Goal: Task Accomplishment & Management: Complete application form

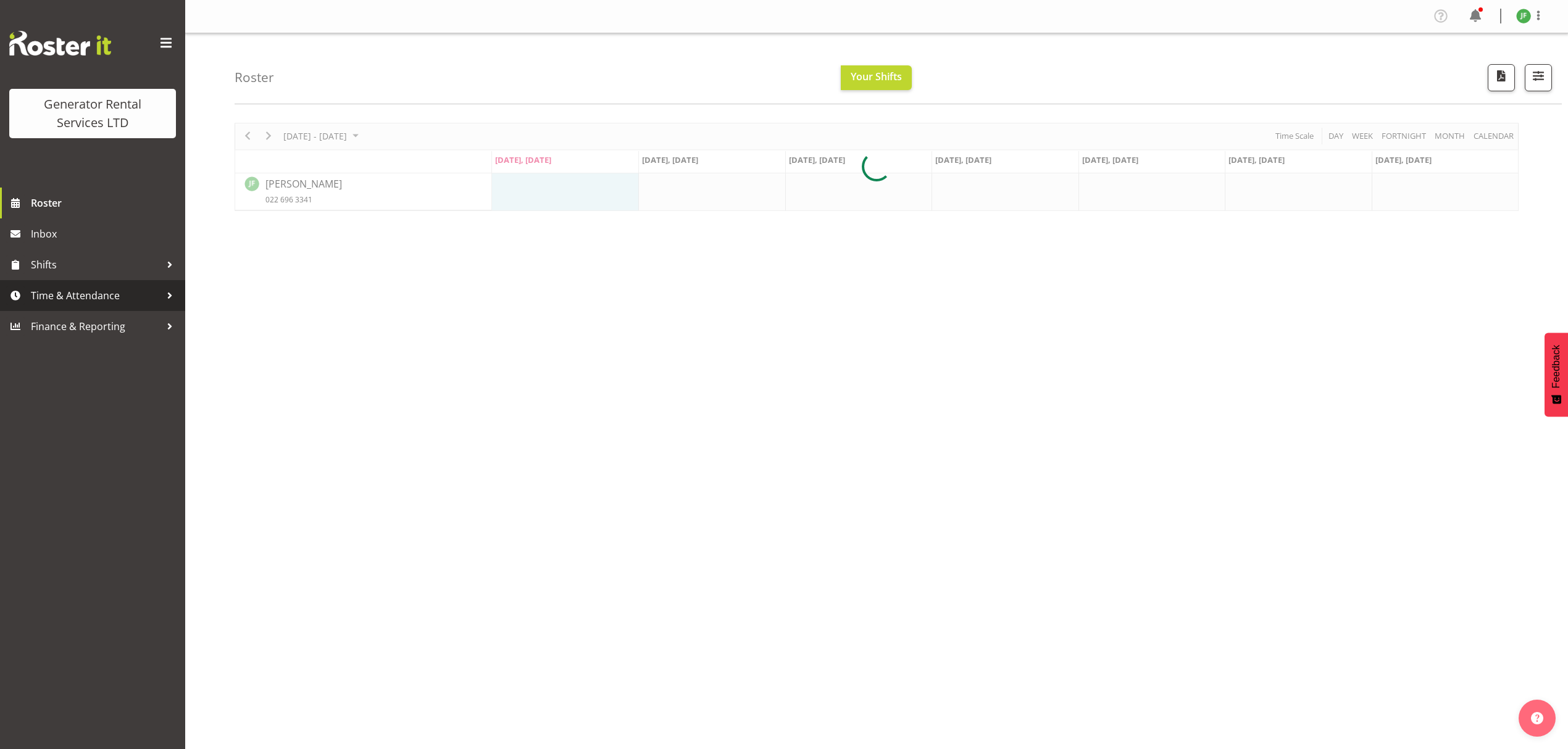
click at [85, 303] on span "Time & Attendance" at bounding box center [96, 296] width 130 height 18
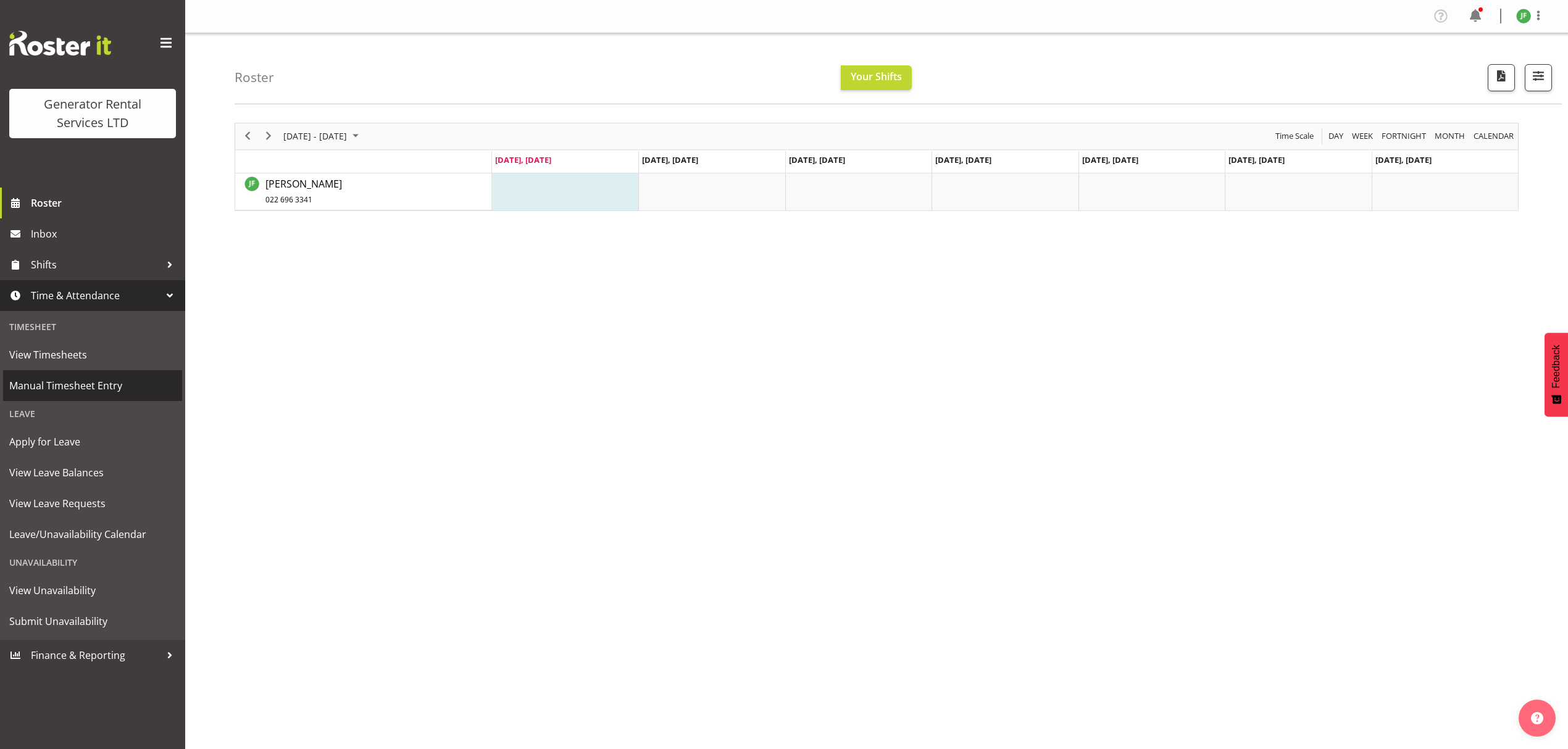
click at [132, 378] on span "Manual Timesheet Entry" at bounding box center [92, 385] width 166 height 18
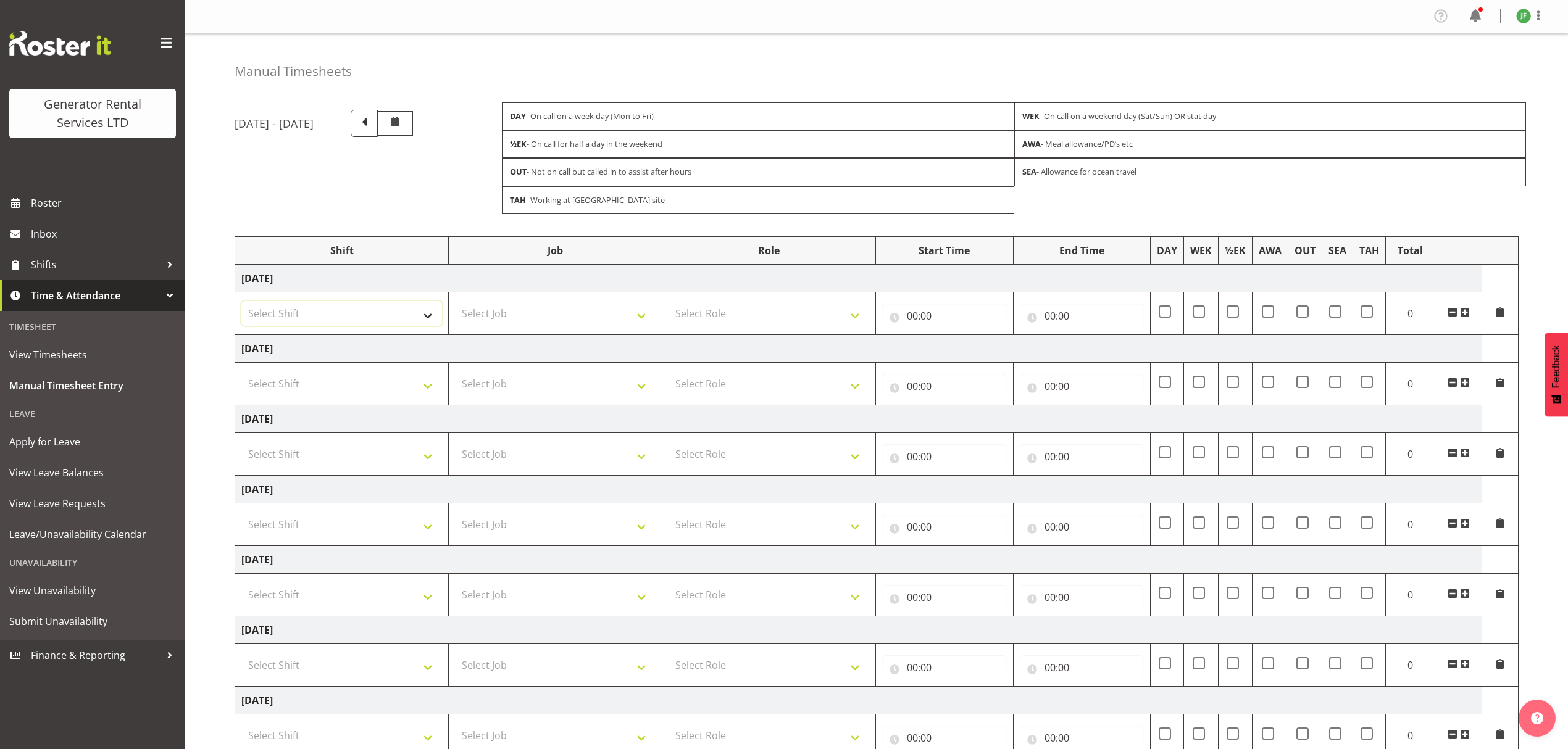
drag, startPoint x: 376, startPoint y: 310, endPoint x: 375, endPoint y: 326, distance: 16.0
click at [376, 310] on select "Select Shift 2.1 GRS TGA RENTALS and ELECTRICAL 2.2 GRS TGA SALES WORK 2.3 GRS …" at bounding box center [342, 313] width 201 height 25
select select "23745"
click at [241, 303] on select "Select Shift 2.1 GRS TGA RENTALS and ELECTRICAL 2.2 GRS TGA SALES WORK 2.3 GRS …" at bounding box center [342, 313] width 201 height 25
click at [534, 306] on select "Select Job 1.1 GRS AKL RENTALS 1.1 GRS AKL RENTALS AC 1.1 GRS AKL RENTALS CT 1.…" at bounding box center [556, 313] width 201 height 25
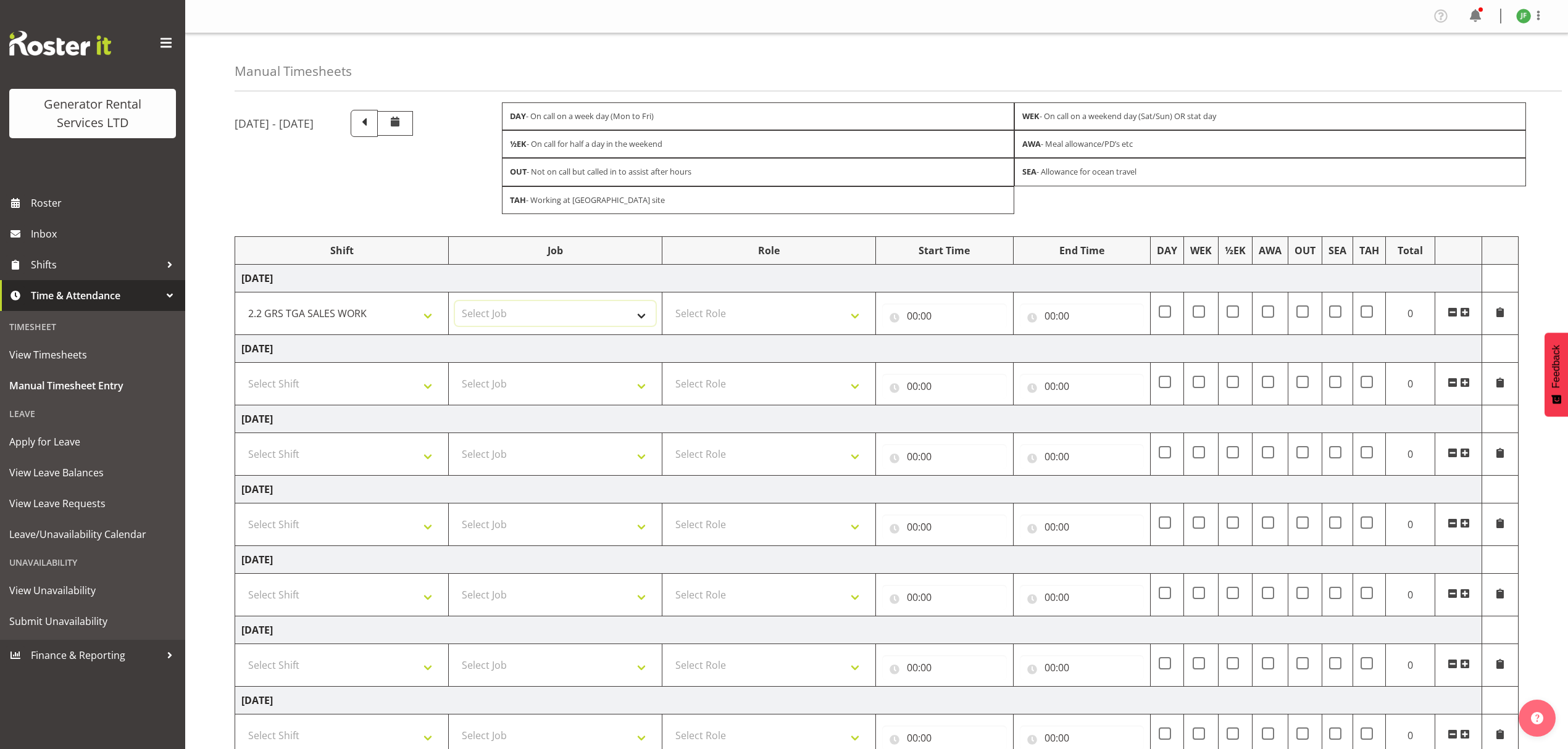
select select "878"
click at [455, 303] on select "Select Job 1.1 GRS AKL RENTALS 1.1 GRS AKL RENTALS AC 1.1 GRS AKL RENTALS CT 1.…" at bounding box center [556, 313] width 201 height 25
click at [751, 324] on select "Select Role Account Manager" at bounding box center [769, 313] width 201 height 25
select select "26"
click at [669, 303] on select "Select Role Account Manager" at bounding box center [769, 313] width 201 height 25
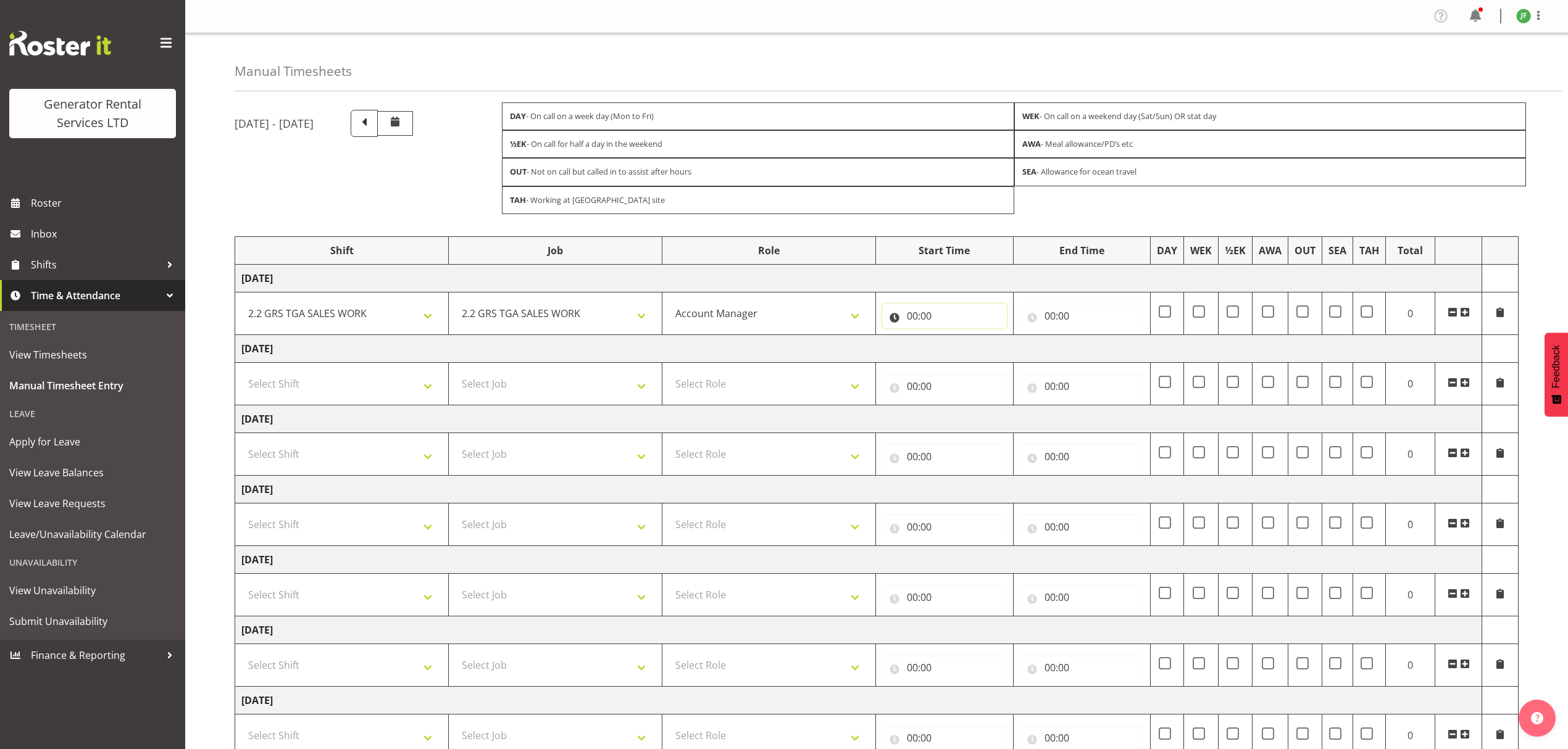
click at [939, 322] on input "00:00" at bounding box center [945, 315] width 125 height 25
click at [963, 347] on select "00 01 02 03 04 05 06 07 08 09 10 11 12 13 14 15 16 17 18 19 20 21 22 23" at bounding box center [967, 348] width 27 height 25
select select "8"
click at [953, 338] on select "00 01 02 03 04 05 06 07 08 09 10 11 12 13 14 15 16 17 18 19 20 21 22 23" at bounding box center [967, 348] width 27 height 25
type input "08:00"
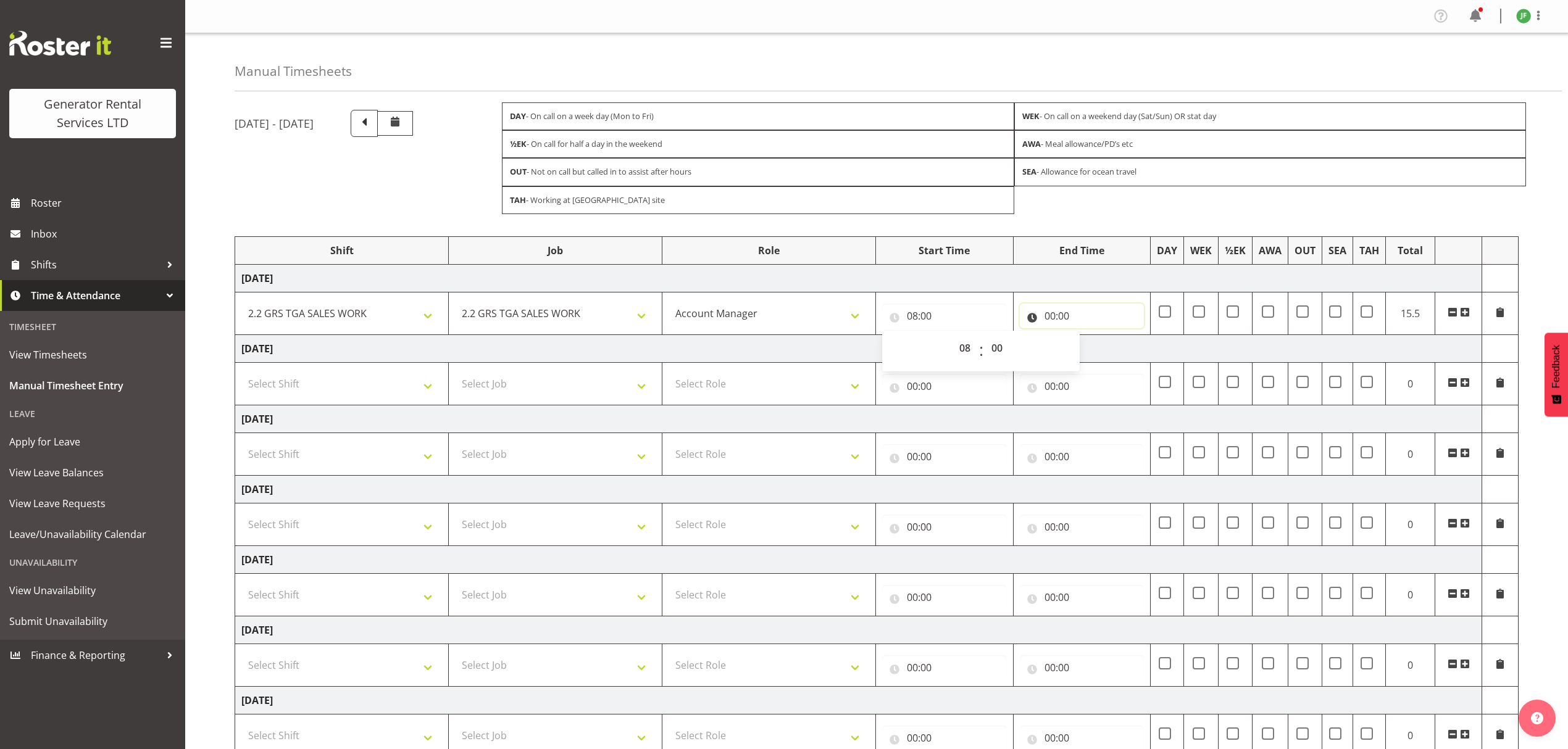
click at [1048, 312] on input "00:00" at bounding box center [1082, 315] width 125 height 25
click at [1100, 361] on select "00 01 02 03 04 05 06 07 08 09 10 11 12 13 14 15 16 17 18 19 20 21 22 23" at bounding box center [1104, 348] width 27 height 25
select select "16"
click at [1090, 338] on select "00 01 02 03 04 05 06 07 08 09 10 11 12 13 14 15 16 17 18 19 20 21 22 23" at bounding box center [1104, 348] width 27 height 25
type input "16:00"
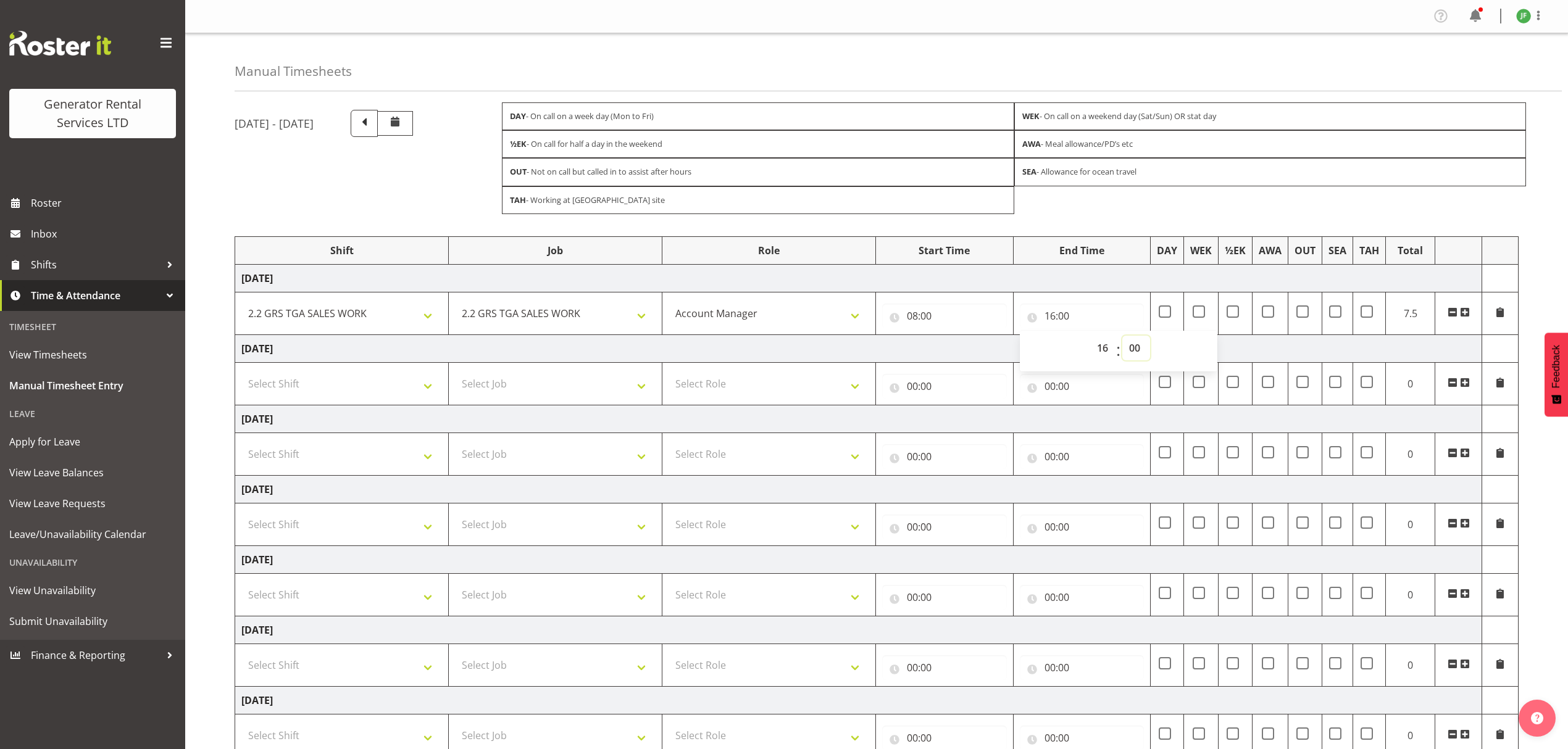
click at [1129, 352] on select "00 01 02 03 04 05 06 07 08 09 10 11 12 13 14 15 16 17 18 19 20 21 22 23 24 25 2…" at bounding box center [1137, 348] width 27 height 25
select select "30"
click at [1123, 338] on select "00 01 02 03 04 05 06 07 08 09 10 11 12 13 14 15 16 17 18 19 20 21 22 23 24 25 2…" at bounding box center [1137, 348] width 27 height 25
type input "16:30"
click at [1171, 319] on td at bounding box center [1168, 313] width 33 height 43
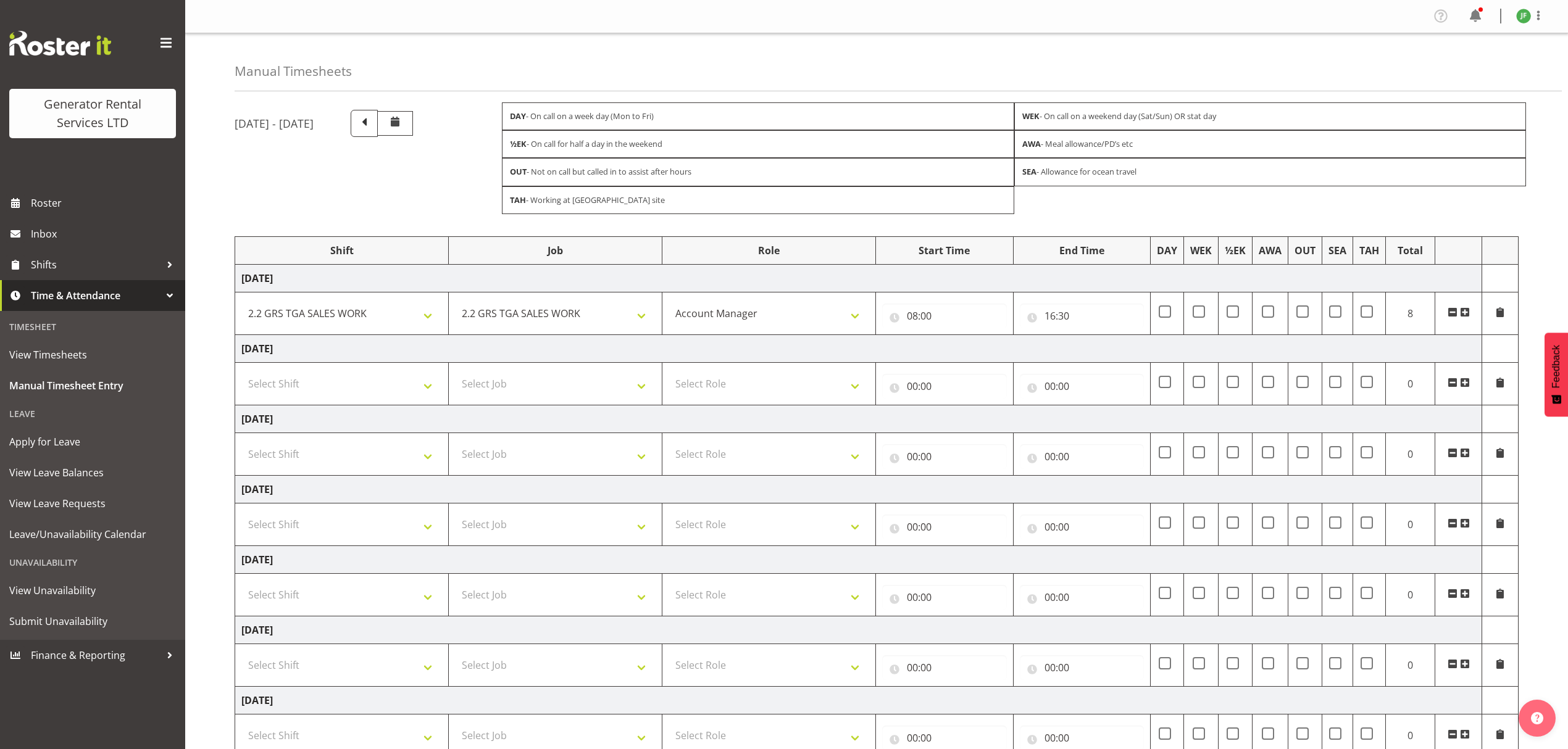
click at [1165, 322] on td at bounding box center [1168, 313] width 33 height 43
click at [1165, 310] on span at bounding box center [1165, 312] width 13 height 13
click at [1165, 310] on input "checkbox" at bounding box center [1162, 311] width 8 height 8
checkbox input "true"
click at [314, 389] on select "Select Shift 2.1 GRS TGA RENTALS and ELECTRICAL 2.2 GRS TGA SALES WORK 2.3 GRS …" at bounding box center [342, 384] width 201 height 25
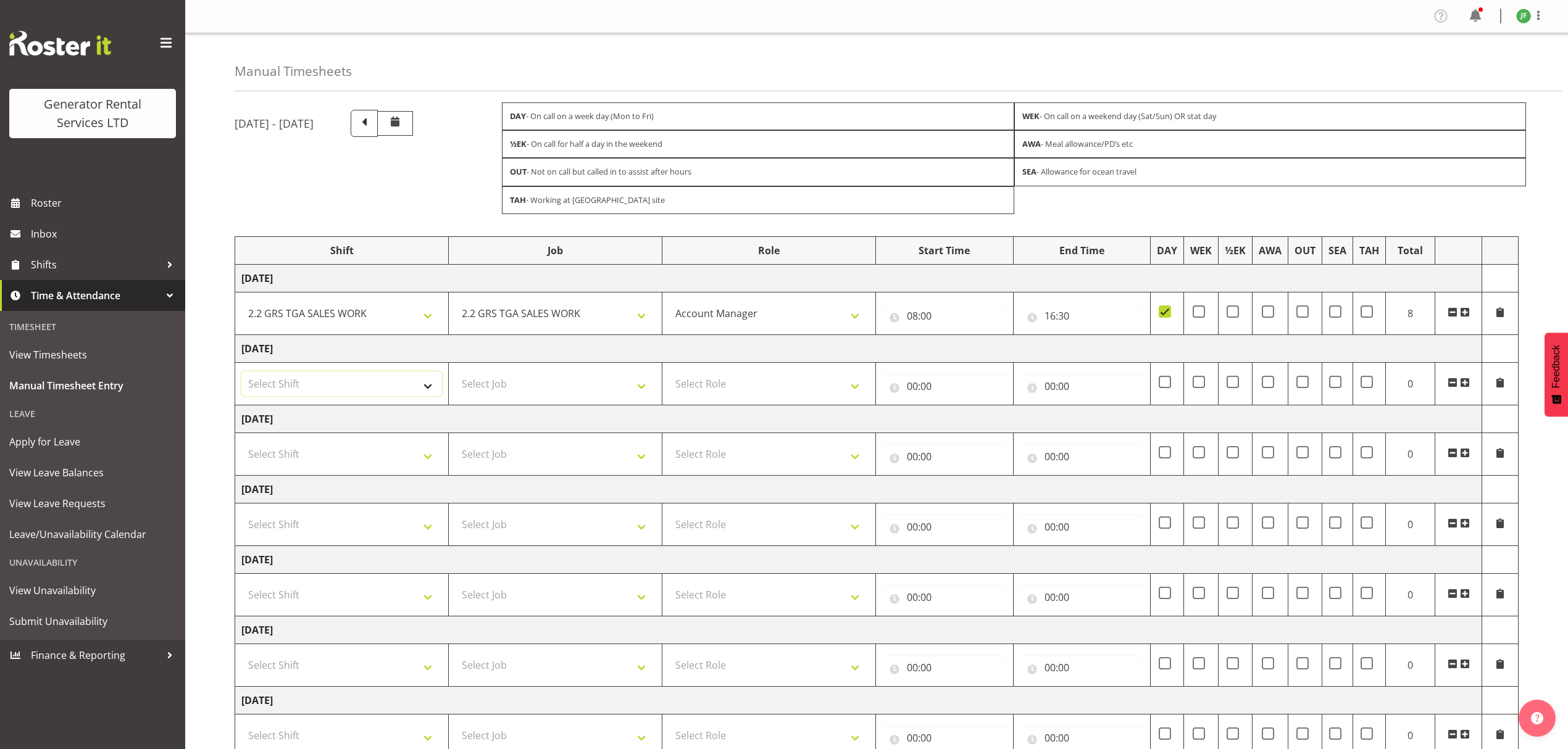
select select "23745"
click at [241, 374] on select "Select Shift 2.1 GRS TGA RENTALS and ELECTRICAL 2.2 GRS TGA SALES WORK 2.3 GRS …" at bounding box center [342, 384] width 201 height 25
drag, startPoint x: 536, startPoint y: 384, endPoint x: 539, endPoint y: 391, distance: 7.6
click at [536, 384] on select "Select Job 1.1 GRS AKL RENTALS 1.1 GRS AKL RENTALS AC 1.1 GRS AKL RENTALS CT 1.…" at bounding box center [556, 384] width 201 height 25
select select "878"
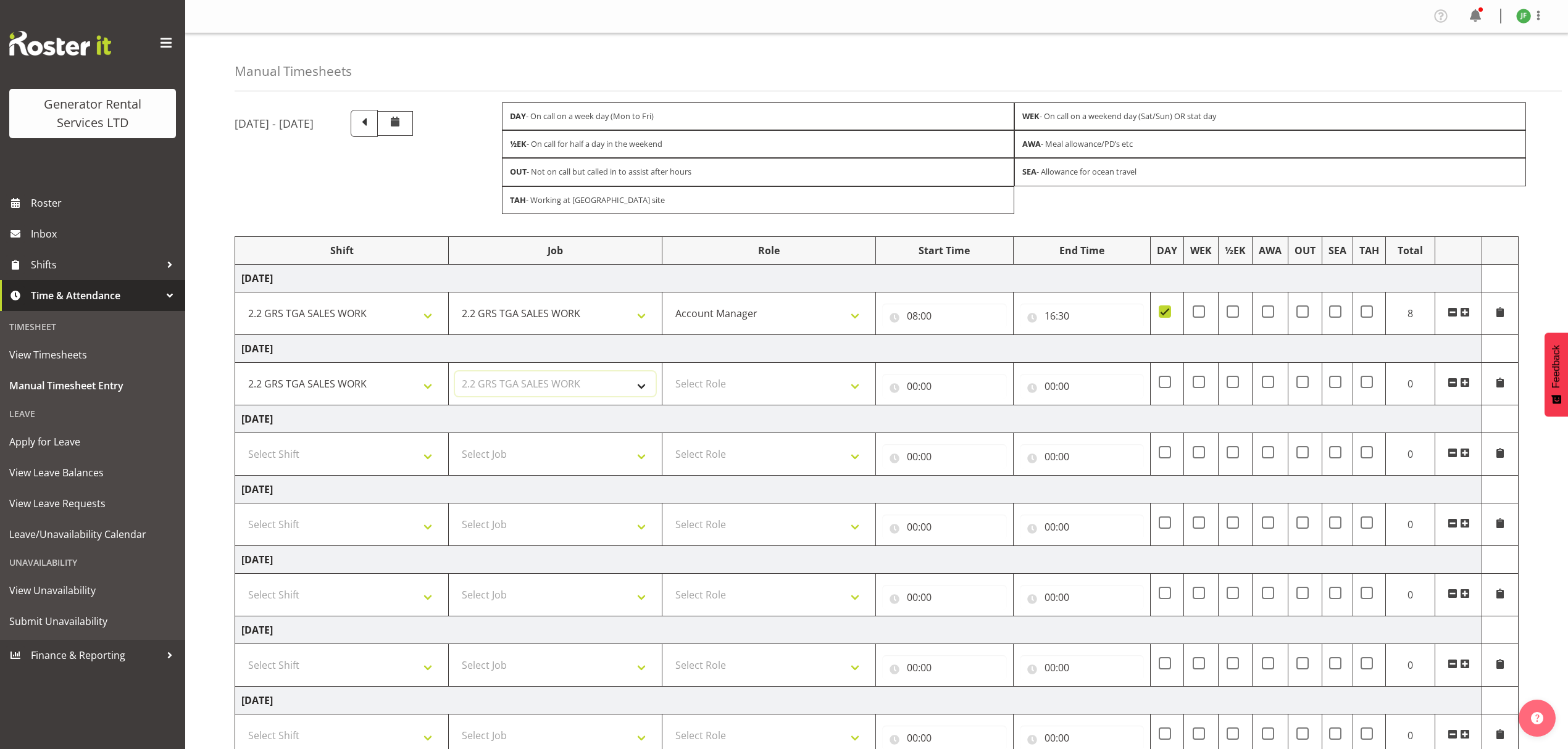
click at [455, 374] on select "Select Job 1.1 GRS AKL RENTALS 1.1 GRS AKL RENTALS AC 1.1 GRS AKL RENTALS CT 1.…" at bounding box center [556, 384] width 201 height 25
click at [719, 388] on select "Select Role Account Manager" at bounding box center [769, 384] width 201 height 25
select select "26"
click at [669, 374] on select "Select Role Account Manager" at bounding box center [769, 384] width 201 height 25
click at [909, 388] on input "00:00" at bounding box center [945, 386] width 125 height 25
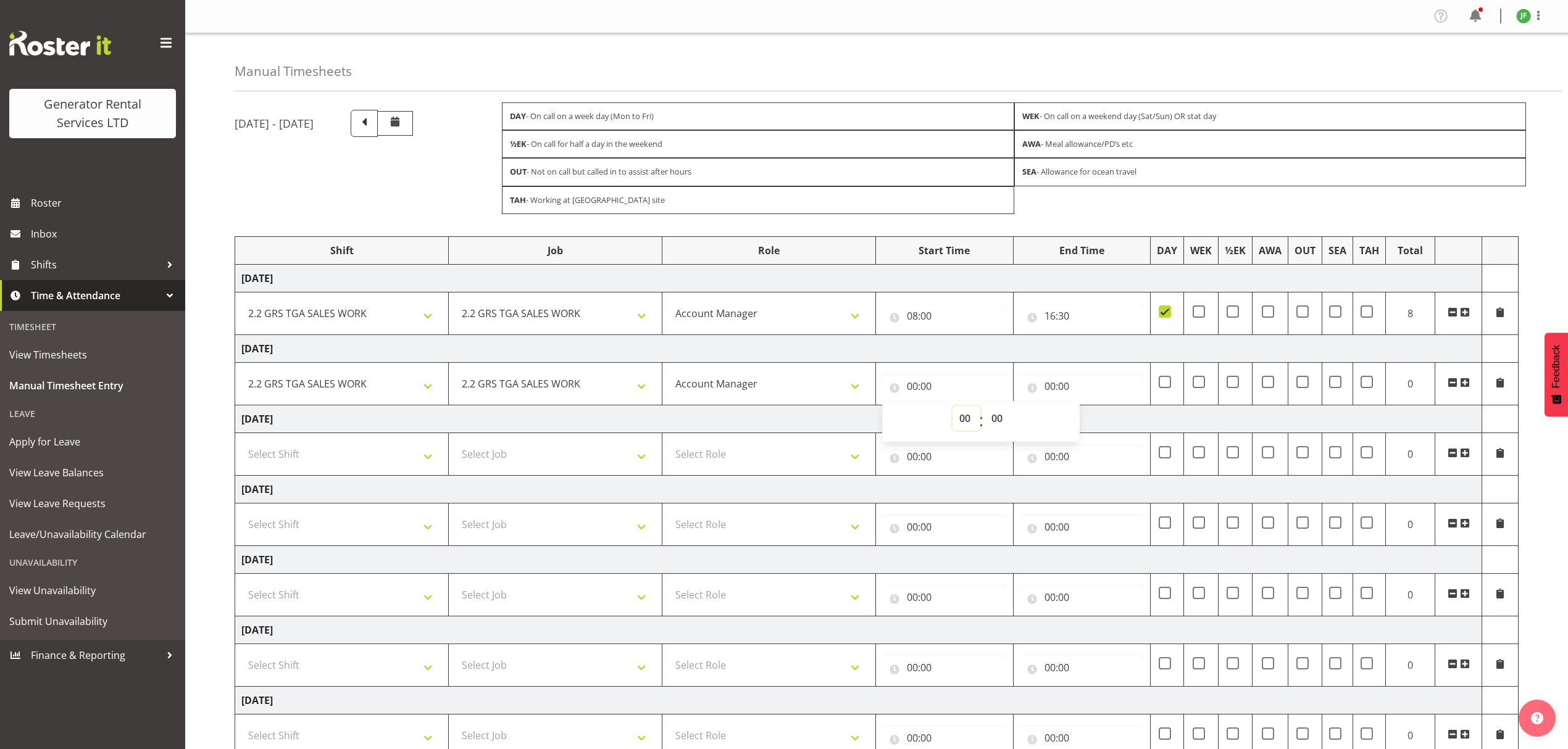
click at [966, 418] on select "00 01 02 03 04 05 06 07 08 09 10 11 12 13 14 15 16 17 18 19 20 21 22 23" at bounding box center [967, 418] width 27 height 25
select select "8"
click at [953, 409] on select "00 01 02 03 04 05 06 07 08 09 10 11 12 13 14 15 16 17 18 19 20 21 22 23" at bounding box center [967, 418] width 27 height 25
type input "08:00"
click at [1098, 396] on input "00:00" at bounding box center [1082, 386] width 125 height 25
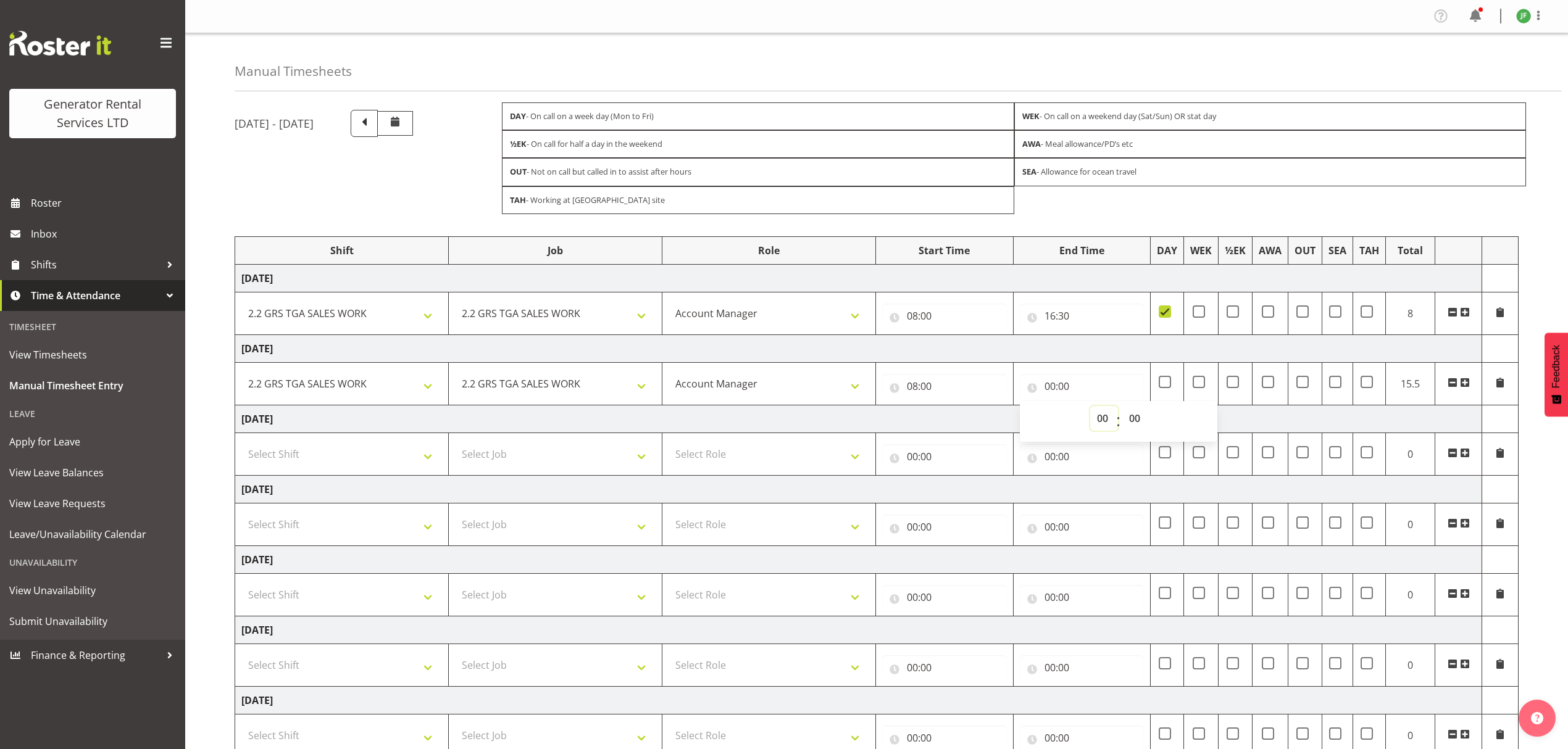
click at [1106, 426] on select "00 01 02 03 04 05 06 07 08 09 10 11 12 13 14 15 16 17 18 19 20 21 22 23" at bounding box center [1104, 418] width 27 height 25
select select "16"
click at [1090, 409] on select "00 01 02 03 04 05 06 07 08 09 10 11 12 13 14 15 16 17 18 19 20 21 22 23" at bounding box center [1104, 418] width 27 height 25
type input "16:00"
click at [1128, 426] on select "00 01 02 03 04 05 06 07 08 09 10 11 12 13 14 15 16 17 18 19 20 21 22 23 24 25 2…" at bounding box center [1137, 418] width 27 height 25
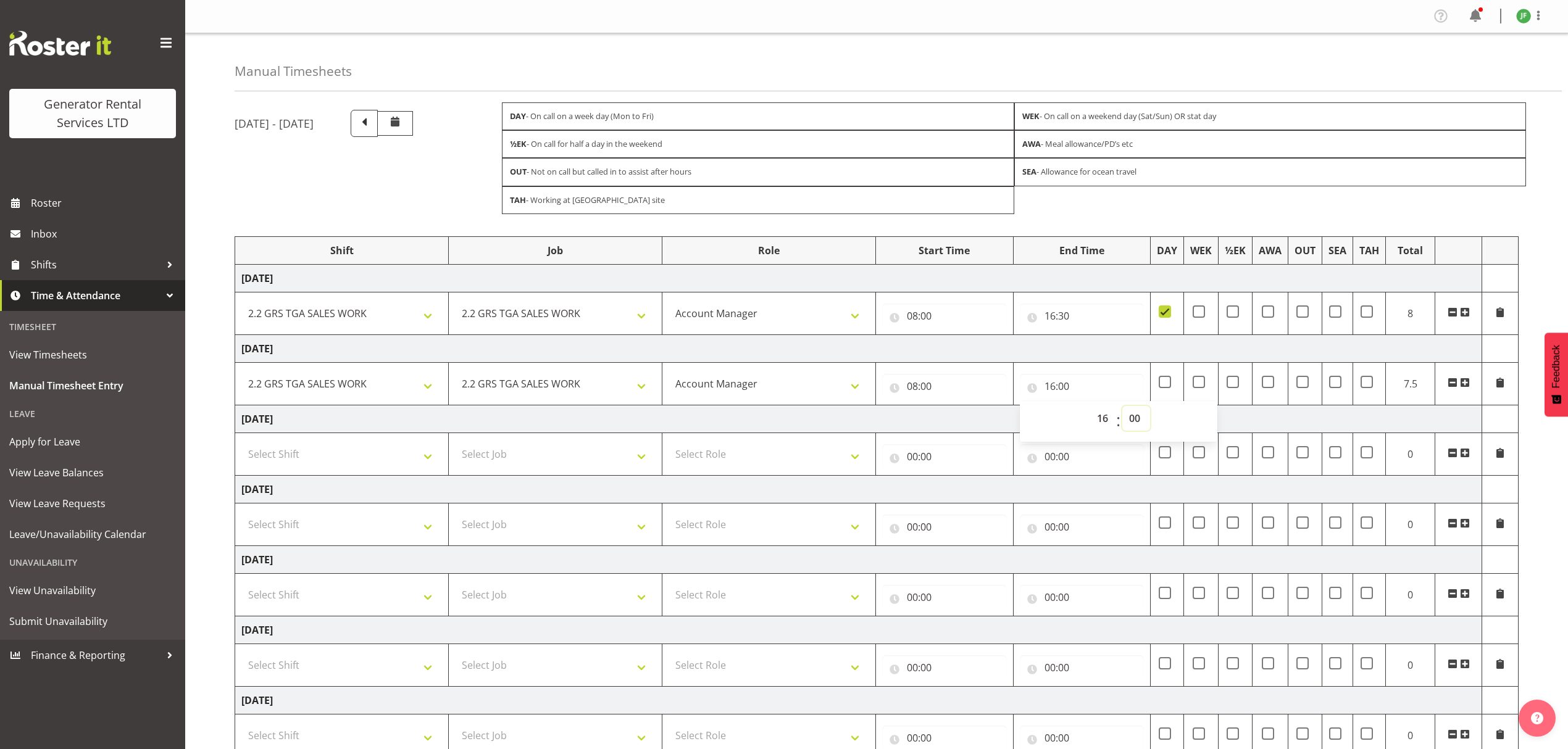
select select "30"
click at [1123, 409] on select "00 01 02 03 04 05 06 07 08 09 10 11 12 13 14 15 16 17 18 19 20 21 22 23 24 25 2…" at bounding box center [1137, 418] width 27 height 25
type input "16:30"
click at [1167, 387] on span at bounding box center [1165, 383] width 13 height 13
click at [1167, 385] on input "checkbox" at bounding box center [1162, 382] width 8 height 8
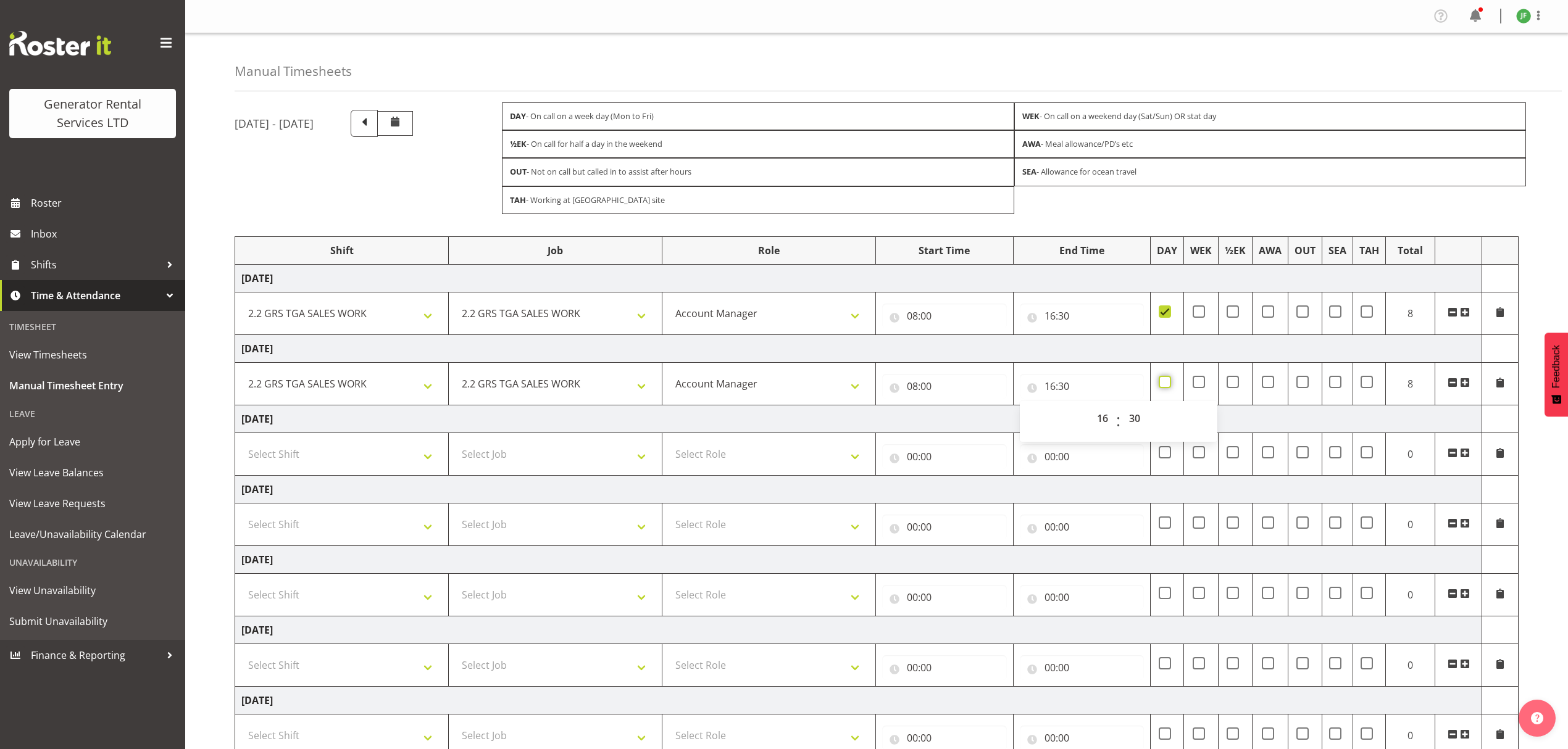
checkbox input "true"
click at [375, 463] on select "Select Shift 2.1 GRS TGA RENTALS and ELECTRICAL 2.2 GRS TGA SALES WORK 2.3 GRS …" at bounding box center [342, 454] width 201 height 25
select select "23745"
click at [241, 446] on select "Select Shift 2.1 GRS TGA RENTALS and ELECTRICAL 2.2 GRS TGA SALES WORK 2.3 GRS …" at bounding box center [342, 454] width 201 height 25
click at [493, 450] on select "Select Job 1.1 GRS AKL RENTALS 1.1 GRS AKL RENTALS AC 1.1 GRS AKL RENTALS CT 1.…" at bounding box center [556, 454] width 201 height 25
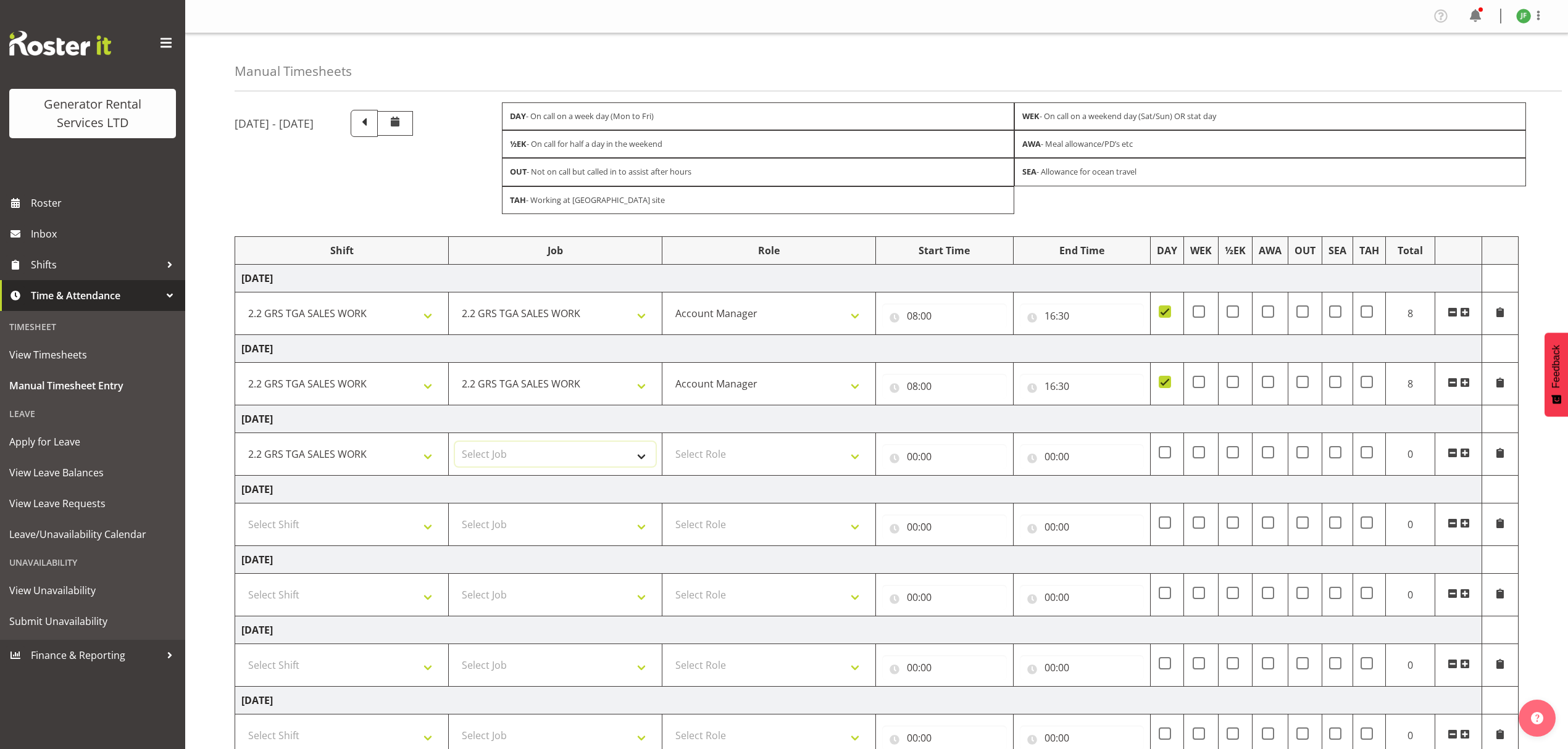
select select "878"
click at [455, 446] on select "Select Job 1.1 GRS AKL RENTALS 1.1 GRS AKL RENTALS AC 1.1 GRS AKL RENTALS CT 1.…" at bounding box center [556, 454] width 201 height 25
click at [725, 458] on select "Select Role Account Manager" at bounding box center [769, 454] width 201 height 25
select select "26"
click at [669, 446] on select "Select Role Account Manager" at bounding box center [769, 454] width 201 height 25
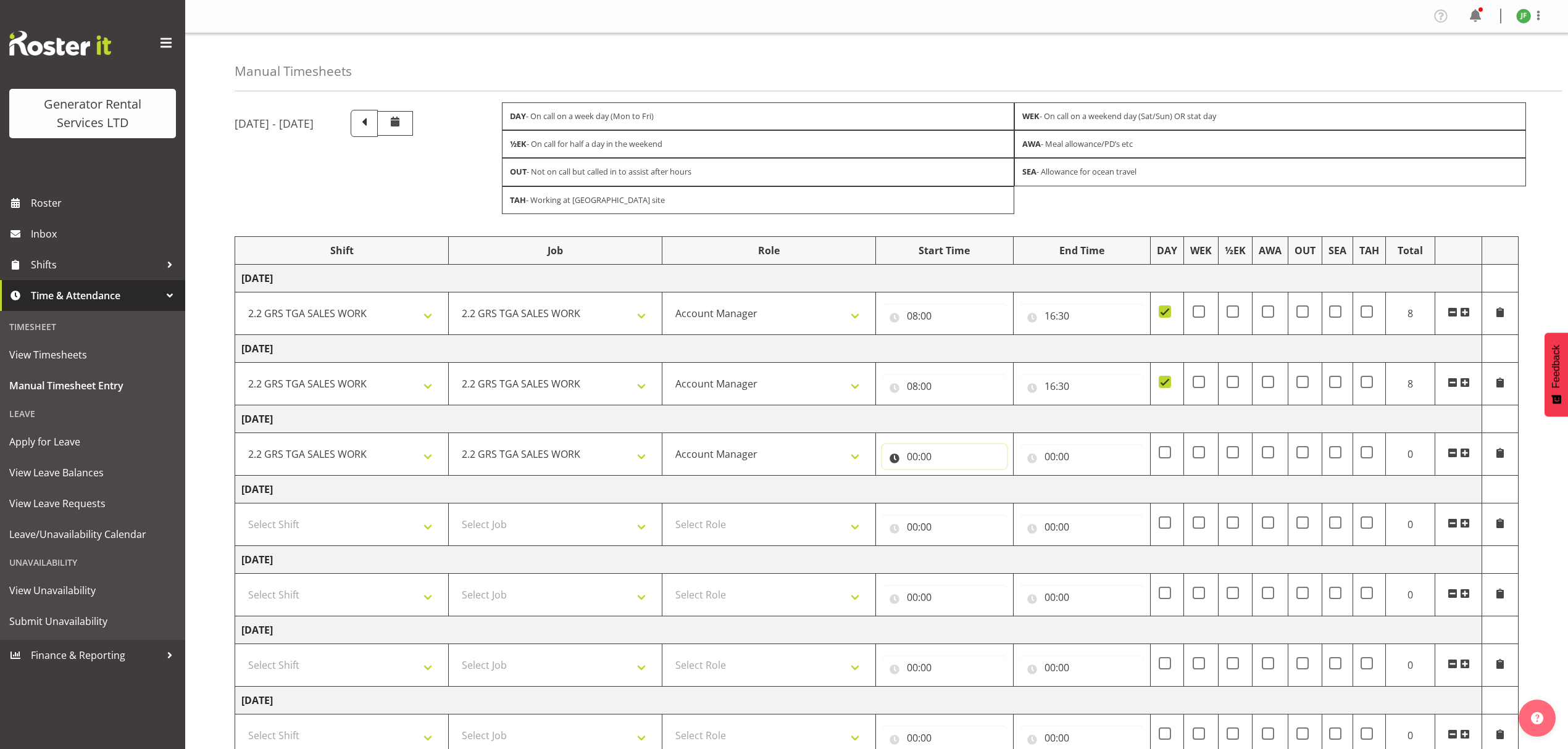
click at [929, 464] on input "00:00" at bounding box center [945, 457] width 125 height 25
click at [980, 490] on span ":" at bounding box center [981, 492] width 5 height 31
click at [969, 492] on select "00 01 02 03 04 05 06 07 08 09 10 11 12 13 14 15 16 17 18 19 20 21 22 23" at bounding box center [967, 489] width 27 height 25
select select "8"
click at [953, 480] on select "00 01 02 03 04 05 06 07 08 09 10 11 12 13 14 15 16 17 18 19 20 21 22 23" at bounding box center [967, 489] width 27 height 25
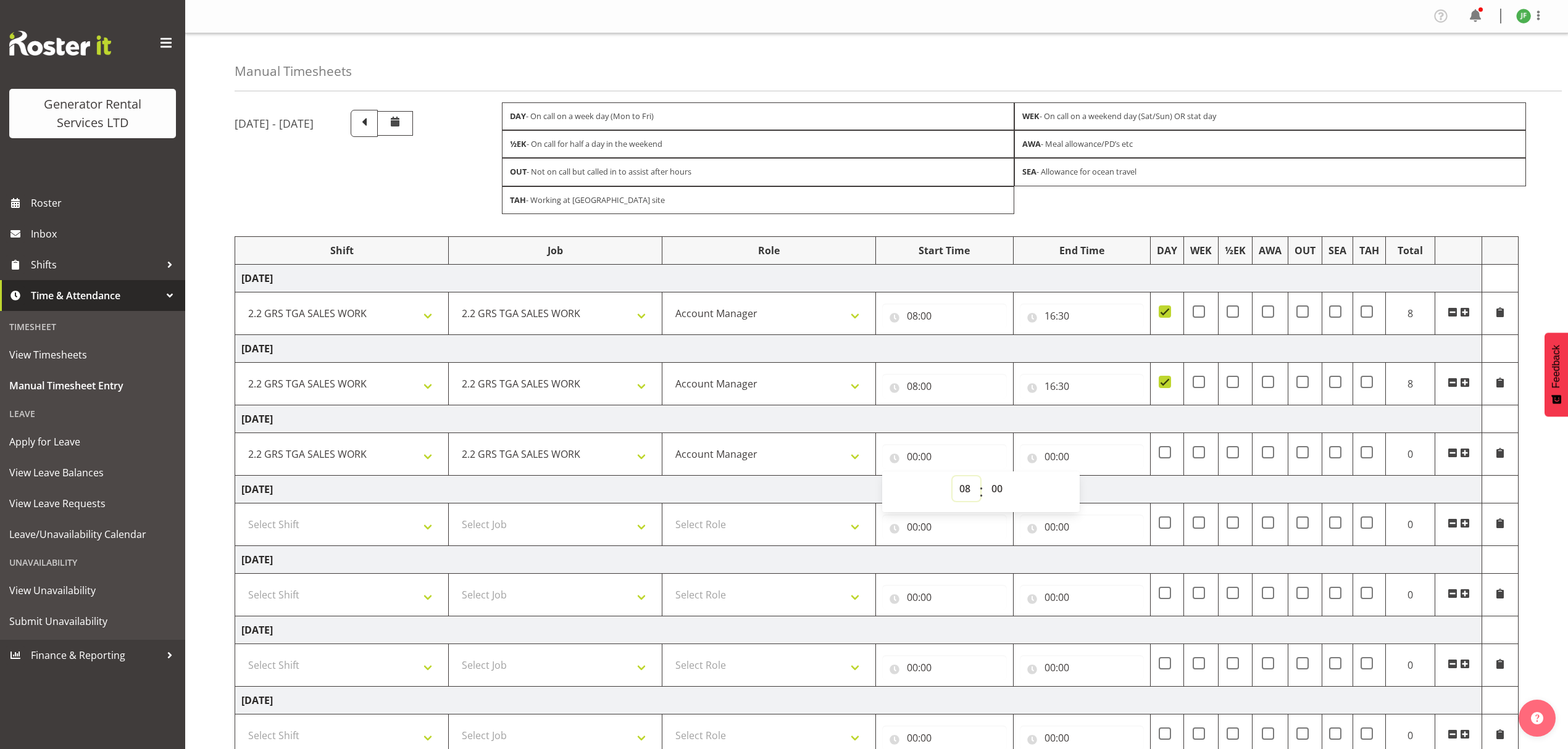
type input "08:00"
click at [1060, 453] on input "00:00" at bounding box center [1082, 457] width 125 height 25
click at [1107, 491] on select "00 01 02 03 04 05 06 07 08 09 10 11 12 13 14 15 16 17 18 19 20 21 22 23" at bounding box center [1104, 489] width 27 height 25
select select "16"
click at [1090, 480] on select "00 01 02 03 04 05 06 07 08 09 10 11 12 13 14 15 16 17 18 19 20 21 22 23" at bounding box center [1104, 489] width 27 height 25
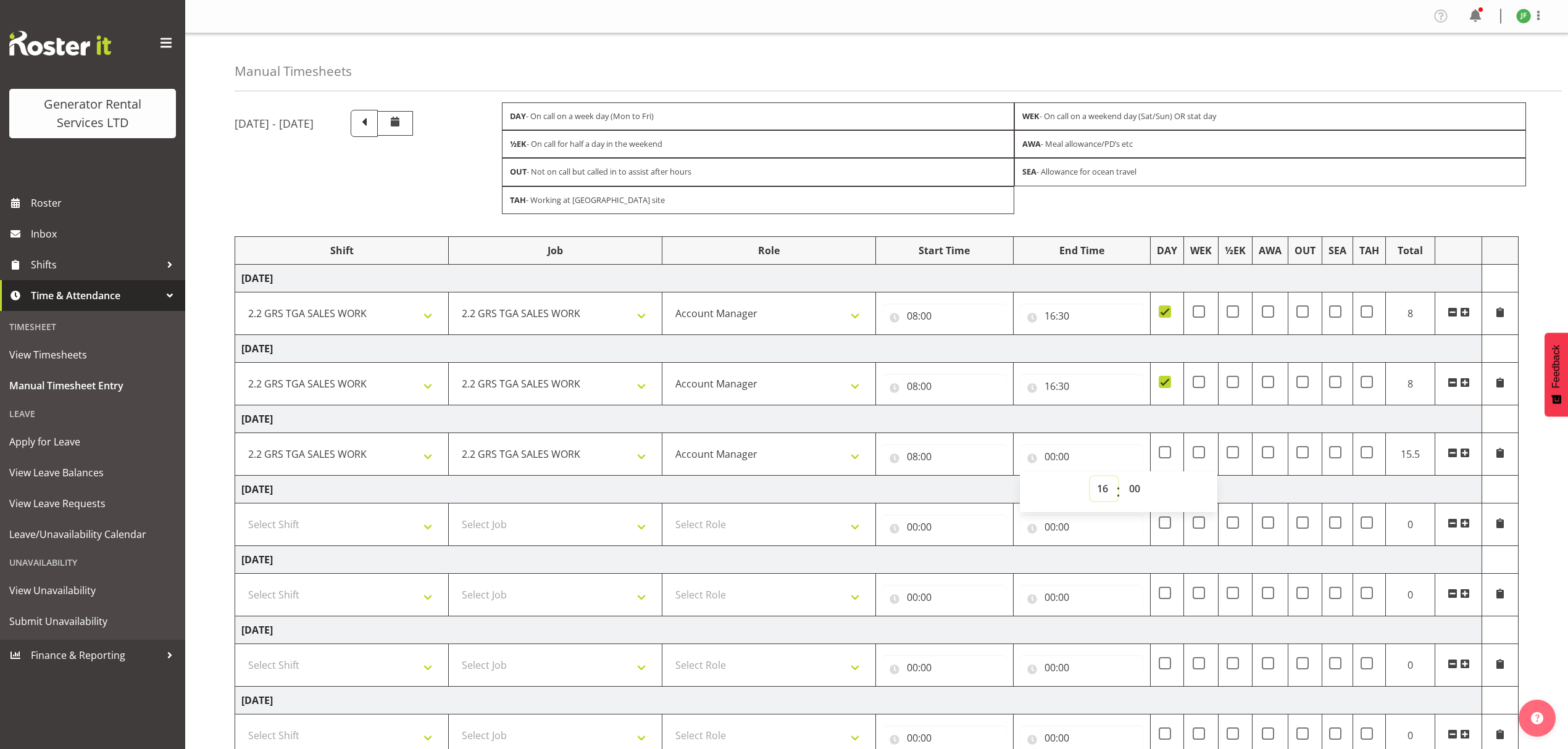
type input "16:00"
drag, startPoint x: 1134, startPoint y: 489, endPoint x: 1134, endPoint y: 482, distance: 7.0
click at [1134, 489] on select "00 01 02 03 04 05 06 07 08 09 10 11 12 13 14 15 16 17 18 19 20 21 22 23 24 25 2…" at bounding box center [1137, 489] width 27 height 25
select select "30"
click at [1123, 480] on select "00 01 02 03 04 05 06 07 08 09 10 11 12 13 14 15 16 17 18 19 20 21 22 23 24 25 2…" at bounding box center [1137, 489] width 27 height 25
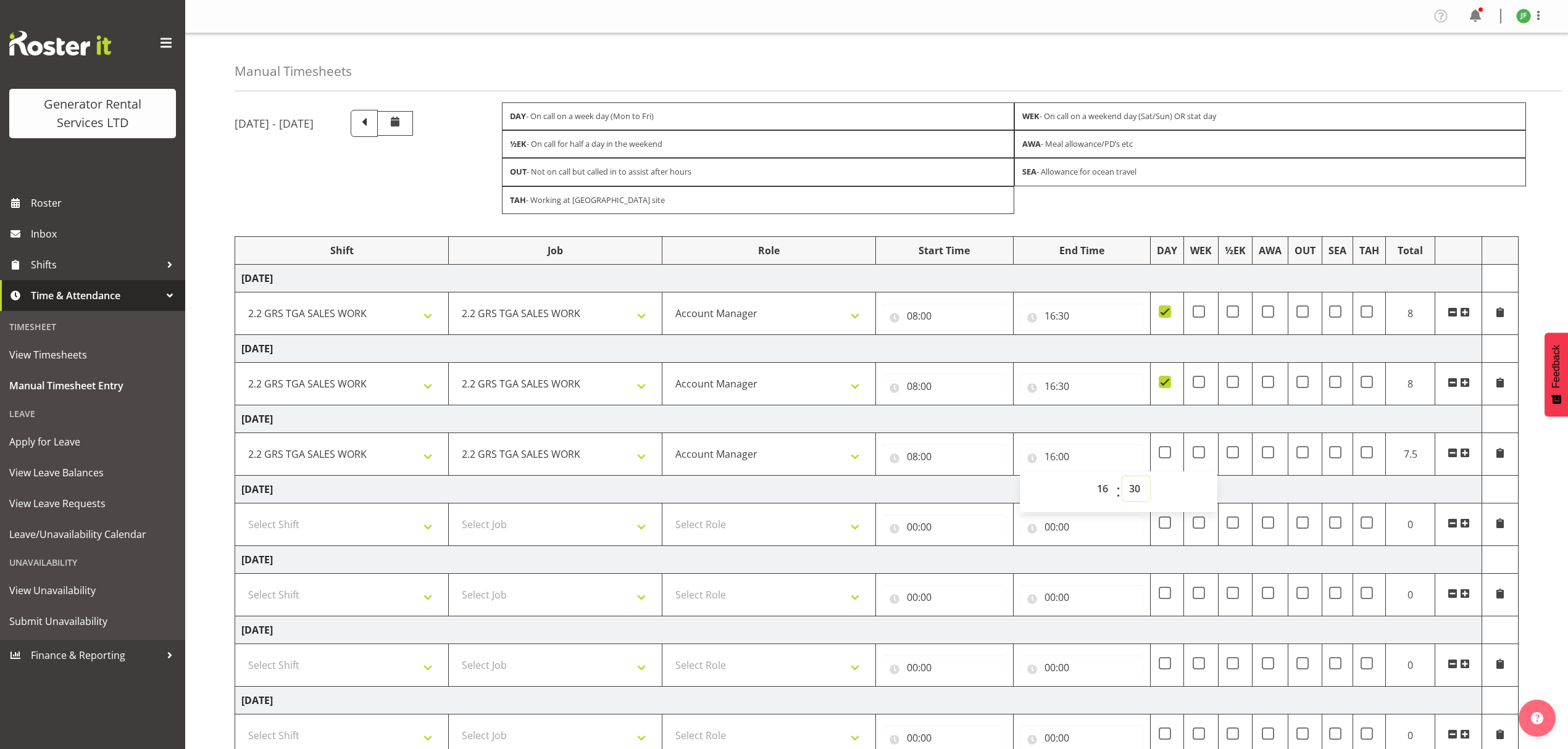
type input "16:30"
click at [1163, 454] on span at bounding box center [1165, 453] width 13 height 13
click at [1163, 454] on input "checkbox" at bounding box center [1162, 452] width 8 height 8
checkbox input "true"
click at [320, 524] on select "Select Shift 2.1 GRS TGA RENTALS and ELECTRICAL 2.2 GRS TGA SALES WORK 2.3 GRS …" at bounding box center [342, 524] width 201 height 25
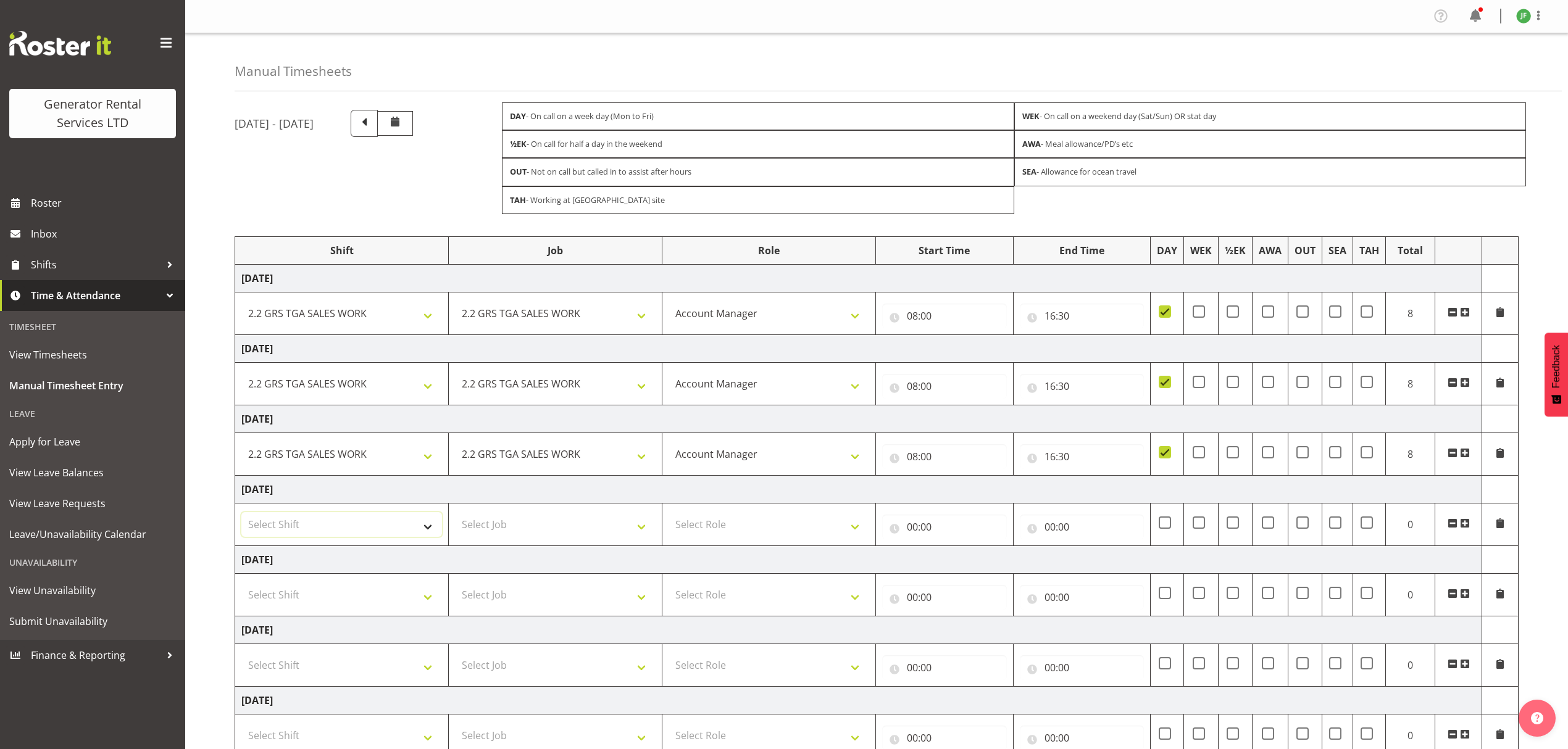
select select "2447"
click at [241, 516] on select "Select Shift 2.1 GRS TGA RENTALS and ELECTRICAL 2.2 GRS TGA SALES WORK 2.3 GRS …" at bounding box center [342, 524] width 201 height 25
click at [538, 531] on select "Select Job 1.1 GRS AKL RENTALS 1.1 GRS AKL RENTALS AC 1.1 GRS AKL RENTALS CT 1.…" at bounding box center [556, 524] width 201 height 25
select select "877"
click at [455, 516] on select "Select Job 1.1 GRS AKL RENTALS 1.1 GRS AKL RENTALS AC 1.1 GRS AKL RENTALS CT 1.…" at bounding box center [556, 524] width 201 height 25
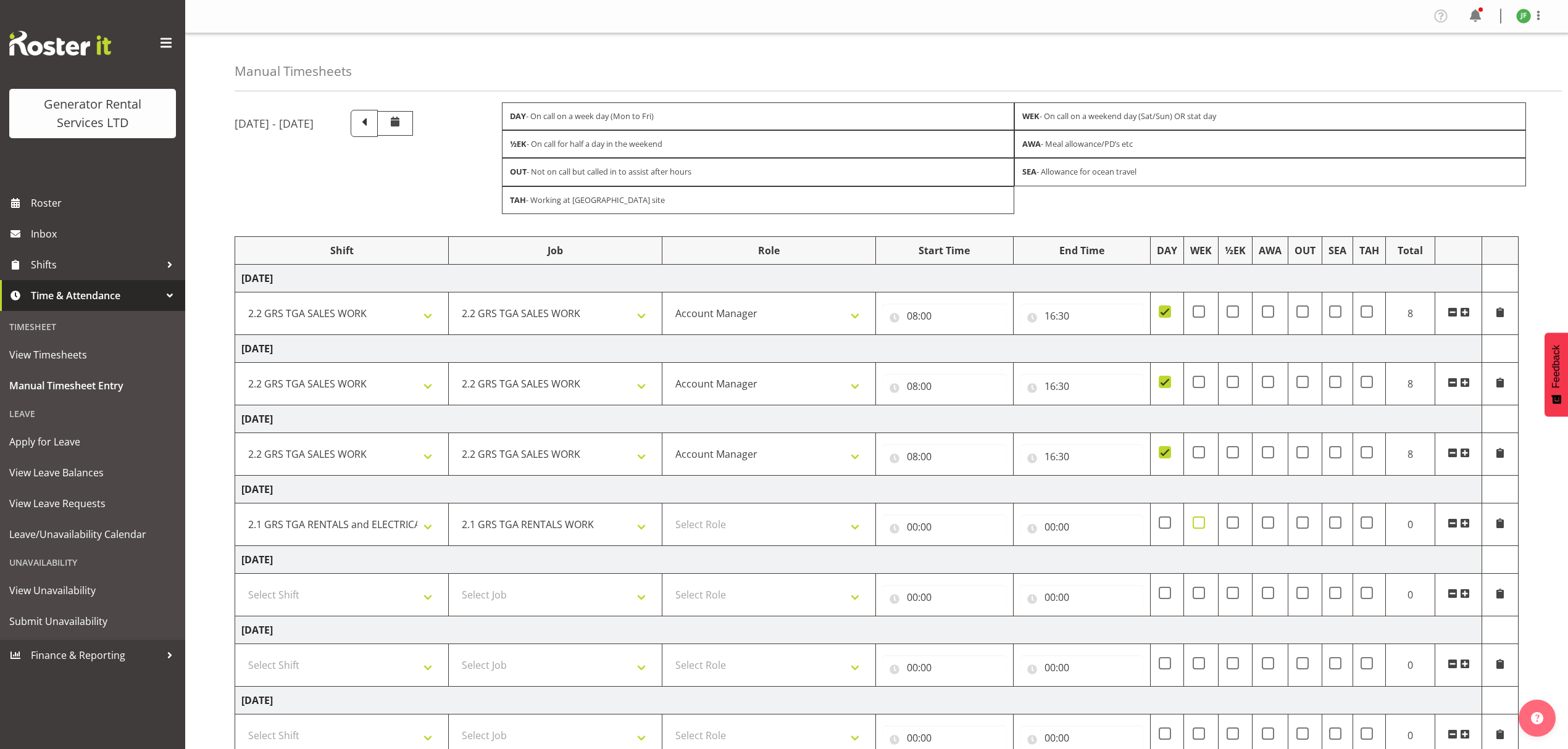
click at [1198, 529] on span at bounding box center [1200, 523] width 13 height 13
click at [1198, 526] on input "checkbox" at bounding box center [1197, 522] width 8 height 8
checkbox input "true"
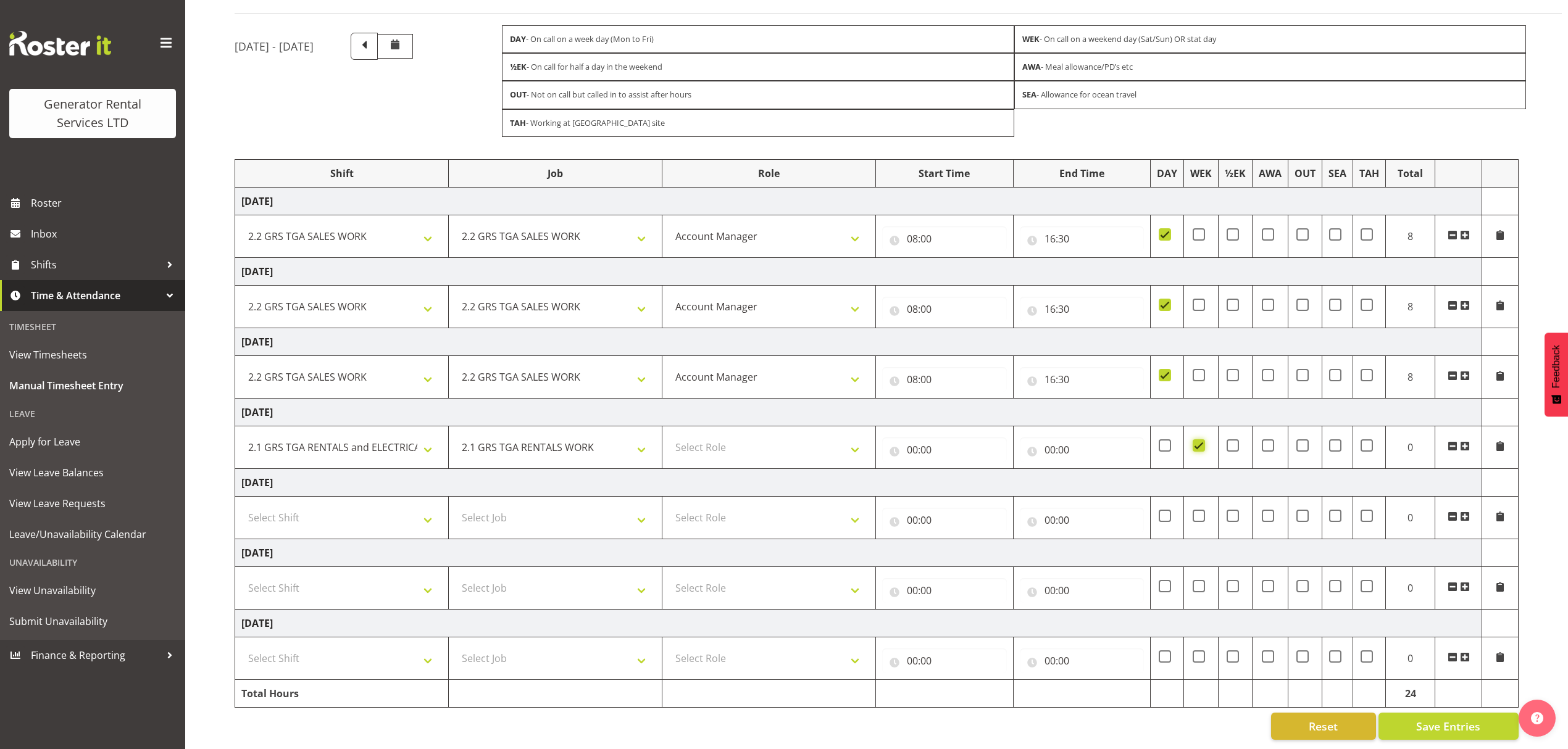
scroll to position [94, 0]
click at [268, 512] on select "Select Shift 2.1 GRS TGA RENTALS and ELECTRICAL 2.2 GRS TGA SALES WORK 2.3 GRS …" at bounding box center [342, 517] width 201 height 25
select select "2447"
click at [241, 505] on select "Select Shift 2.1 GRS TGA RENTALS and ELECTRICAL 2.2 GRS TGA SALES WORK 2.3 GRS …" at bounding box center [342, 517] width 201 height 25
click at [524, 517] on td "Select Job 1.1 GRS AKL RENTALS 1.1 GRS AKL RENTALS AC 1.1 GRS AKL RENTALS CT 1.…" at bounding box center [556, 517] width 214 height 43
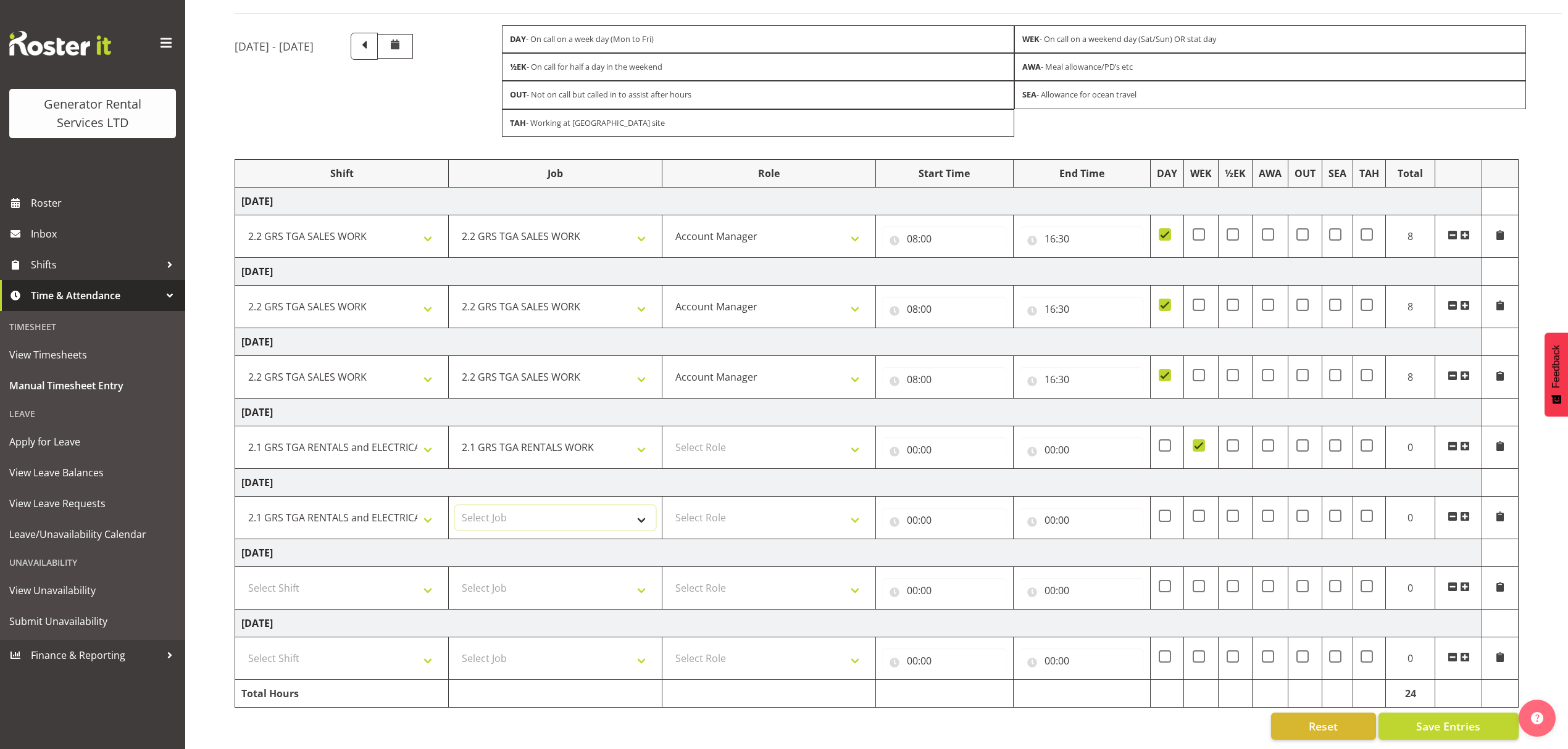
click at [533, 512] on select "Select Job 1.1 GRS AKL RENTALS 1.1 GRS AKL RENTALS AC 1.1 GRS AKL RENTALS CT 1.…" at bounding box center [556, 517] width 201 height 25
select select "877"
click at [455, 505] on select "Select Job 1.1 GRS AKL RENTALS 1.1 GRS AKL RENTALS AC 1.1 GRS AKL RENTALS CT 1.…" at bounding box center [556, 517] width 201 height 25
drag, startPoint x: 790, startPoint y: 510, endPoint x: 793, endPoint y: 516, distance: 6.7
click at [790, 510] on select "Select Role Account Manager" at bounding box center [769, 517] width 201 height 25
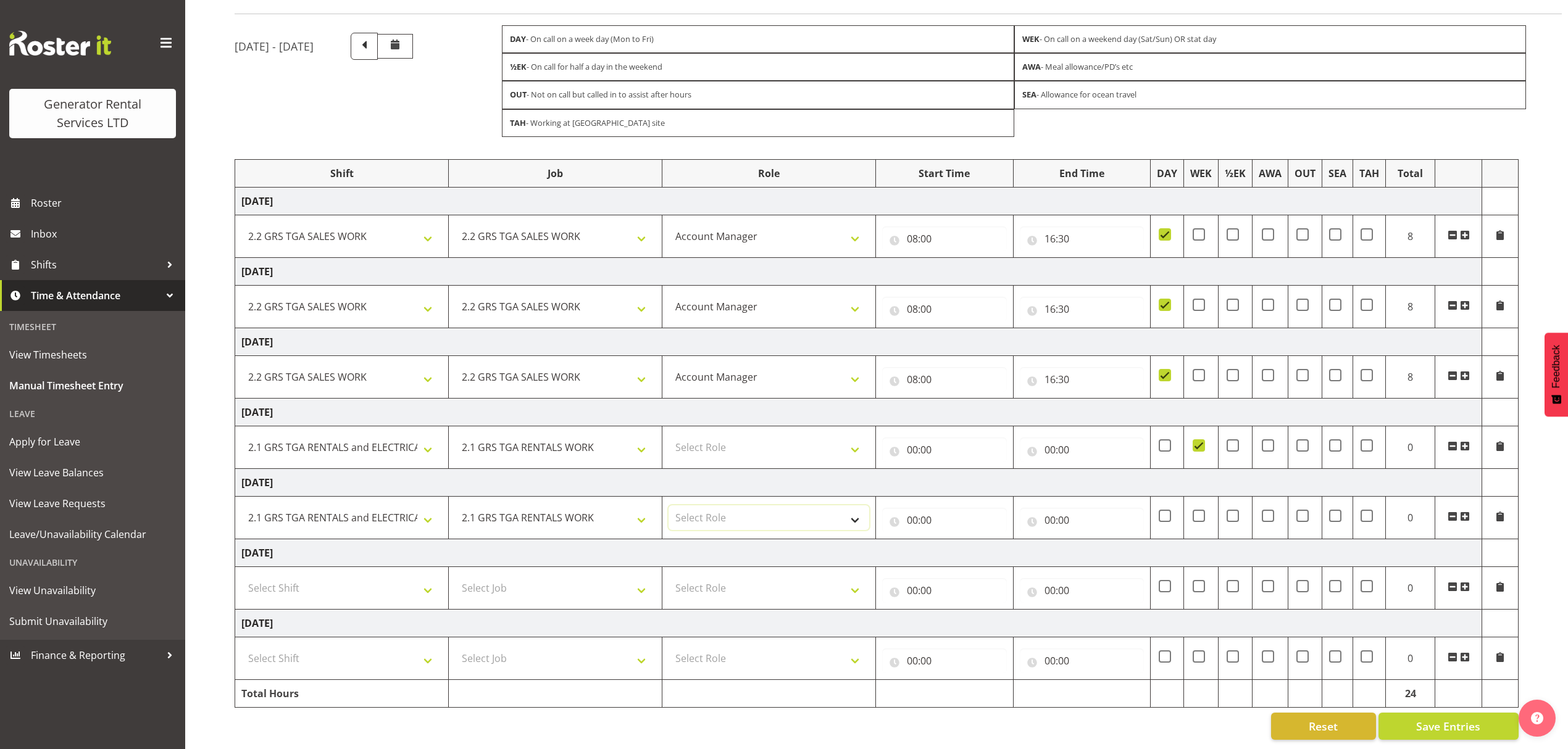
select select "26"
click at [669, 505] on select "Select Role Account Manager" at bounding box center [769, 517] width 201 height 25
click at [929, 510] on input "00:00" at bounding box center [945, 520] width 125 height 25
click at [965, 540] on select "00 01 02 03 04 05 06 07 08 09 10 11 12 13 14 15 16 17 18 19 20 21 22 23" at bounding box center [967, 552] width 27 height 25
select select "7"
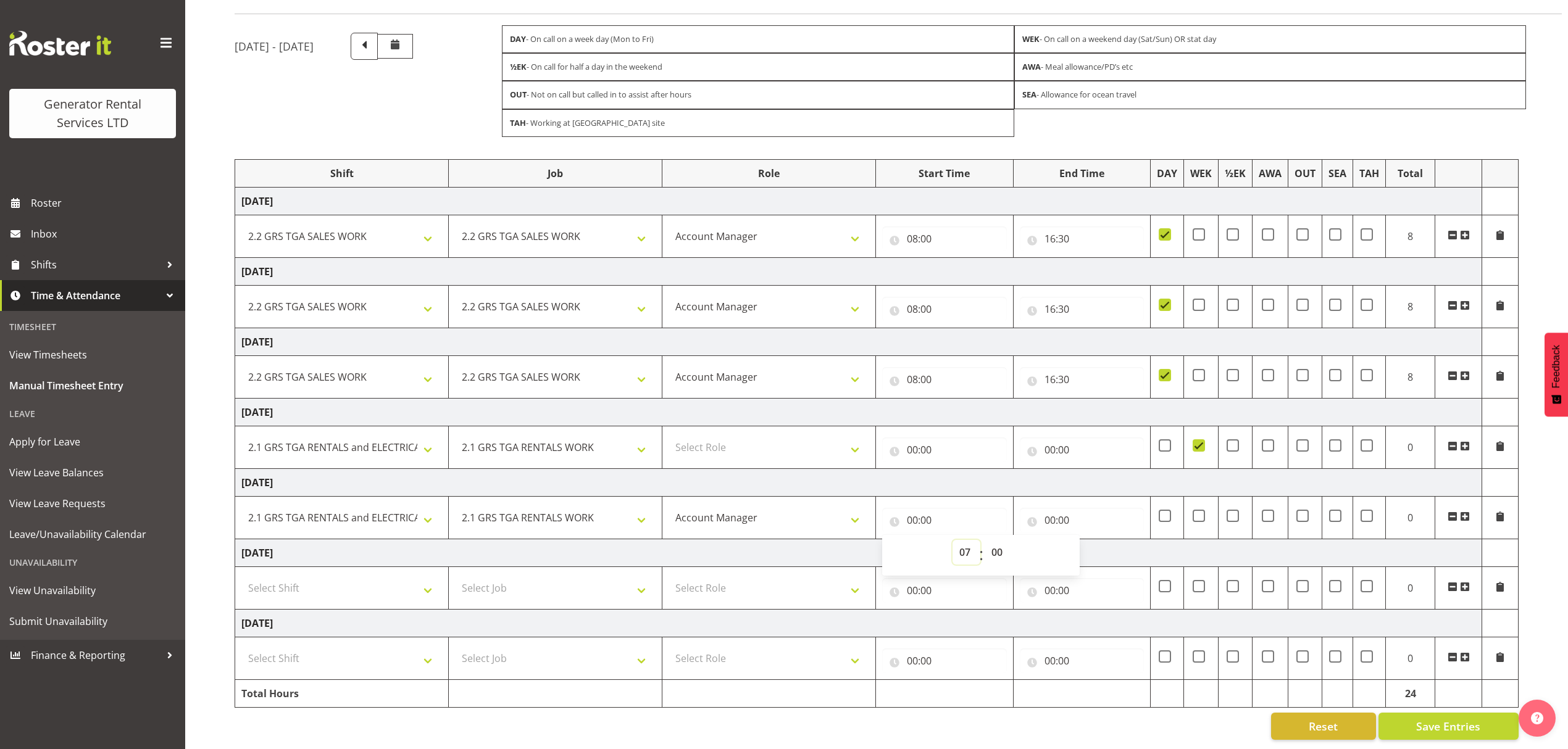
click at [953, 540] on select "00 01 02 03 04 05 06 07 08 09 10 11 12 13 14 15 16 17 18 19 20 21 22 23" at bounding box center [967, 552] width 27 height 25
type input "07:00"
click at [1069, 496] on td "00:00 00 01 02 03 04 05 06 07 08 09 10 11 12 13 14 15 16 17 18 19 20 21 22 23 :…" at bounding box center [1082, 517] width 138 height 43
click at [1075, 508] on input "00:00" at bounding box center [1082, 520] width 125 height 25
click at [1097, 540] on select "00 01 02 03 04 05 06 07 08 09 10 11 12 13 14 15 16 17 18 19 20 21 22 23" at bounding box center [1104, 552] width 27 height 25
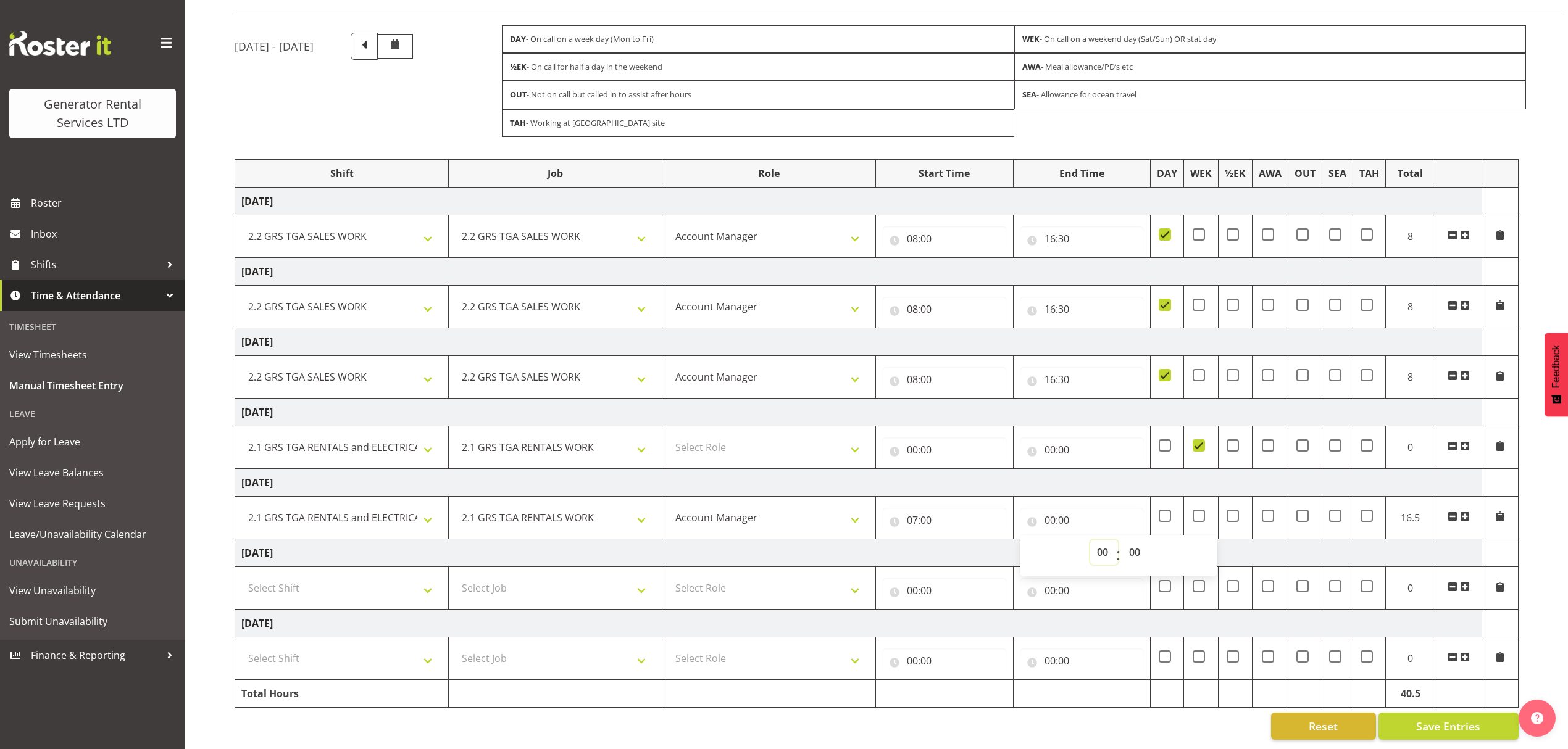
select select "10"
click at [1090, 540] on select "00 01 02 03 04 05 06 07 08 09 10 11 12 13 14 15 16 17 18 19 20 21 22 23" at bounding box center [1104, 552] width 27 height 25
type input "10:00"
drag, startPoint x: 1555, startPoint y: 517, endPoint x: 1408, endPoint y: 519, distance: 147.0
click at [1553, 519] on div "[DATE] - [DATE] DAY - On call on a week day (Mon to Fri) WEK - On call on a wee…" at bounding box center [902, 386] width 1334 height 726
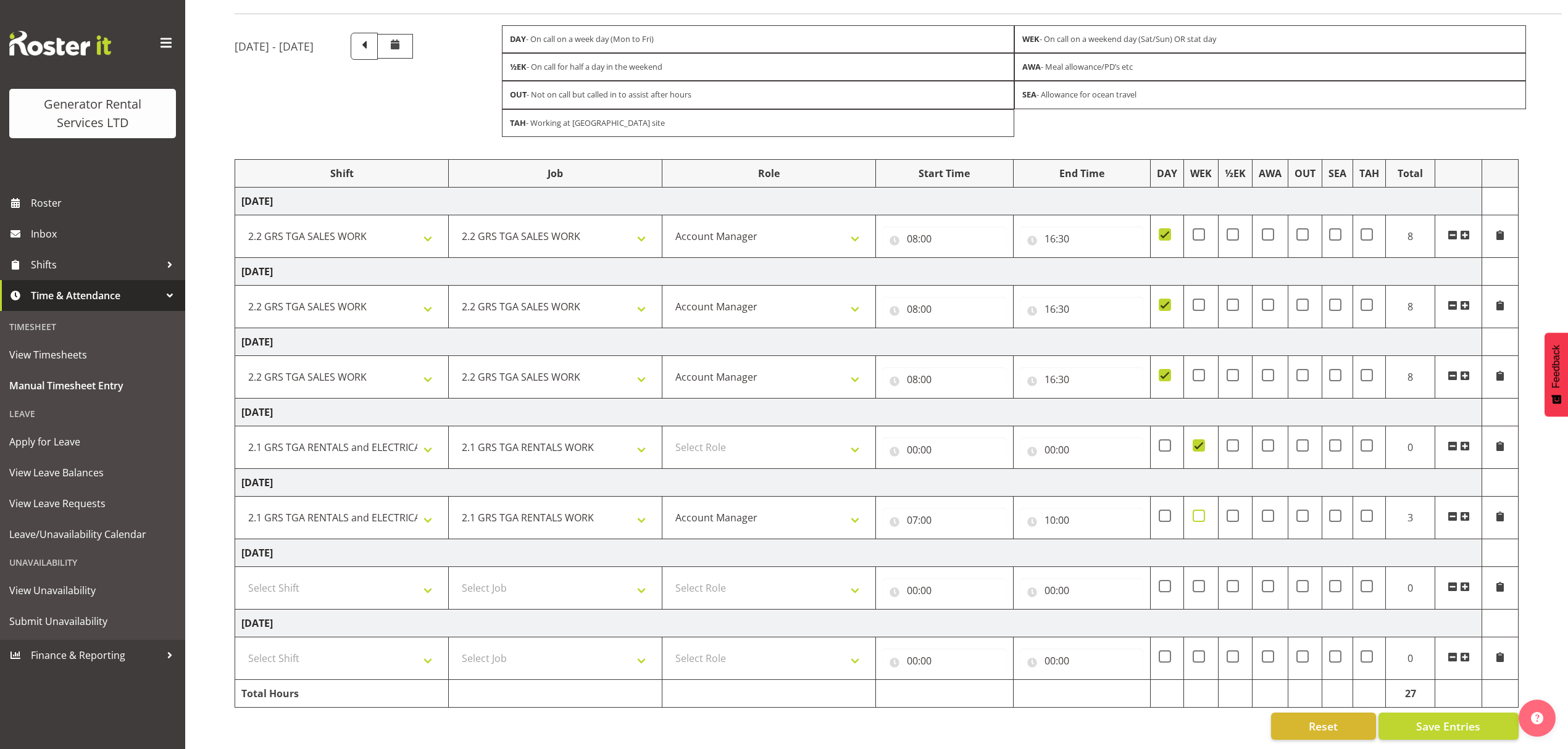
click at [1202, 510] on span at bounding box center [1200, 516] width 13 height 13
click at [1201, 512] on input "checkbox" at bounding box center [1197, 515] width 8 height 8
checkbox input "true"
click at [1492, 503] on td at bounding box center [1501, 517] width 37 height 43
click at [1496, 512] on span at bounding box center [1500, 516] width 10 height 10
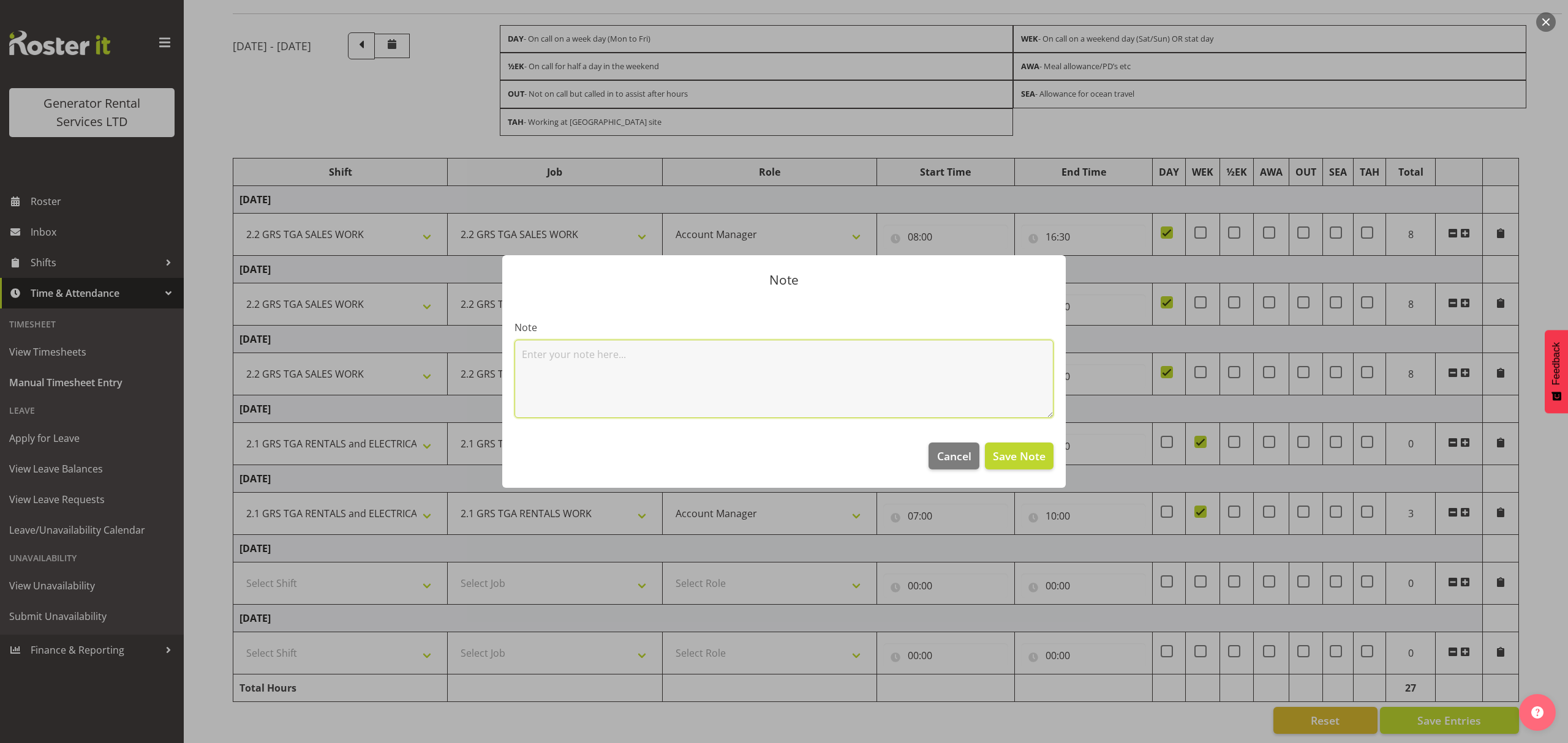
click at [736, 368] on textarea at bounding box center [784, 379] width 539 height 78
drag, startPoint x: 562, startPoint y: 355, endPoint x: 768, endPoint y: 371, distance: 206.6
click at [565, 354] on textarea "Refuel Otumoetai" at bounding box center [784, 379] width 539 height 78
type textarea "Refuel Otumoetai"
click at [924, 398] on textarea "Refuel Otumoetai" at bounding box center [784, 379] width 539 height 78
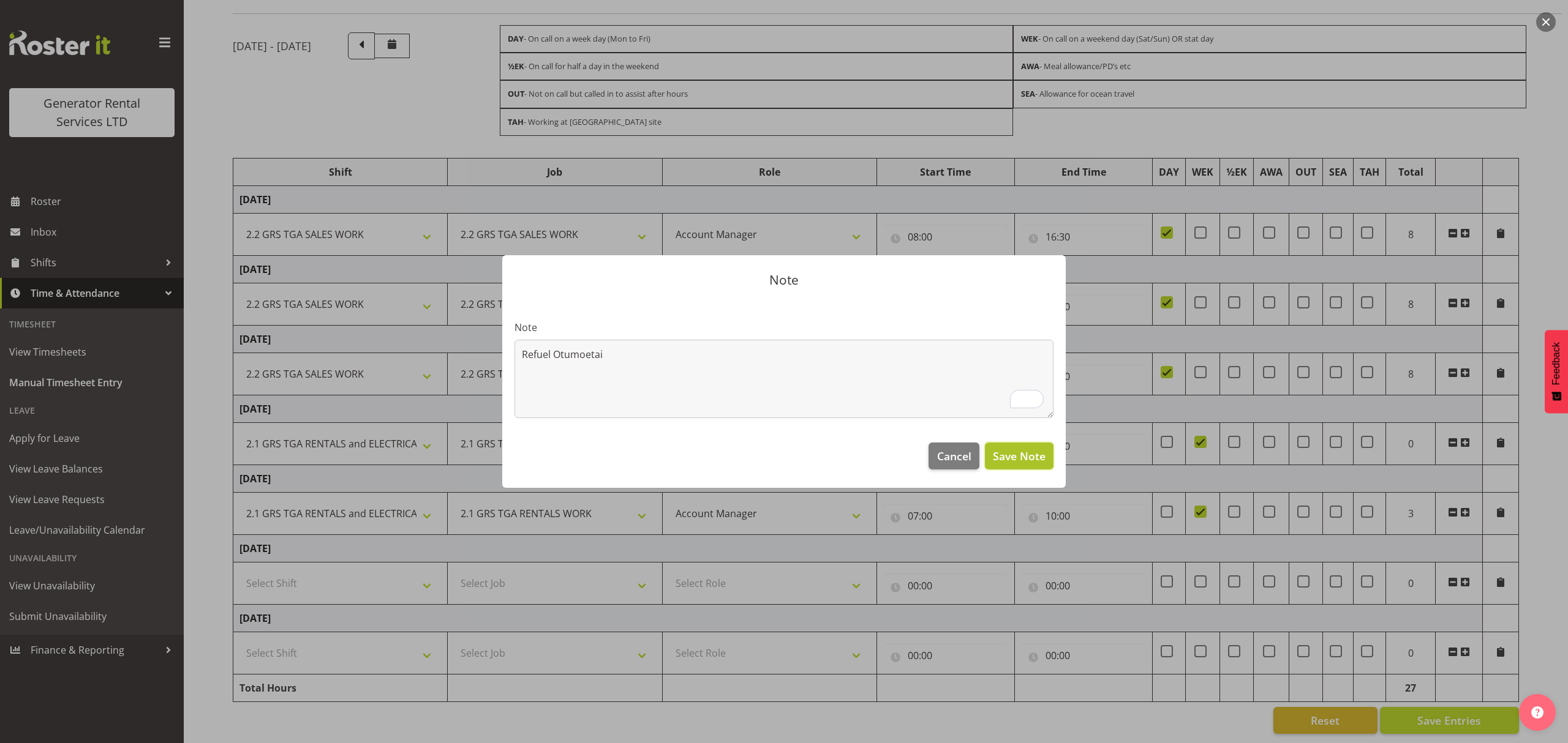
click at [1031, 456] on span "Save Note" at bounding box center [1019, 457] width 53 height 16
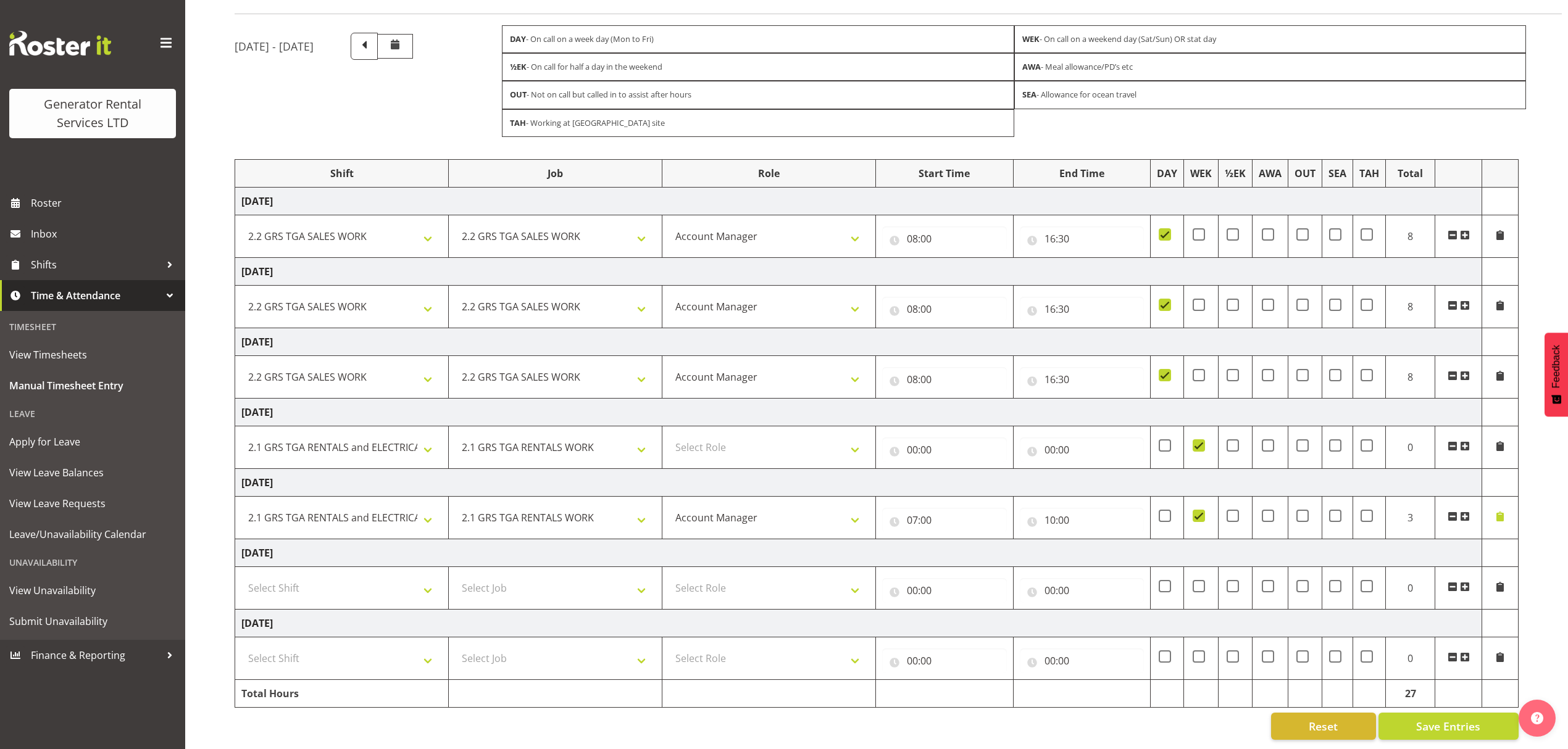
click at [1463, 441] on span at bounding box center [1465, 446] width 10 height 10
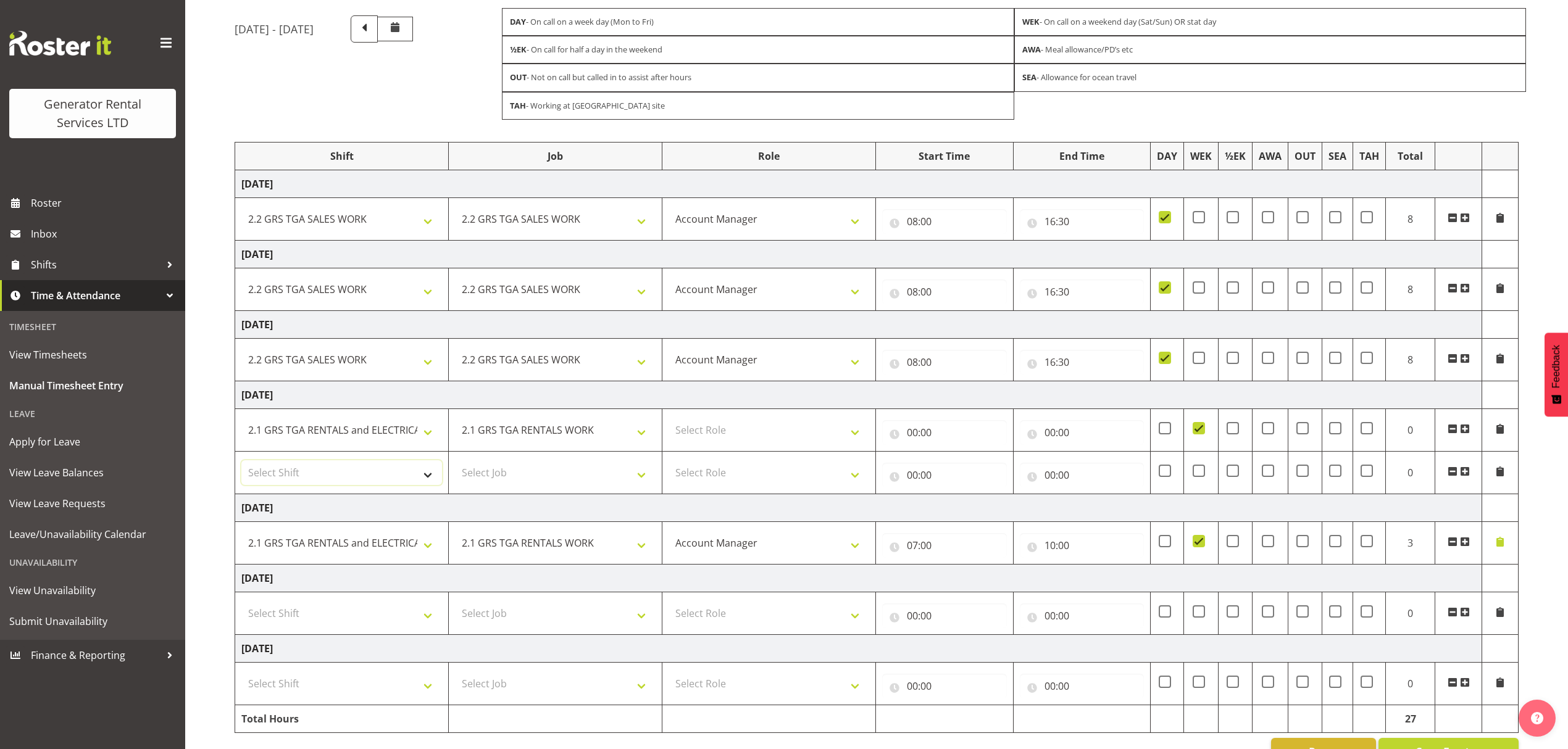
click at [337, 484] on select "Select Shift 2.1 GRS TGA RENTALS and ELECTRICAL 2.2 GRS TGA SALES WORK 2.3 GRS …" at bounding box center [342, 472] width 201 height 25
select select "2447"
click at [241, 464] on select "Select Shift 2.1 GRS TGA RENTALS and ELECTRICAL 2.2 GRS TGA SALES WORK 2.3 GRS …" at bounding box center [342, 472] width 201 height 25
click at [520, 484] on select "Select Job 1.1 GRS AKL RENTALS 1.1 GRS AKL RENTALS AC 1.1 GRS AKL RENTALS CT 1.…" at bounding box center [556, 472] width 201 height 25
select select "877"
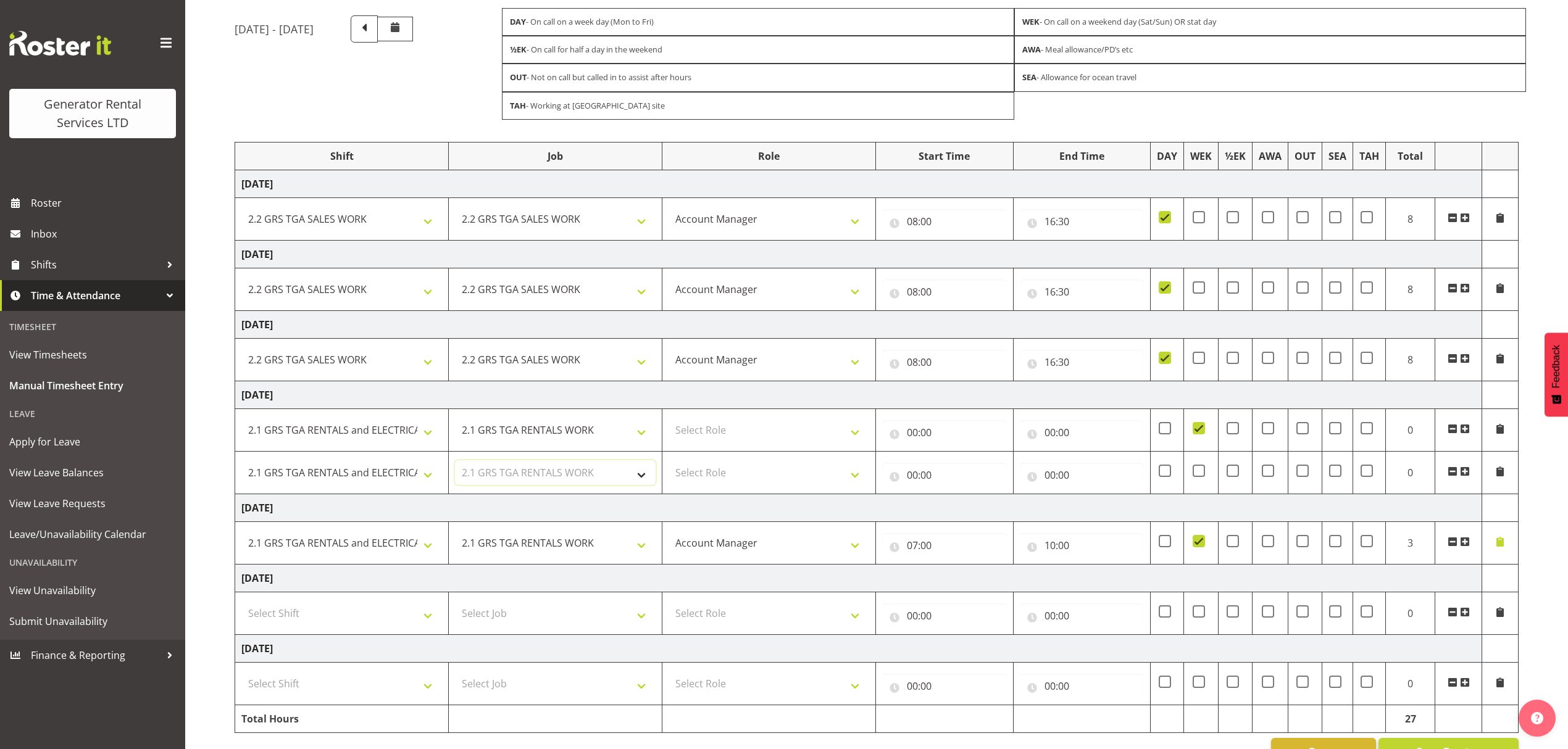
click at [455, 464] on select "Select Job 1.1 GRS AKL RENTALS 1.1 GRS AKL RENTALS AC 1.1 GRS AKL RENTALS CT 1.…" at bounding box center [556, 472] width 201 height 25
click at [689, 469] on select "Select Role Account Manager" at bounding box center [769, 472] width 201 height 25
click at [712, 408] on td "[DATE]" at bounding box center [858, 395] width 1247 height 27
click at [716, 435] on select "Select Role Account Manager" at bounding box center [769, 429] width 201 height 25
select select "26"
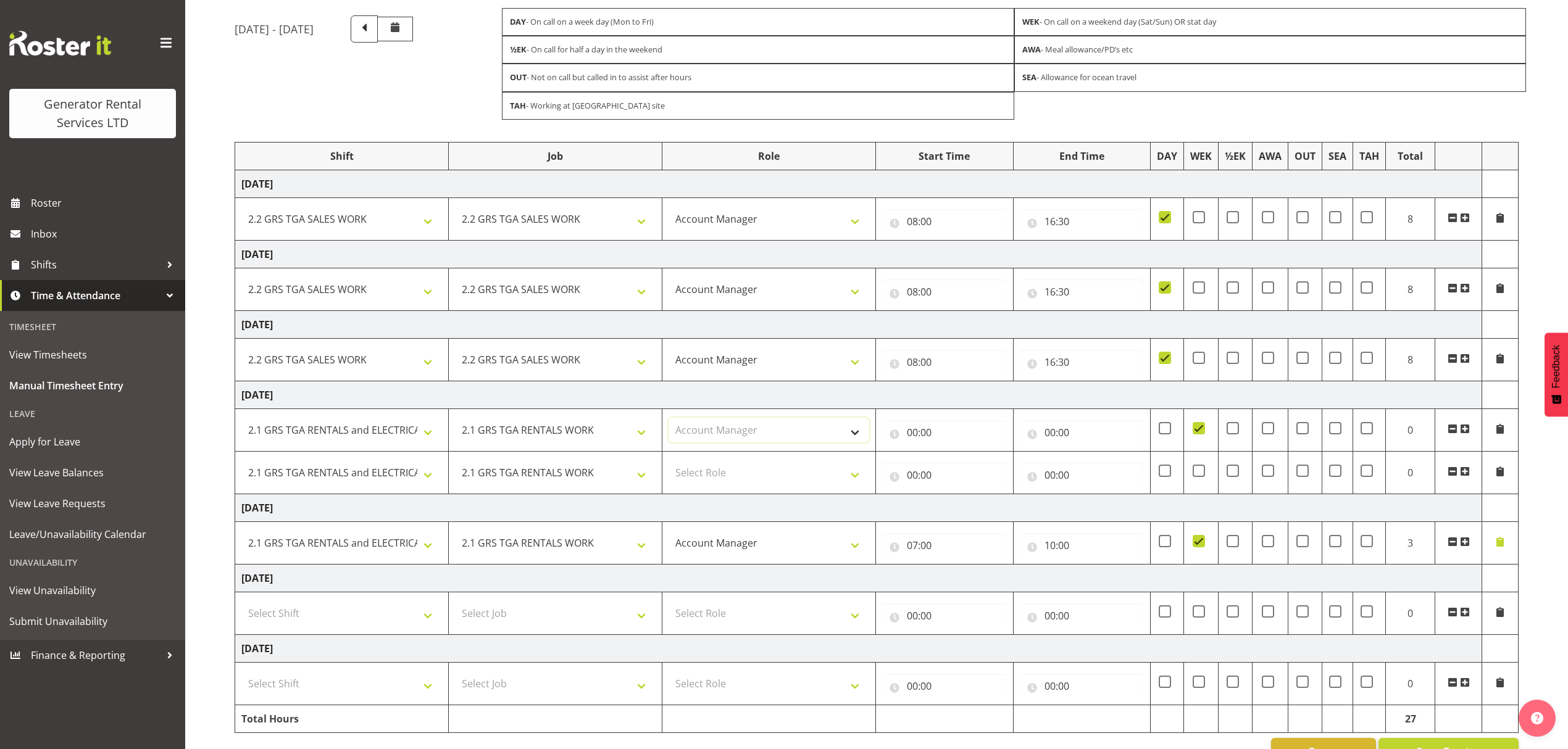
click at [669, 422] on select "Select Role Account Manager" at bounding box center [769, 429] width 201 height 25
click at [744, 469] on select "Select Role Account Manager" at bounding box center [769, 472] width 201 height 25
select select "26"
click at [669, 464] on select "Select Role Account Manager" at bounding box center [769, 472] width 201 height 25
click at [914, 484] on input "00:00" at bounding box center [945, 475] width 125 height 25
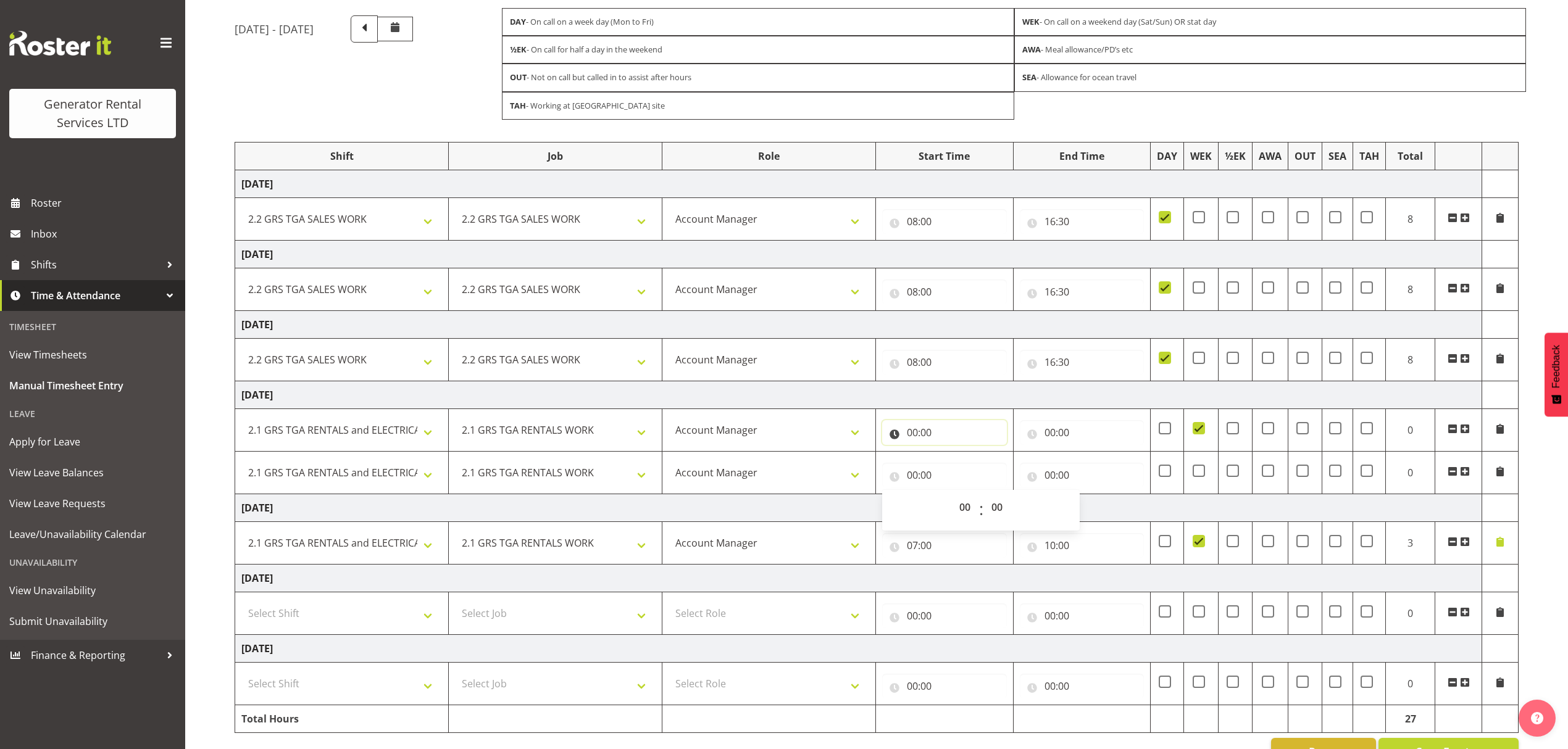
click at [927, 443] on input "00:00" at bounding box center [945, 432] width 125 height 25
click at [953, 458] on select "00 01 02 03 04 05 06 07 08 09 10 11 12 13 14 15 16 17 18 19 20 21 22 23" at bounding box center [967, 464] width 27 height 25
select select "7"
click at [953, 456] on select "00 01 02 03 04 05 06 07 08 09 10 11 12 13 14 15 16 17 18 19 20 21 22 23" at bounding box center [967, 464] width 27 height 25
type input "07:00"
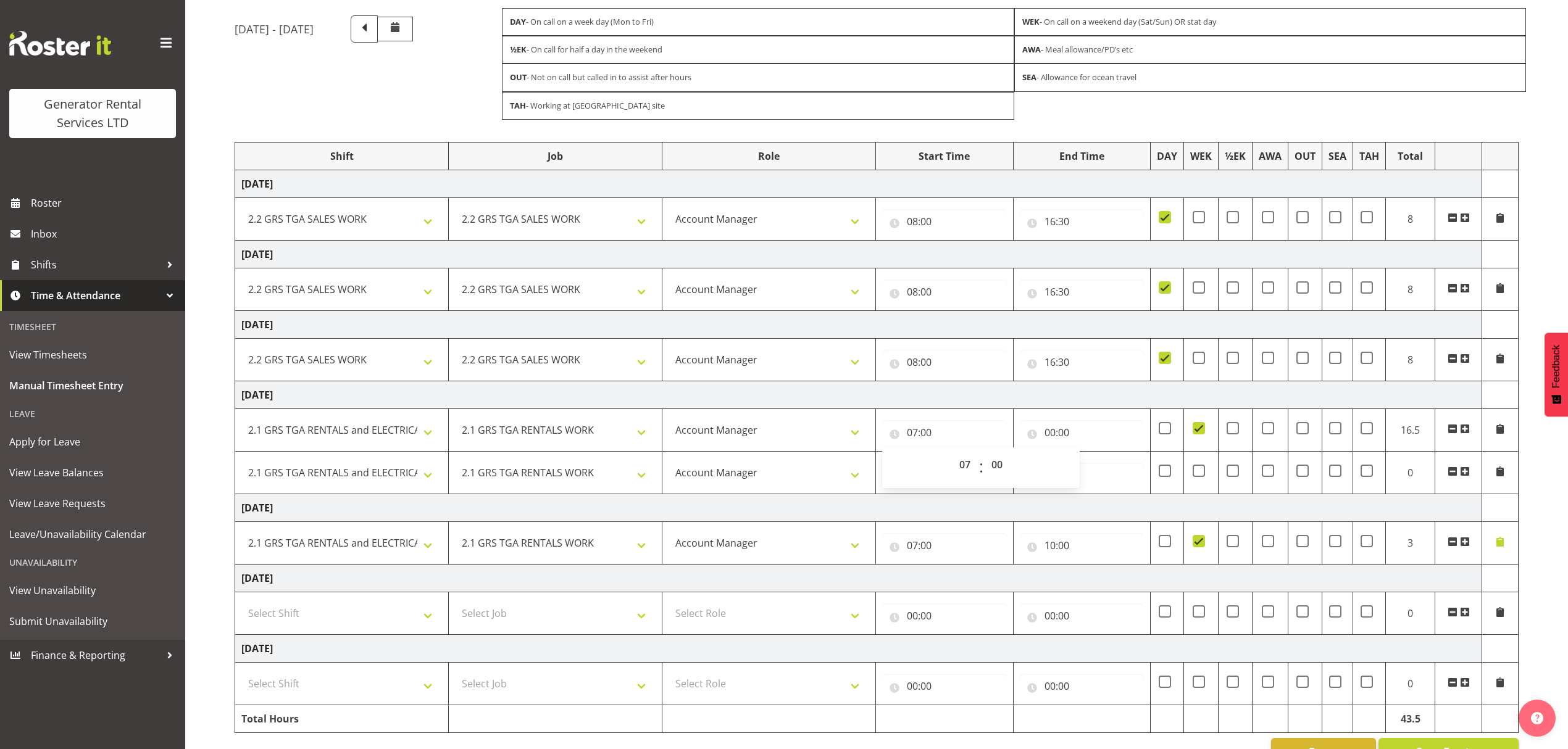
click at [1520, 475] on div "[DATE] - [DATE] DAY - On call on a week day (Mon to Fri) WEK - On call on a wee…" at bounding box center [902, 390] width 1334 height 768
click at [1448, 474] on span at bounding box center [1453, 471] width 10 height 10
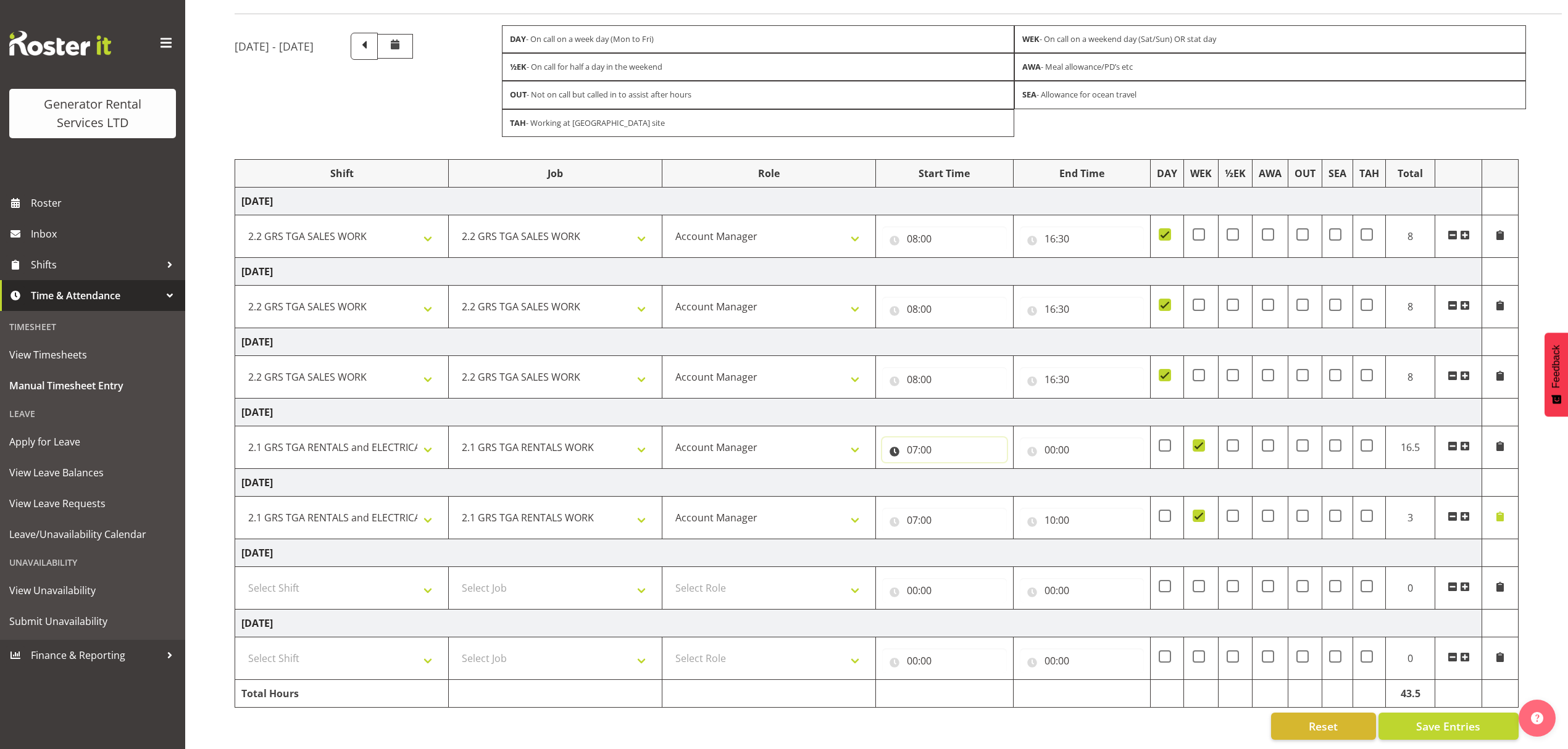
click at [949, 438] on input "07:00" at bounding box center [945, 449] width 125 height 25
click at [974, 469] on select "00 01 02 03 04 05 06 07 08 09 10 11 12 13 14 15 16 17 18 19 20 21 22 23" at bounding box center [967, 481] width 27 height 25
select select "0"
click at [953, 469] on select "00 01 02 03 04 05 06 07 08 09 10 11 12 13 14 15 16 17 18 19 20 21 22 23" at bounding box center [967, 481] width 27 height 25
type input "00:00"
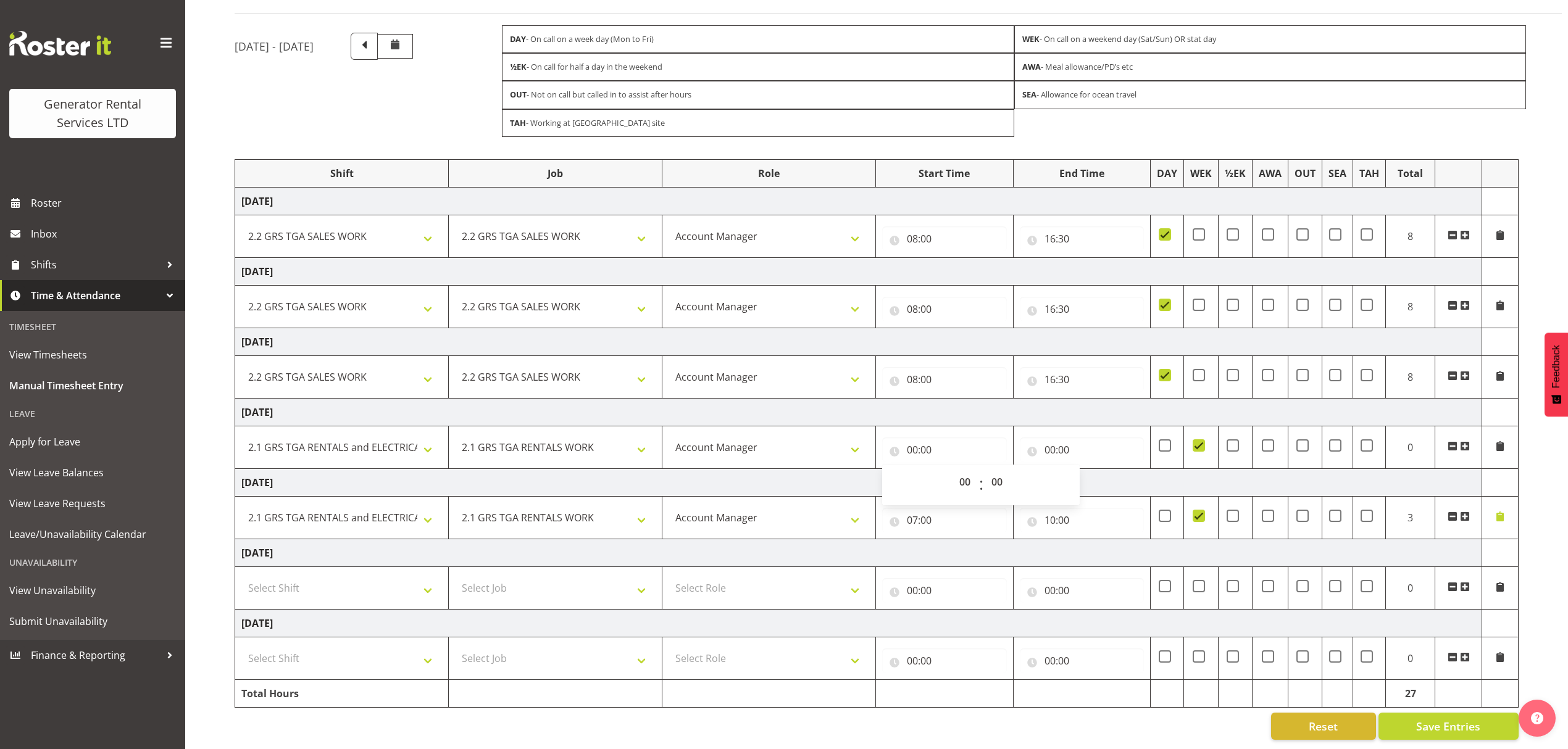
drag, startPoint x: 1527, startPoint y: 455, endPoint x: 1531, endPoint y: 460, distance: 6.4
click at [1528, 457] on div "[DATE] - [DATE] DAY - On call on a week day (Mon to Fri) WEK - On call on a wee…" at bounding box center [902, 386] width 1334 height 726
click at [1464, 512] on span at bounding box center [1465, 516] width 10 height 10
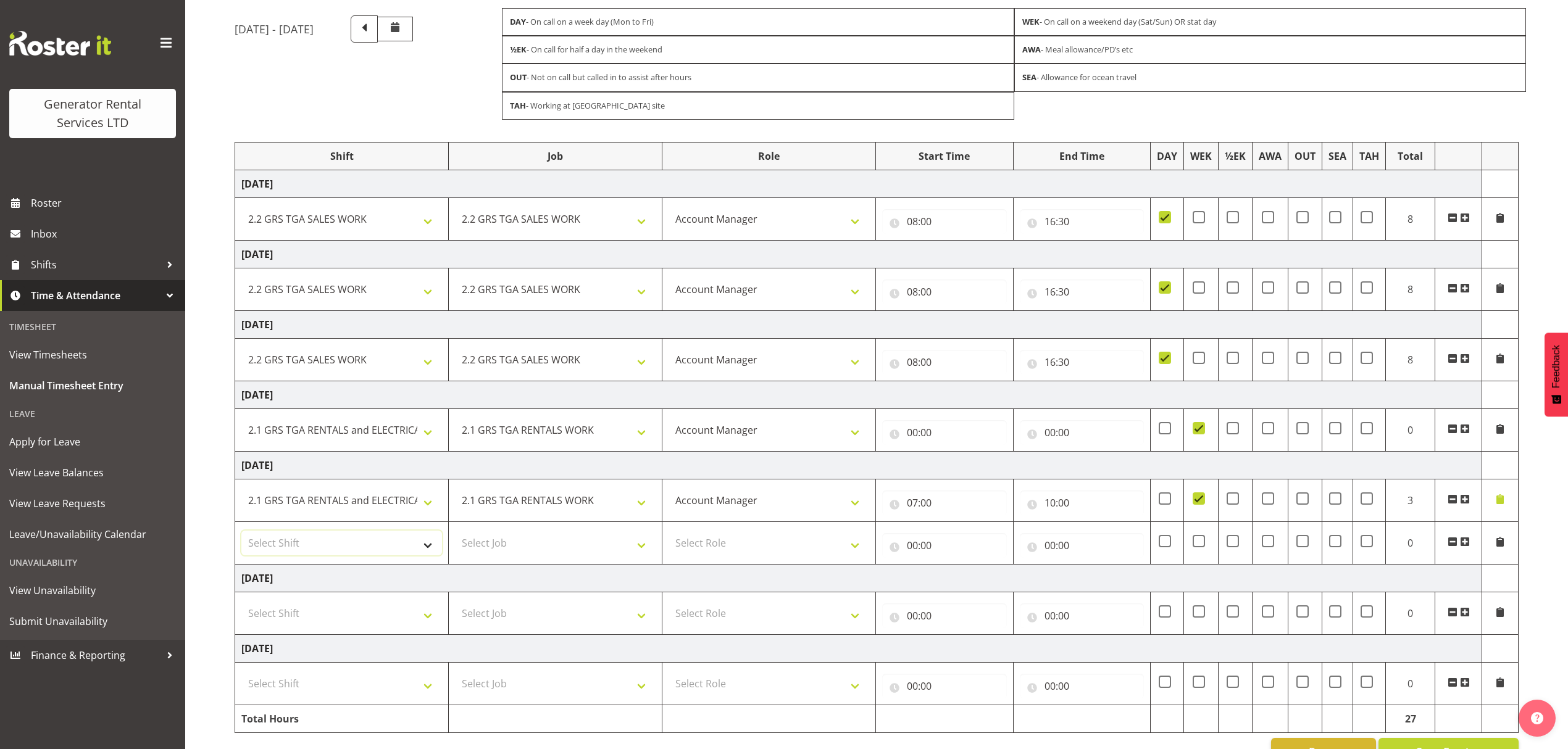
click at [326, 554] on select "Select Shift 2.1 GRS TGA RENTALS and ELECTRICAL 2.2 GRS TGA SALES WORK 2.3 GRS …" at bounding box center [342, 543] width 201 height 25
select select "2447"
click at [241, 535] on select "Select Shift 2.1 GRS TGA RENTALS and ELECTRICAL 2.2 GRS TGA SALES WORK 2.3 GRS …" at bounding box center [342, 543] width 201 height 25
click at [496, 543] on select "Select Job 1.1 GRS AKL RENTALS 1.1 GRS AKL RENTALS AC 1.1 GRS AKL RENTALS CT 1.…" at bounding box center [556, 543] width 201 height 25
select select "877"
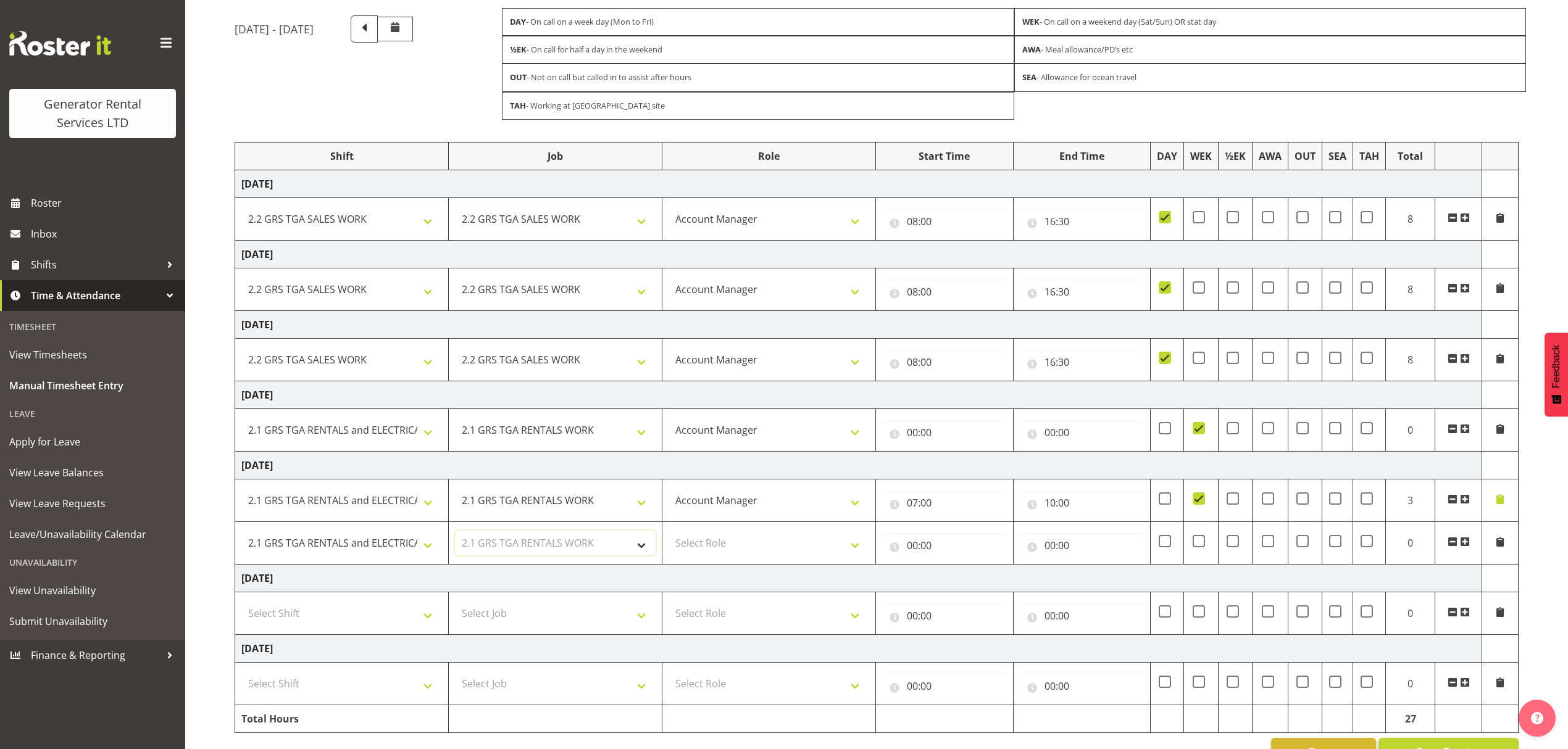
click at [455, 535] on select "Select Job 1.1 GRS AKL RENTALS 1.1 GRS AKL RENTALS AC 1.1 GRS AKL RENTALS CT 1.…" at bounding box center [556, 543] width 201 height 25
click at [736, 554] on select "Select Role Account Manager" at bounding box center [769, 543] width 201 height 25
select select "26"
click at [669, 535] on select "Select Role Account Manager" at bounding box center [769, 543] width 201 height 25
click at [916, 555] on input "00:00" at bounding box center [945, 545] width 125 height 25
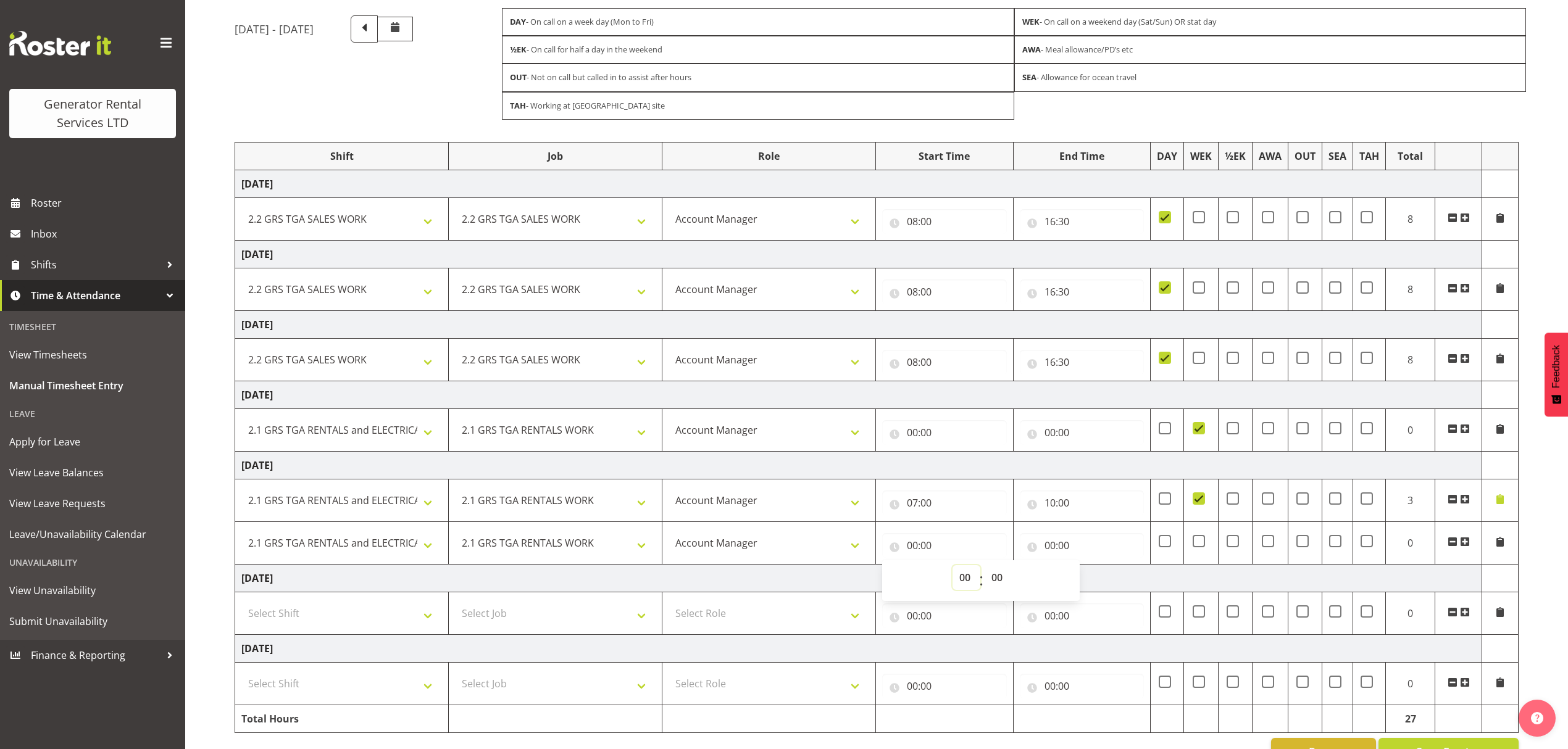
click at [955, 579] on select "00 01 02 03 04 05 06 07 08 09 10 11 12 13 14 15 16 17 18 19 20 21 22 23" at bounding box center [967, 577] width 27 height 25
select select "10"
click at [953, 570] on select "00 01 02 03 04 05 06 07 08 09 10 11 12 13 14 15 16 17 18 19 20 21 22 23" at bounding box center [967, 577] width 27 height 25
type input "10:00"
click at [1043, 542] on input "00:00" at bounding box center [1082, 545] width 125 height 25
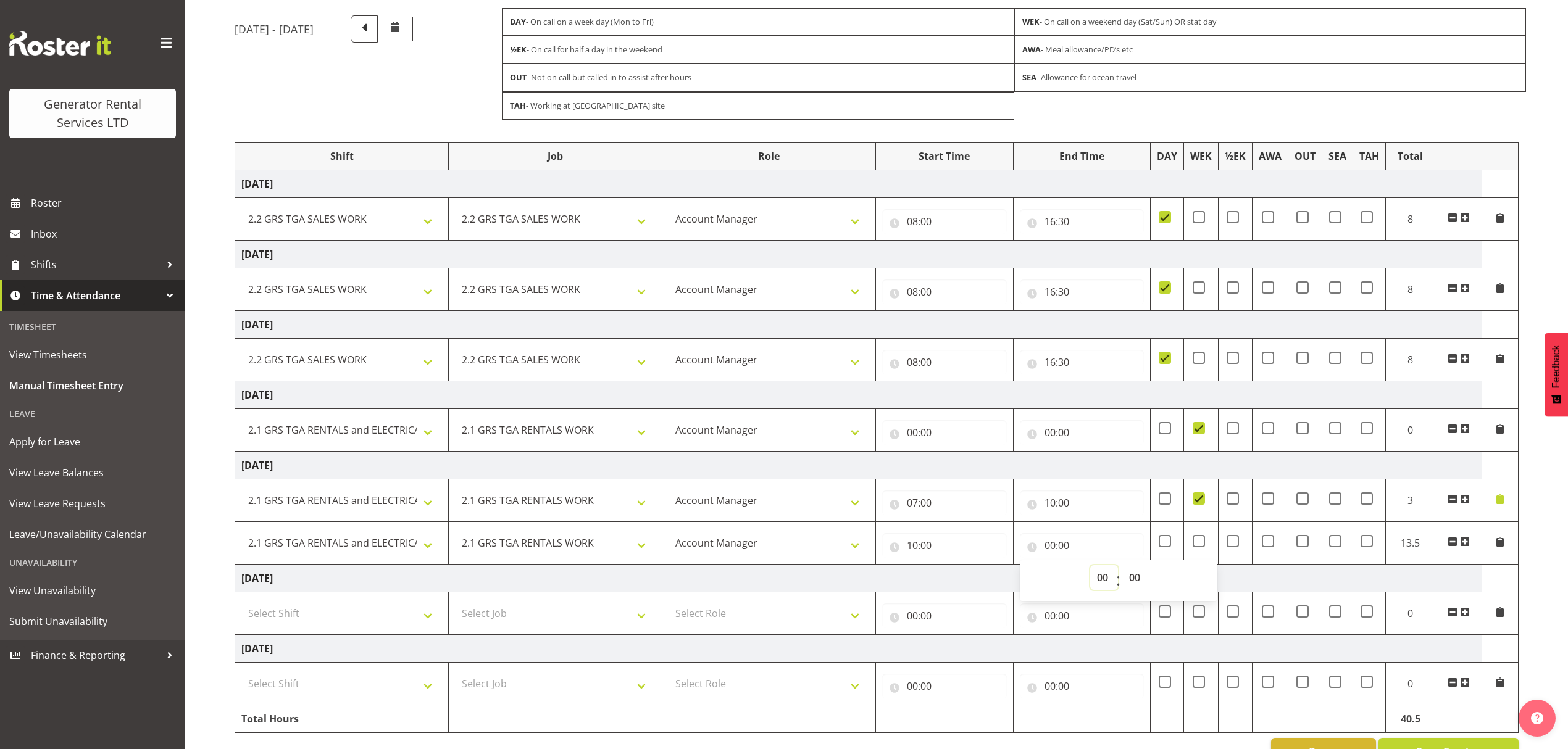
click at [1104, 579] on select "00 01 02 03 04 05 06 07 08 09 10 11 12 13 14 15 16 17 18 19 20 21 22 23" at bounding box center [1104, 577] width 27 height 25
select select "13"
click at [1090, 570] on select "00 01 02 03 04 05 06 07 08 09 10 11 12 13 14 15 16 17 18 19 20 21 22 23" at bounding box center [1104, 577] width 27 height 25
type input "13:00"
click at [1546, 635] on div "[DATE] - [DATE] DAY - On call on a week day (Mon to Fri) WEK - On call on a wee…" at bounding box center [902, 390] width 1334 height 768
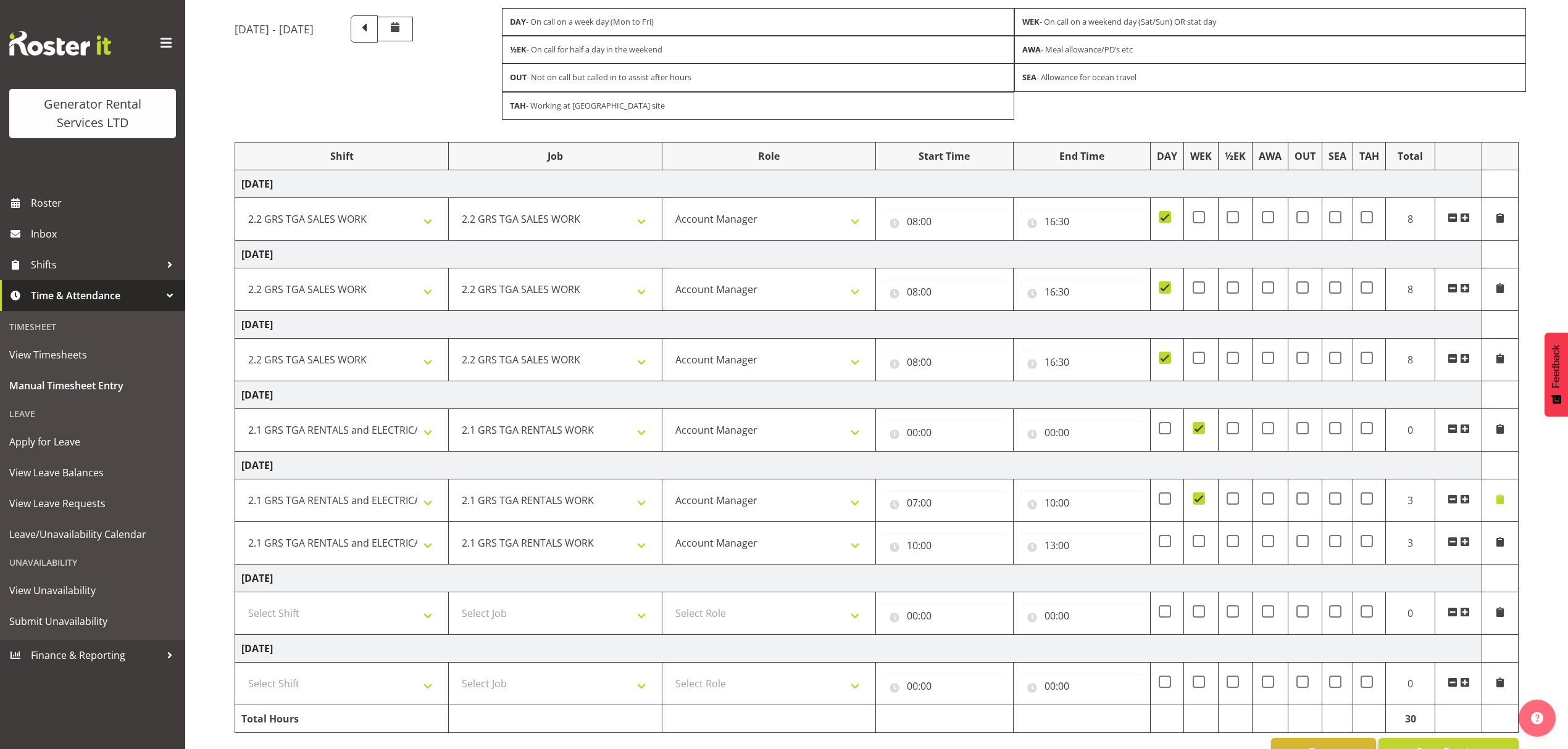
click at [1501, 545] on span at bounding box center [1500, 542] width 10 height 10
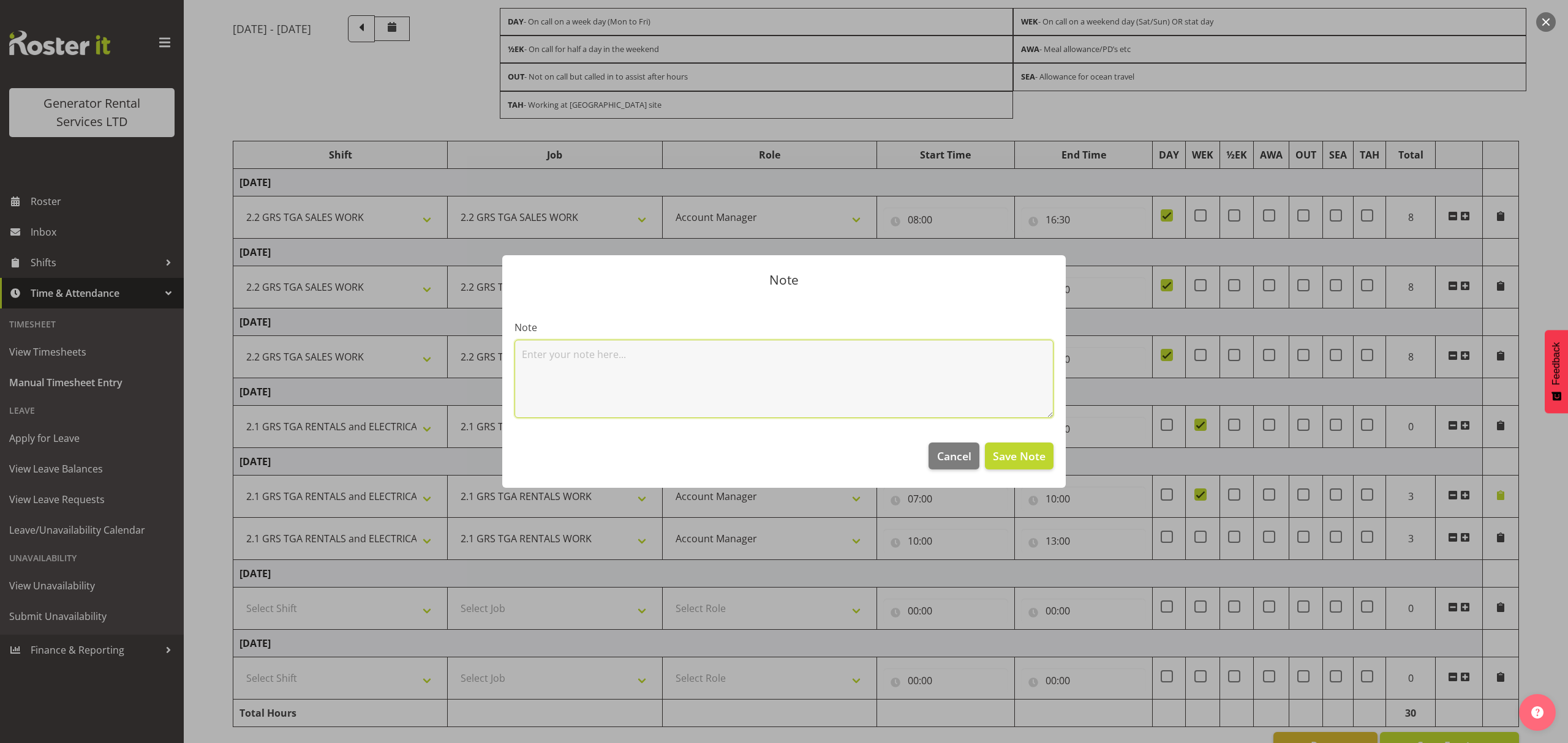
click at [789, 373] on textarea at bounding box center [784, 379] width 539 height 78
type textarea "Refuel [PERSON_NAME][GEOGRAPHIC_DATA] - Access Blocked"
click at [1035, 460] on span "Save Note" at bounding box center [1019, 457] width 53 height 16
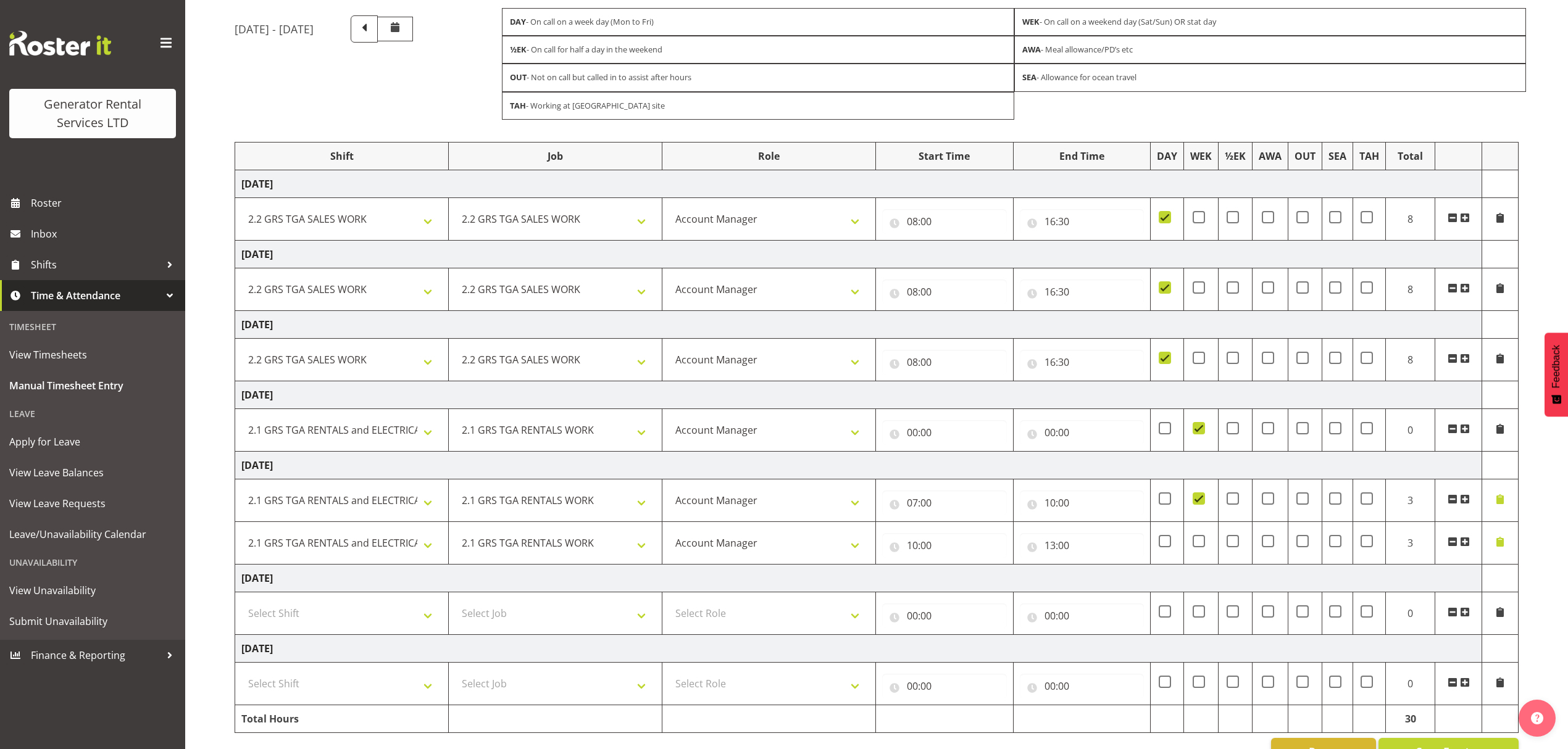
click at [1462, 547] on span at bounding box center [1465, 542] width 10 height 10
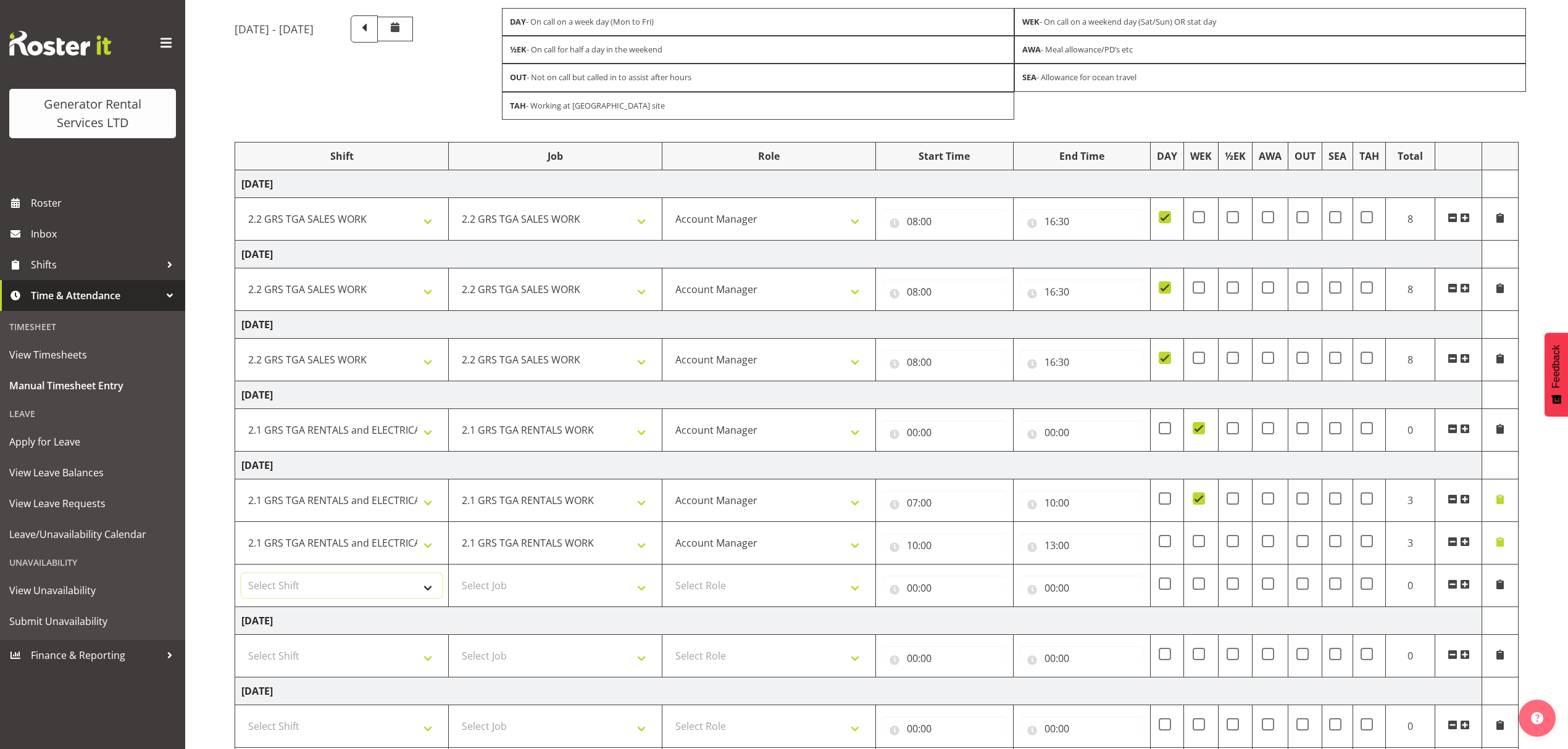
drag, startPoint x: 299, startPoint y: 593, endPoint x: 302, endPoint y: 583, distance: 10.4
click at [299, 593] on select "Select Shift 2.1 GRS TGA RENTALS and ELECTRICAL 2.2 GRS TGA SALES WORK 2.3 GRS …" at bounding box center [342, 585] width 201 height 25
select select "2447"
click at [241, 578] on select "Select Shift 2.1 GRS TGA RENTALS and ELECTRICAL 2.2 GRS TGA SALES WORK 2.3 GRS …" at bounding box center [342, 585] width 201 height 25
click at [576, 598] on select "Select Job 1.1 GRS AKL RENTALS 1.1 GRS AKL RENTALS AC 1.1 GRS AKL RENTALS CT 1.…" at bounding box center [556, 585] width 201 height 25
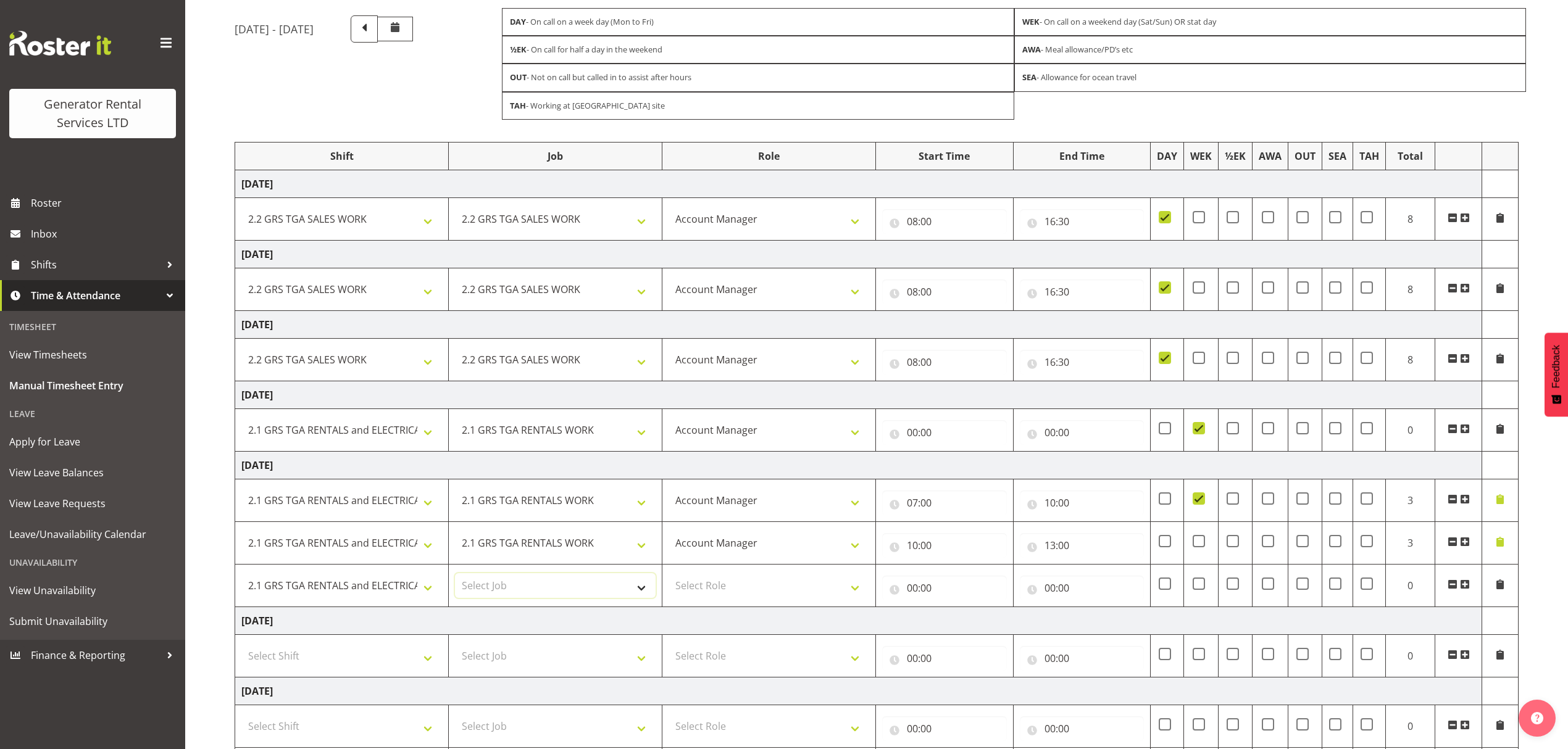
select select "877"
click at [455, 578] on select "Select Job 1.1 GRS AKL RENTALS 1.1 GRS AKL RENTALS AC 1.1 GRS AKL RENTALS CT 1.…" at bounding box center [556, 585] width 201 height 25
click at [744, 593] on select "Select Role Account Manager" at bounding box center [769, 585] width 201 height 25
select select "26"
click at [669, 578] on select "Select Role Account Manager" at bounding box center [769, 585] width 201 height 25
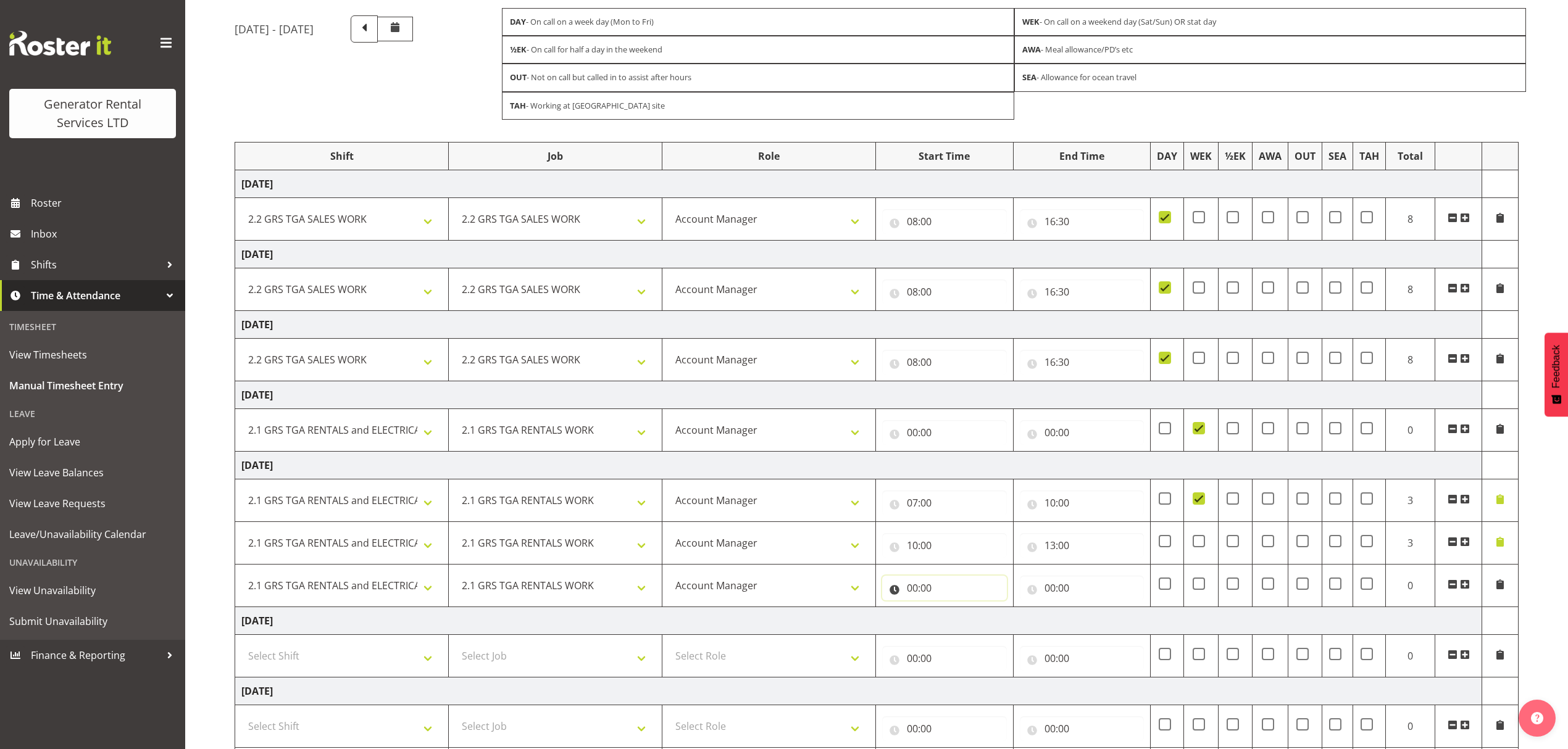
click at [920, 596] on input "00:00" at bounding box center [945, 587] width 125 height 25
click at [953, 622] on select "00 01 02 03 04 05 06 07 08 09 10 11 12 13 14 15 16 17 18 19 20 21 22 23" at bounding box center [967, 620] width 27 height 25
select select "16"
click at [953, 612] on select "00 01 02 03 04 05 06 07 08 09 10 11 12 13 14 15 16 17 18 19 20 21 22 23" at bounding box center [967, 620] width 27 height 25
type input "16:00"
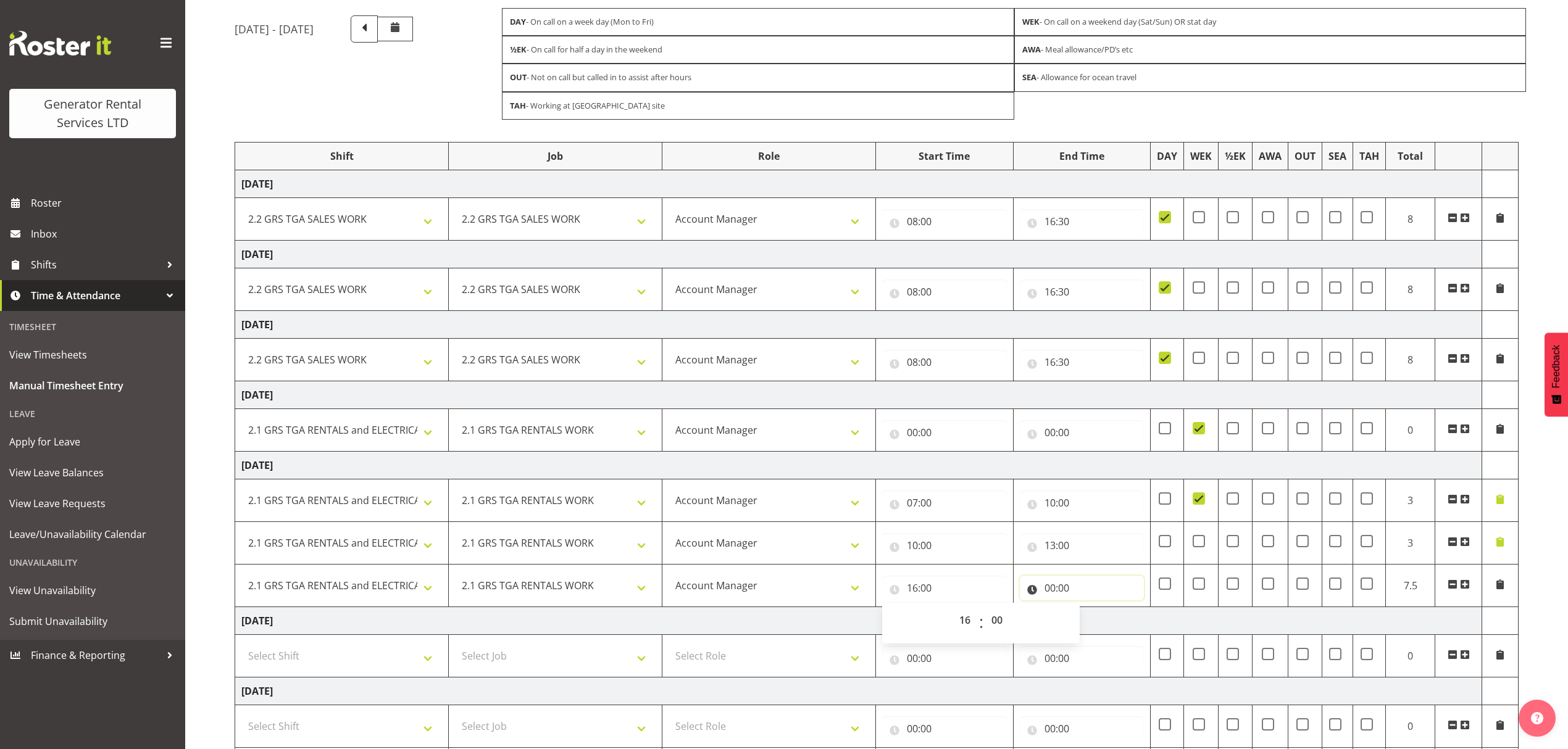
click at [1064, 595] on input "00:00" at bounding box center [1082, 587] width 125 height 25
click at [1094, 626] on select "00 01 02 03 04 05 06 07 08 09 10 11 12 13 14 15 16 17 18 19 20 21 22 23" at bounding box center [1104, 620] width 27 height 25
select select "19"
click at [1090, 612] on select "00 01 02 03 04 05 06 07 08 09 10 11 12 13 14 15 16 17 18 19 20 21 22 23" at bounding box center [1104, 620] width 27 height 25
type input "19:00"
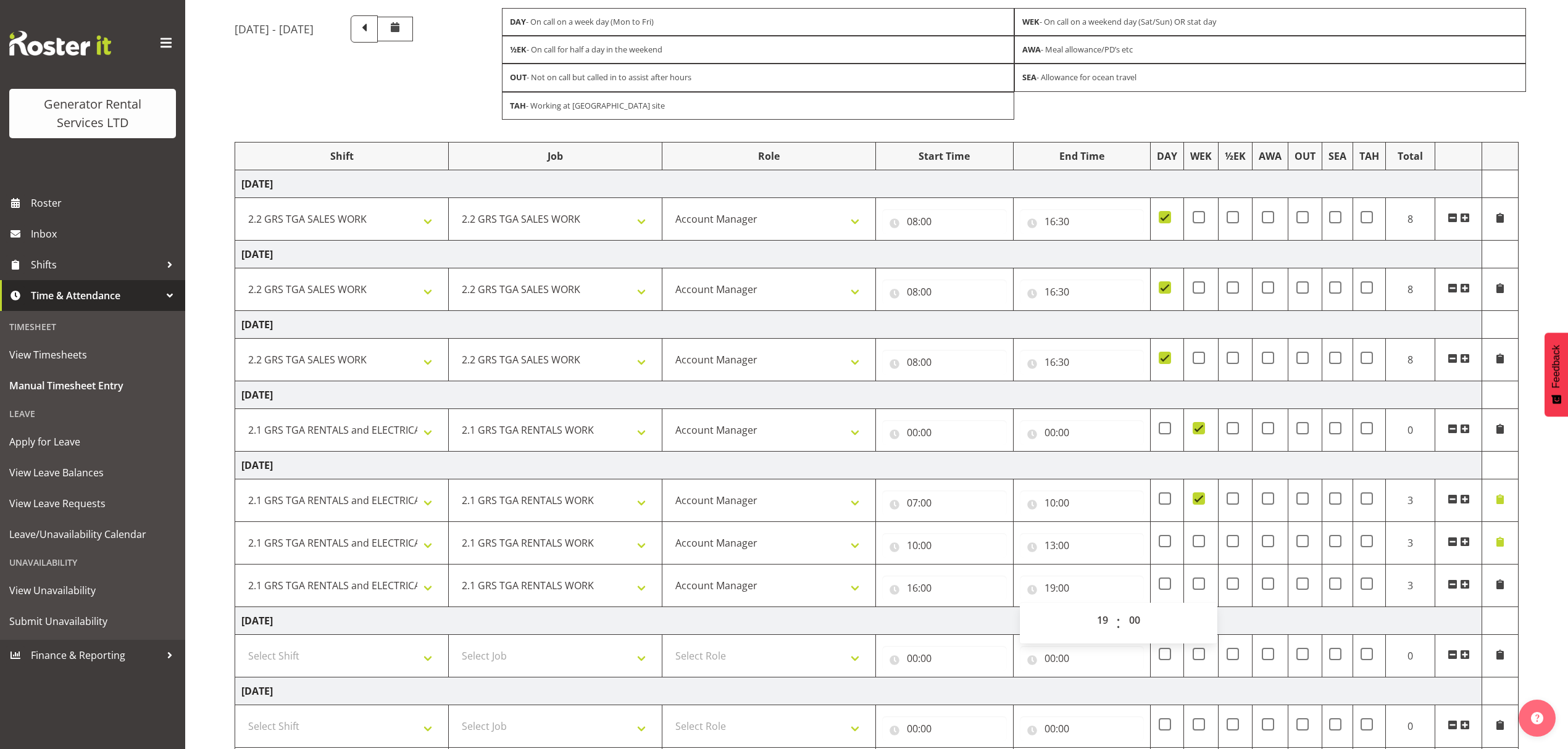
click at [1542, 610] on div "[DATE] - [DATE] DAY - On call on a week day (Mon to Fri) WEK - On call on a wee…" at bounding box center [902, 412] width 1334 height 811
click at [1499, 588] on span at bounding box center [1500, 585] width 10 height 10
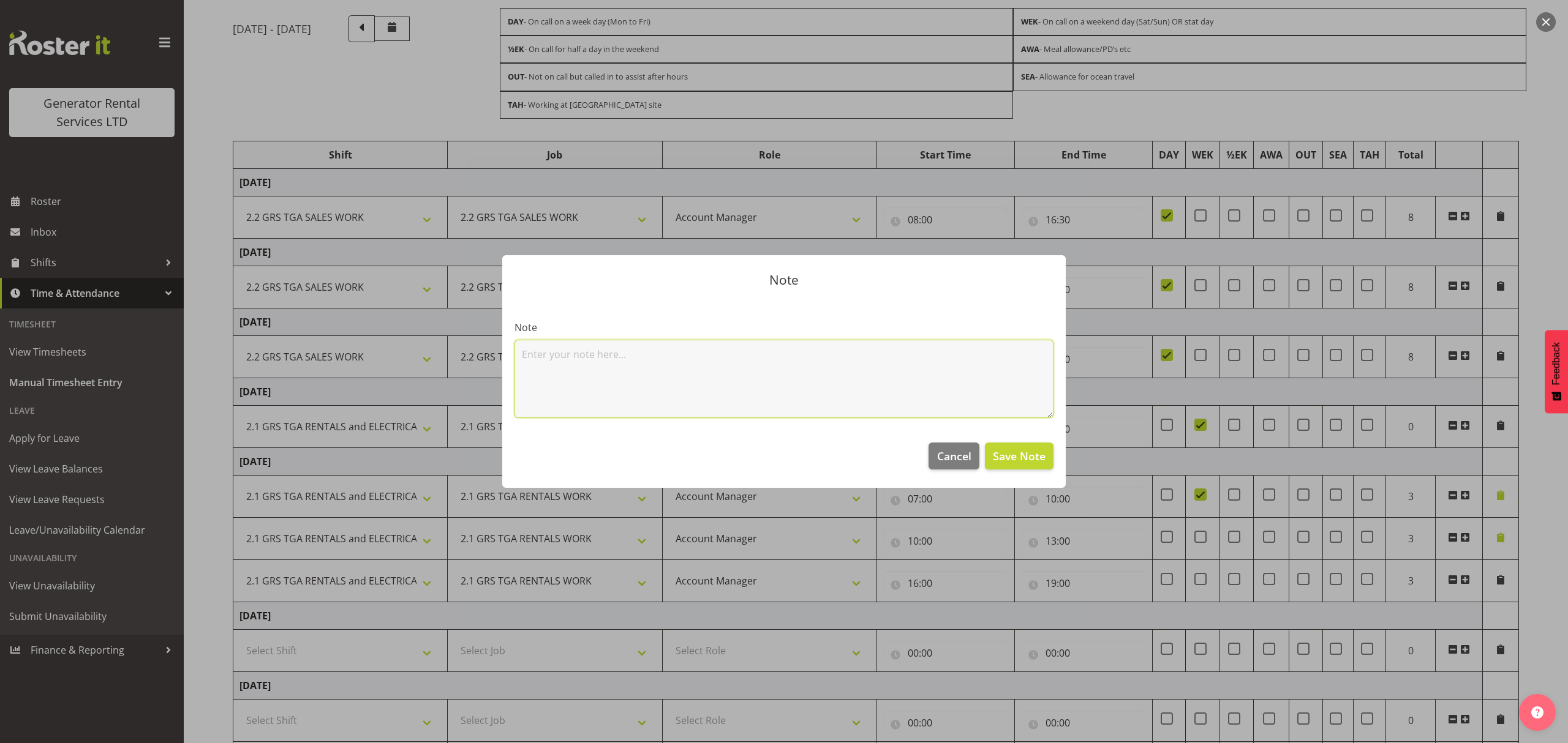
click at [755, 397] on textarea at bounding box center [784, 379] width 539 height 78
type textarea "Refuel Otumoetai"
click at [1018, 456] on span "Save Note" at bounding box center [1019, 457] width 53 height 16
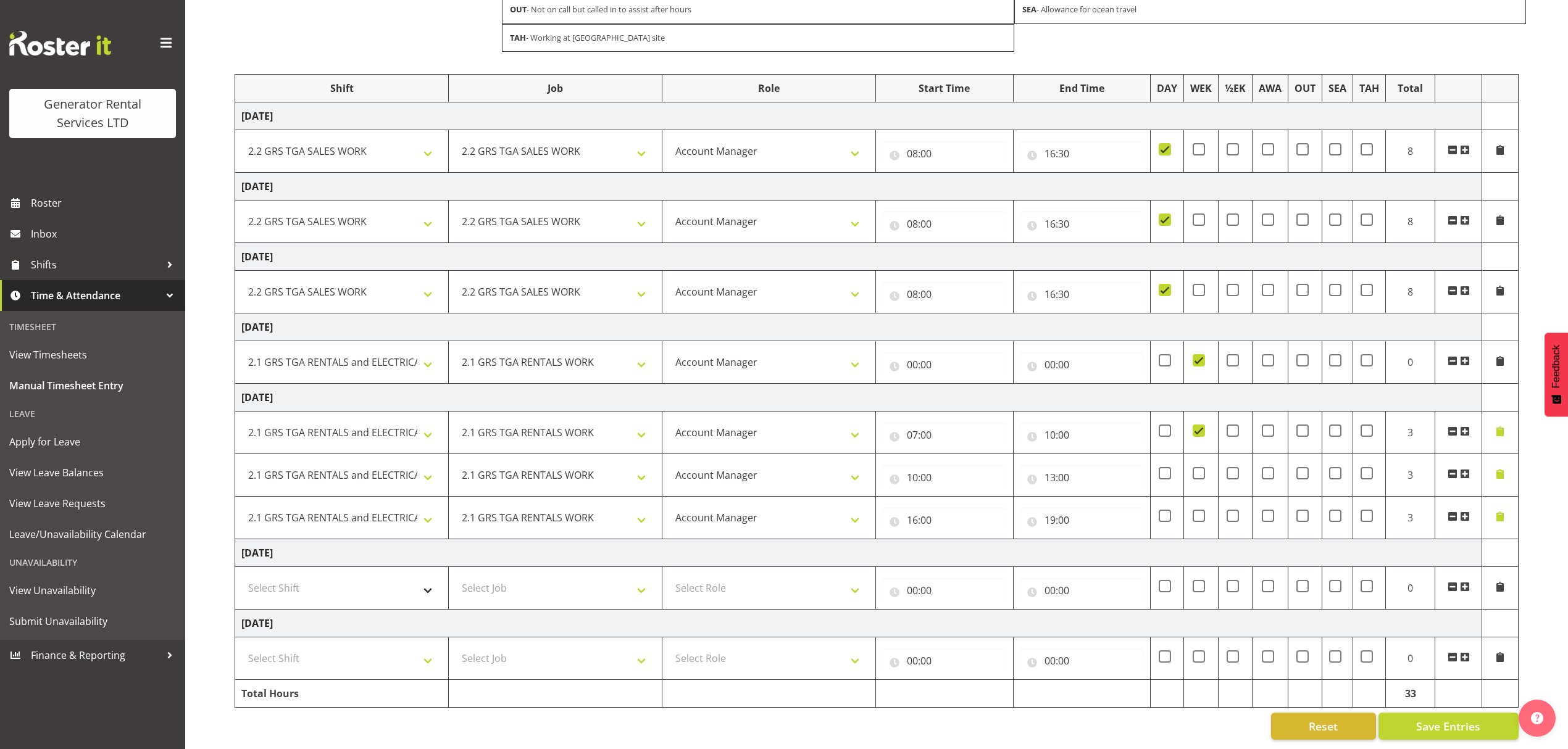
scroll to position [180, 0]
click at [284, 575] on select "Select Shift 2.1 GRS TGA RENTALS and ELECTRICAL 2.2 GRS TGA SALES WORK 2.3 GRS …" at bounding box center [342, 587] width 201 height 25
select select "2447"
click at [241, 575] on select "Select Shift 2.1 GRS TGA RENTALS and ELECTRICAL 2.2 GRS TGA SALES WORK 2.3 GRS …" at bounding box center [342, 587] width 201 height 25
click at [513, 585] on select "Select Job 1.1 GRS AKL RENTALS 1.1 GRS AKL RENTALS AC 1.1 GRS AKL RENTALS CT 1.…" at bounding box center [556, 587] width 201 height 25
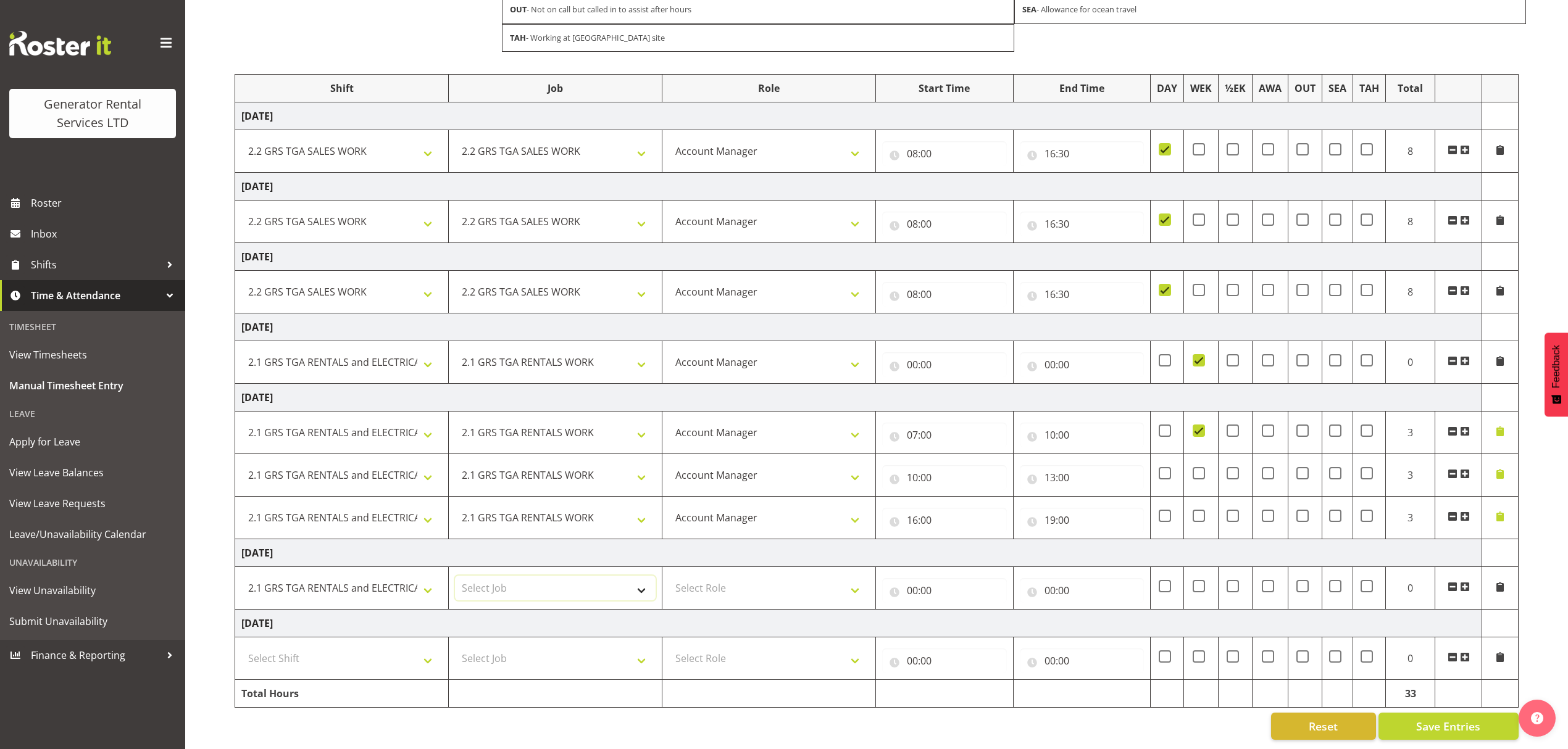
select select "877"
click at [455, 575] on select "Select Job 1.1 GRS AKL RENTALS 1.1 GRS AKL RENTALS AC 1.1 GRS AKL RENTALS CT 1.…" at bounding box center [556, 587] width 201 height 25
click at [723, 591] on td "Select Role Account Manager" at bounding box center [769, 587] width 214 height 43
click at [726, 576] on select "Select Role Account Manager" at bounding box center [769, 587] width 201 height 25
select select "26"
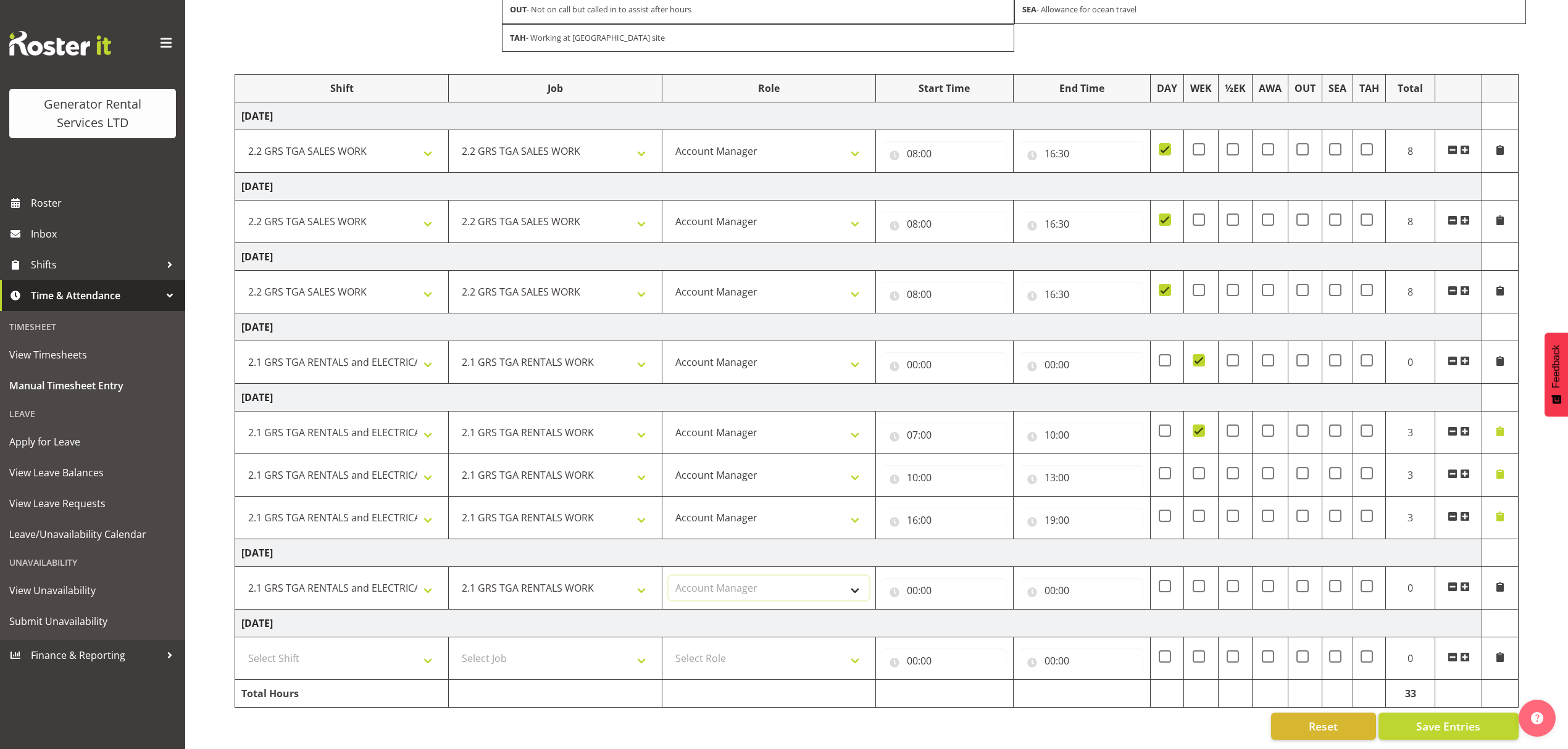
click at [669, 575] on select "Select Role Account Manager" at bounding box center [769, 587] width 201 height 25
click at [923, 578] on input "00:00" at bounding box center [945, 590] width 125 height 25
click at [973, 610] on select "00 01 02 03 04 05 06 07 08 09 10 11 12 13 14 15 16 17 18 19 20 21 22 23" at bounding box center [967, 622] width 27 height 25
select select "2"
click at [953, 610] on select "00 01 02 03 04 05 06 07 08 09 10 11 12 13 14 15 16 17 18 19 20 21 22 23" at bounding box center [967, 622] width 27 height 25
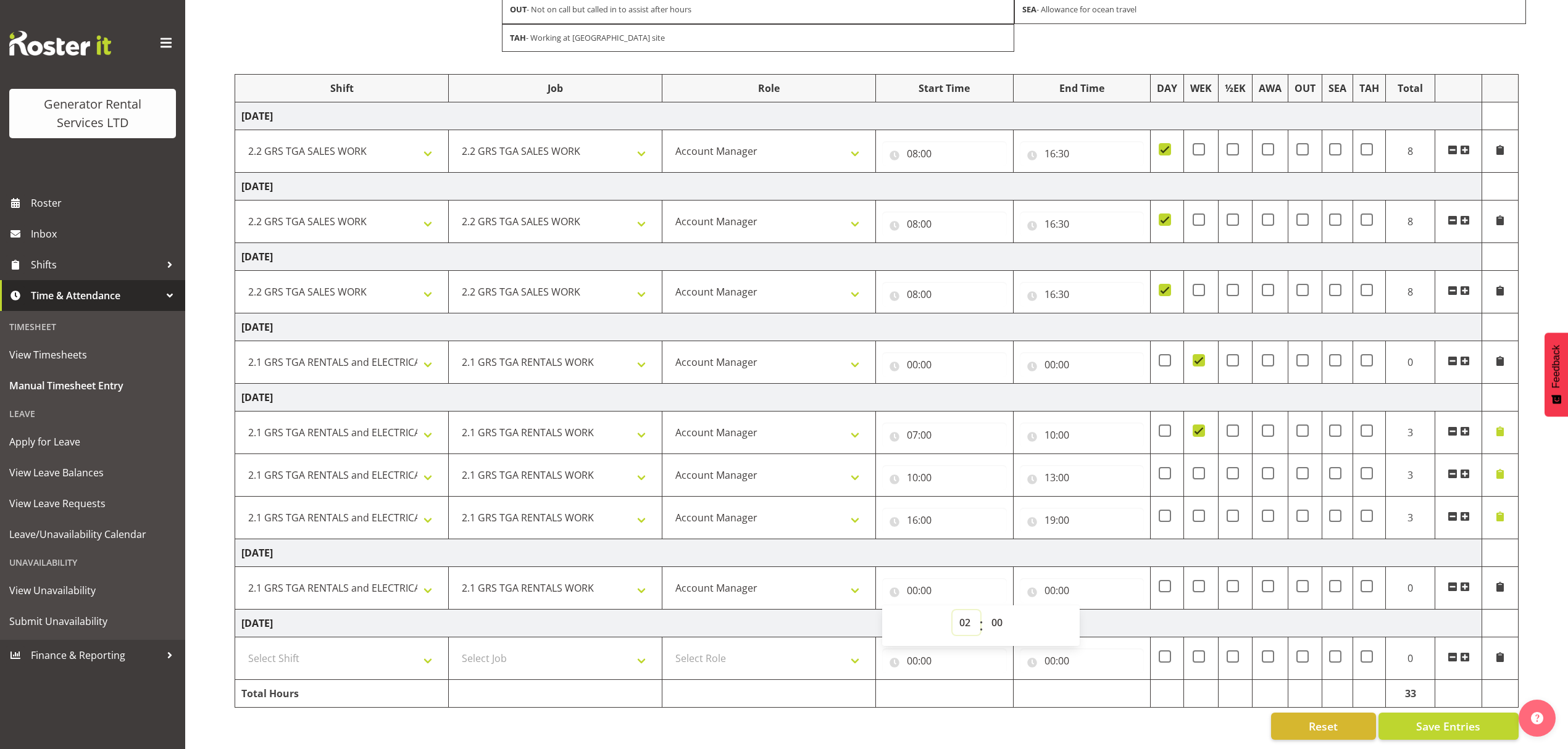
type input "02:00"
click at [1001, 610] on select "00 01 02 03 04 05 06 07 08 09 10 11 12 13 14 15 16 17 18 19 20 21 22 23 24 25 2…" at bounding box center [999, 622] width 27 height 25
select select "30"
click at [985, 610] on select "00 01 02 03 04 05 06 07 08 09 10 11 12 13 14 15 16 17 18 19 20 21 22 23 24 25 2…" at bounding box center [999, 622] width 27 height 25
type input "02:30"
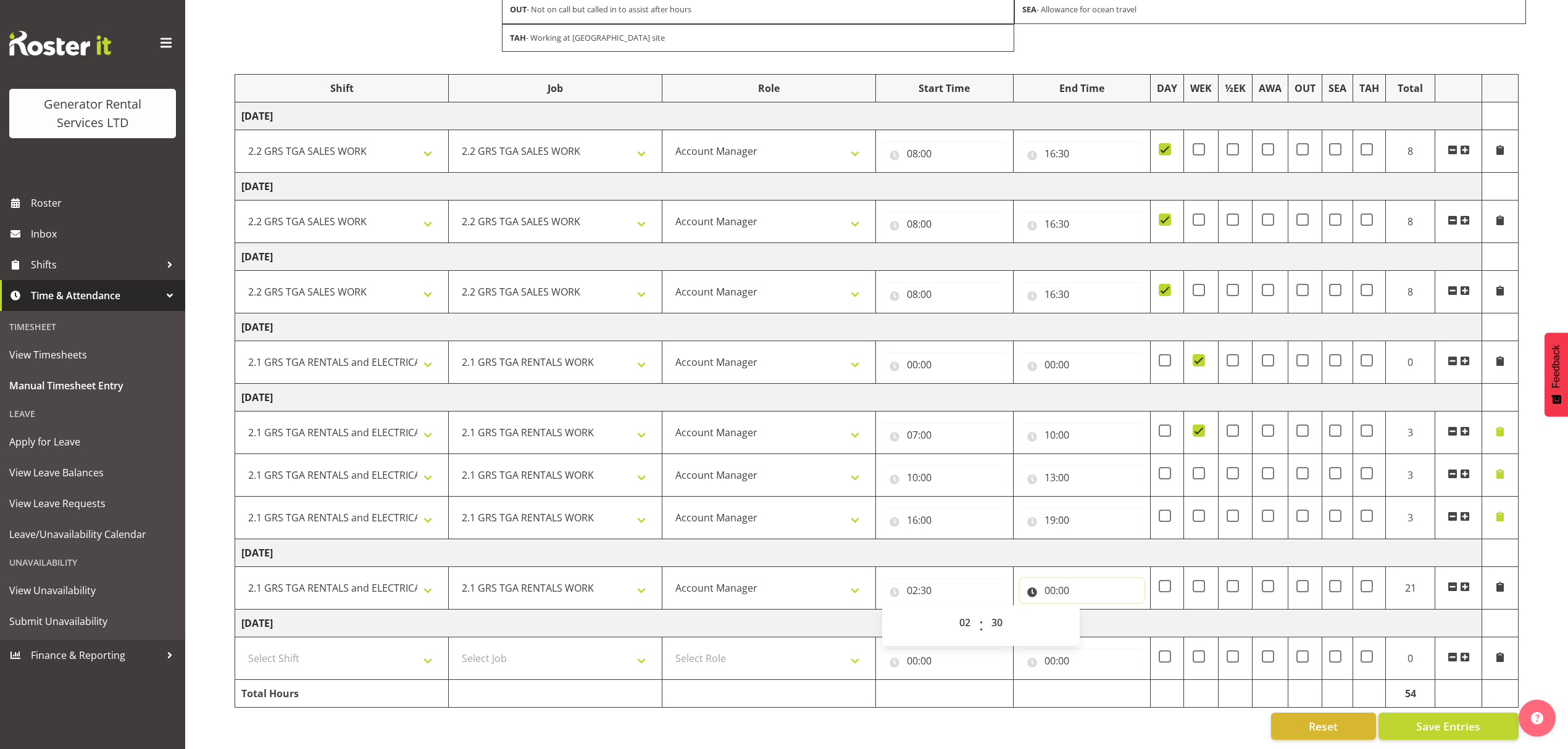
click at [1050, 584] on input "00:00" at bounding box center [1082, 590] width 125 height 25
click at [1093, 610] on select "00 01 02 03 04 05 06 07 08 09 10 11 12 13 14 15 16 17 18 19 20 21 22 23" at bounding box center [1104, 622] width 27 height 25
select select "8"
click at [1090, 610] on select "00 01 02 03 04 05 06 07 08 09 10 11 12 13 14 15 16 17 18 19 20 21 22 23" at bounding box center [1104, 622] width 27 height 25
type input "08:00"
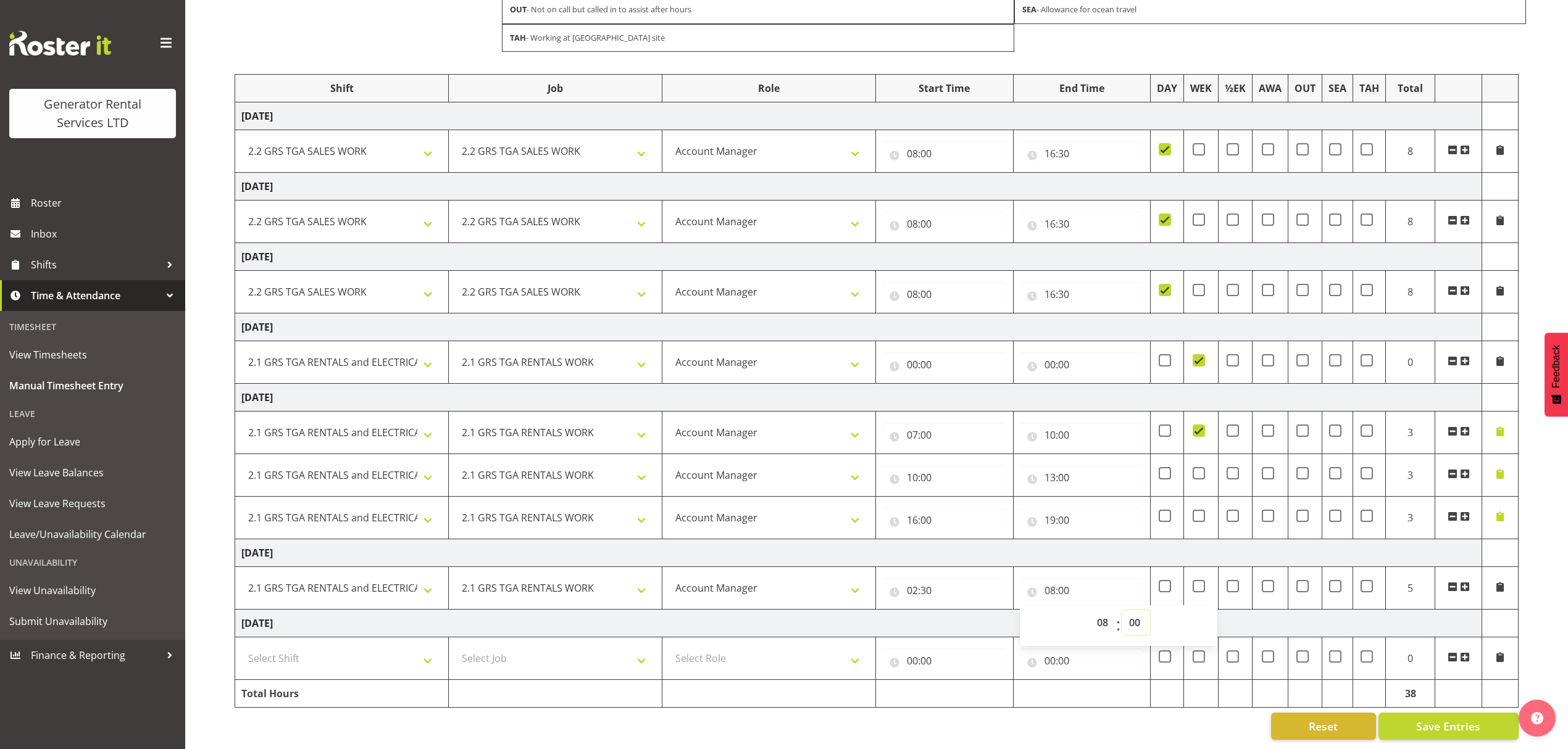
click at [1139, 617] on select "00 01 02 03 04 05 06 07 08 09 10 11 12 13 14 15 16 17 18 19 20 21 22 23 24 25 2…" at bounding box center [1137, 622] width 27 height 25
click at [1123, 610] on select "00 01 02 03 04 05 06 07 08 09 10 11 12 13 14 15 16 17 18 19 20 21 22 23 24 25 2…" at bounding box center [1137, 622] width 27 height 25
click at [1534, 559] on div "[DATE] - [DATE] DAY - On call on a week day (Mon to Fri) WEK - On call on a wee…" at bounding box center [902, 343] width 1334 height 811
click at [946, 584] on input "02:30" at bounding box center [945, 590] width 125 height 25
click at [990, 611] on select "00 01 02 03 04 05 06 07 08 09 10 11 12 13 14 15 16 17 18 19 20 21 22 23 24 25 2…" at bounding box center [999, 622] width 27 height 25
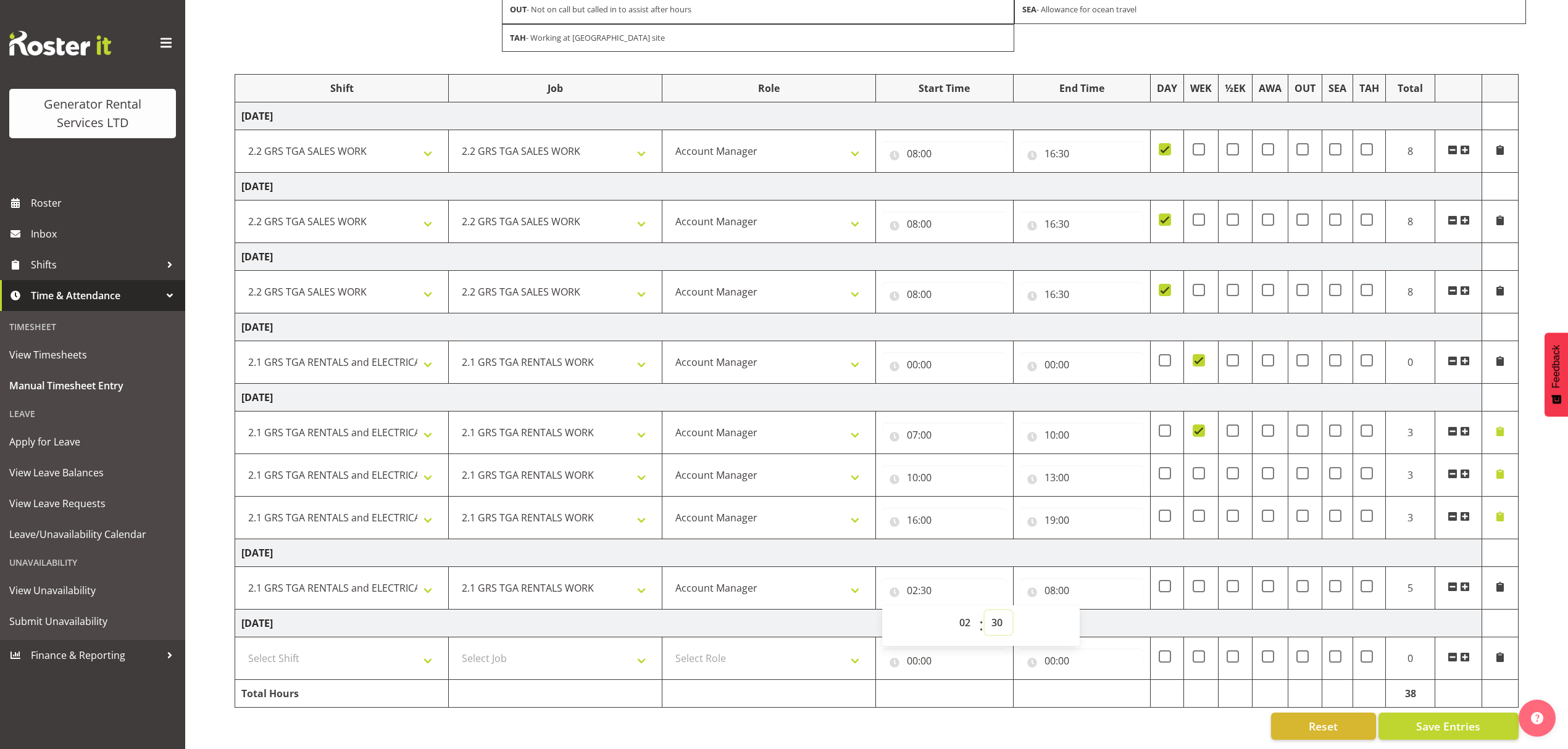
select select "0"
click at [985, 610] on select "00 01 02 03 04 05 06 07 08 09 10 11 12 13 14 15 16 17 18 19 20 21 22 23 24 25 2…" at bounding box center [999, 622] width 27 height 25
type input "02:00"
click at [1508, 572] on td at bounding box center [1501, 587] width 37 height 43
click at [1466, 582] on span at bounding box center [1465, 586] width 10 height 10
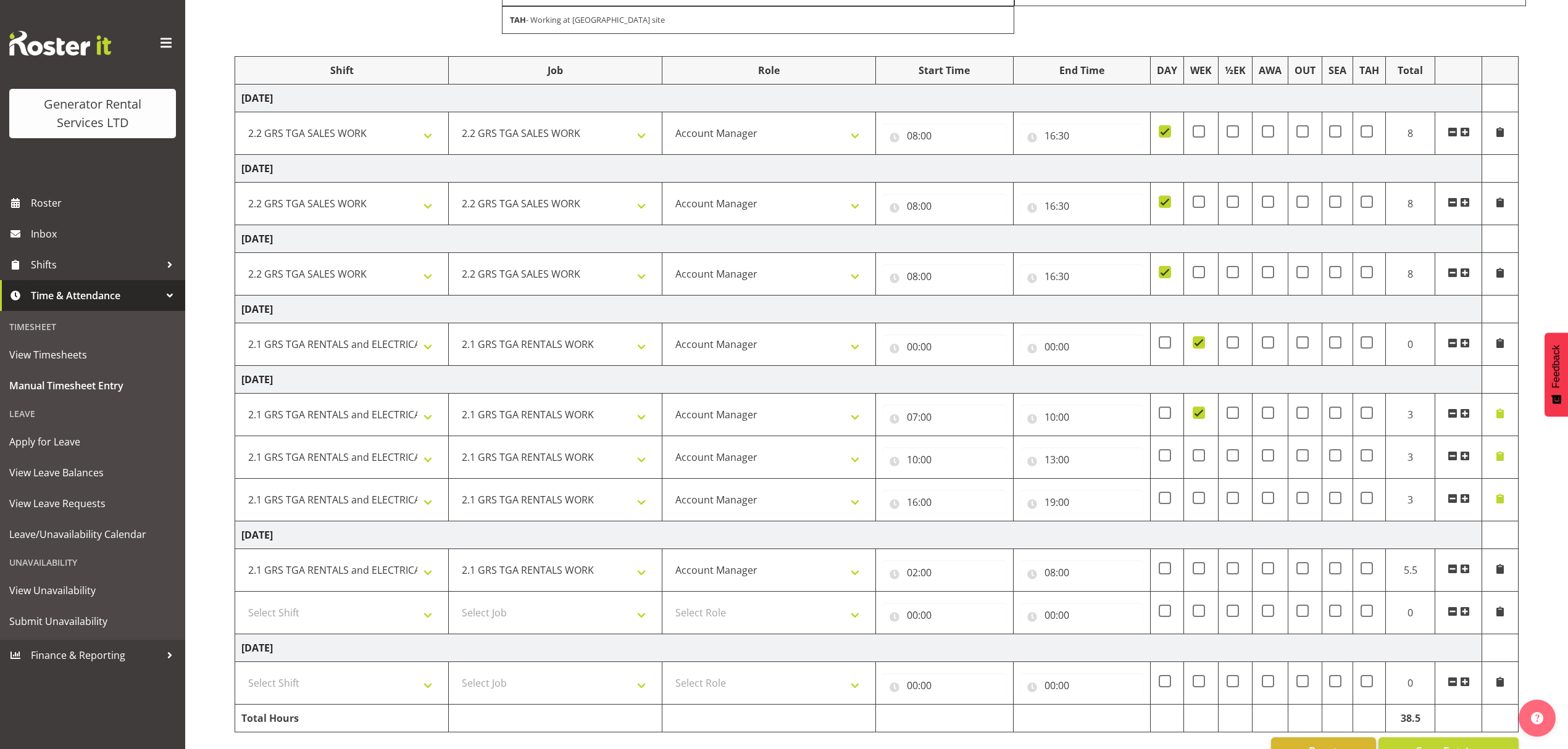
click at [348, 634] on td "Select Shift 2.1 GRS TGA RENTALS and ELECTRICAL 2.2 GRS TGA SALES WORK 2.3 GRS …" at bounding box center [342, 612] width 214 height 43
click at [352, 620] on select "Select Shift 2.1 GRS TGA RENTALS and ELECTRICAL 2.2 GRS TGA SALES WORK 2.3 GRS …" at bounding box center [342, 613] width 201 height 25
select select "23745"
click at [241, 607] on select "Select Shift 2.1 GRS TGA RENTALS and ELECTRICAL 2.2 GRS TGA SALES WORK 2.3 GRS …" at bounding box center [342, 613] width 201 height 25
click at [572, 616] on select "Select Job 1.1 GRS AKL RENTALS 1.1 GRS AKL RENTALS AC 1.1 GRS AKL RENTALS CT 1.…" at bounding box center [556, 613] width 201 height 25
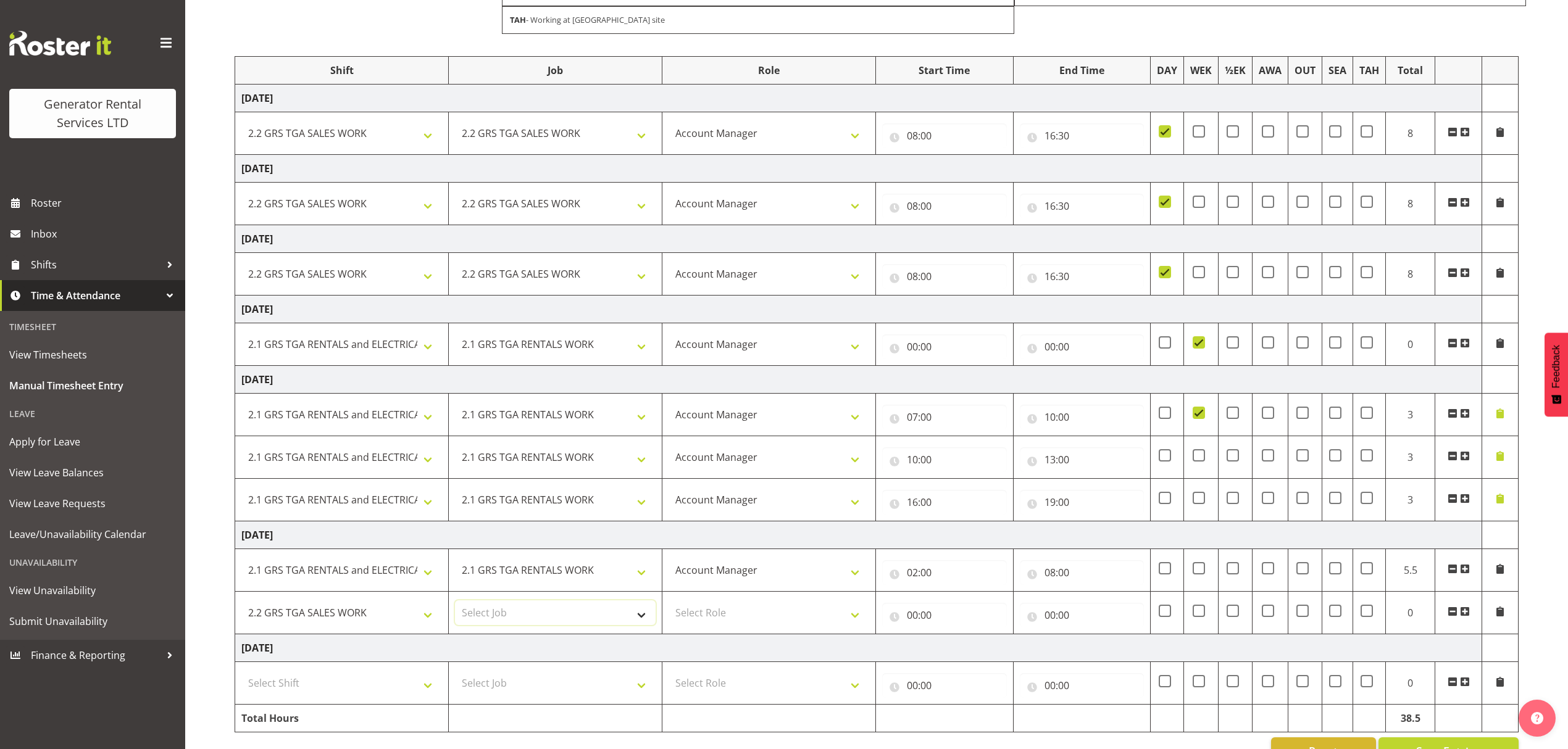
select select "878"
click at [455, 607] on select "Select Job 1.1 GRS AKL RENTALS 1.1 GRS AKL RENTALS AC 1.1 GRS AKL RENTALS CT 1.…" at bounding box center [556, 613] width 201 height 25
click at [711, 607] on td "Select Role Account Manager" at bounding box center [769, 612] width 214 height 43
click at [716, 615] on select "Select Role Account Manager" at bounding box center [769, 613] width 201 height 25
select select "26"
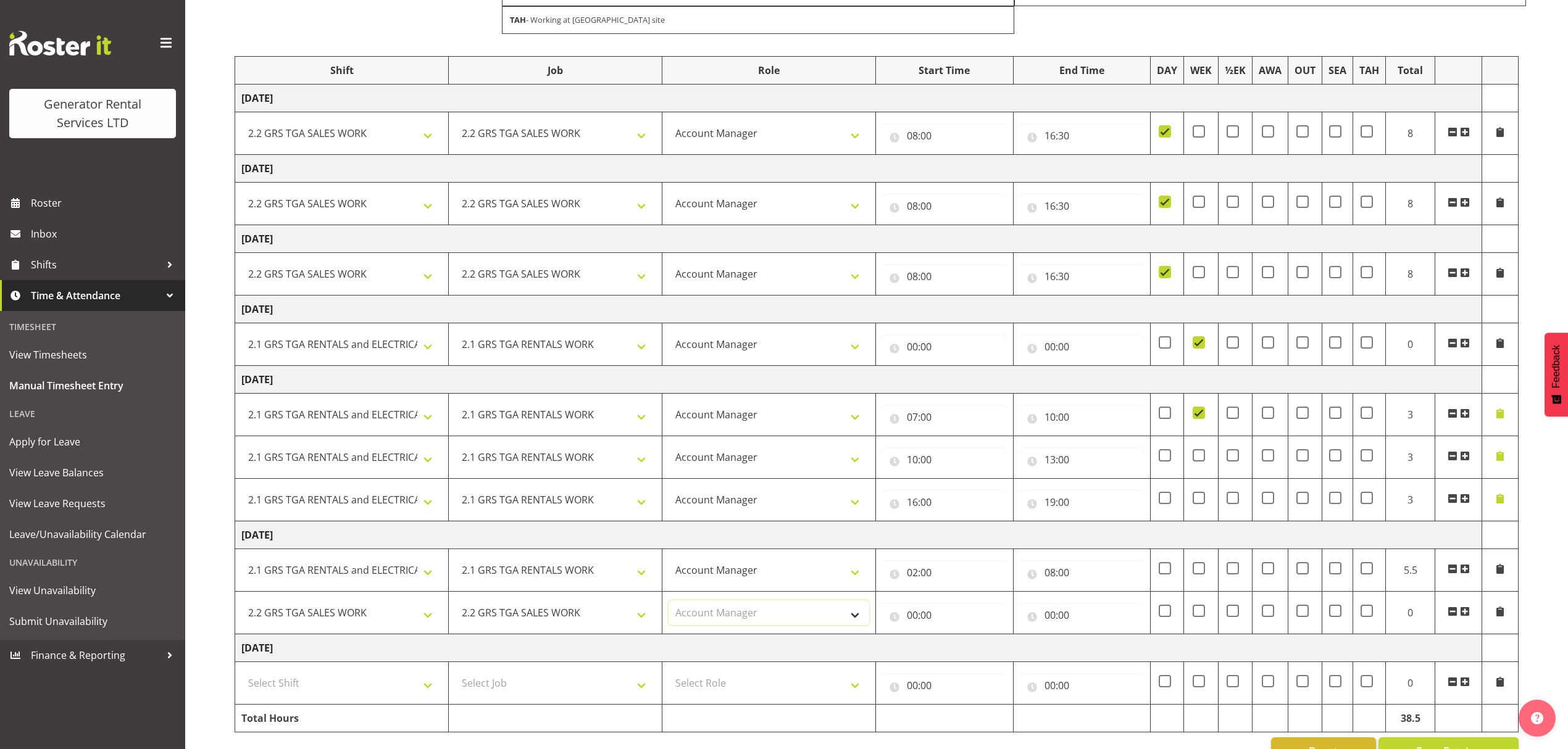
click at [669, 607] on select "Select Role Account Manager" at bounding box center [769, 613] width 201 height 25
click at [922, 611] on input "00:00" at bounding box center [945, 615] width 125 height 25
click at [953, 650] on select "00 01 02 03 04 05 06 07 08 09 10 11 12 13 14 15 16 17 18 19 20 21 22 23" at bounding box center [967, 647] width 27 height 25
select select "8"
click at [953, 640] on select "00 01 02 03 04 05 06 07 08 09 10 11 12 13 14 15 16 17 18 19 20 21 22 23" at bounding box center [967, 647] width 27 height 25
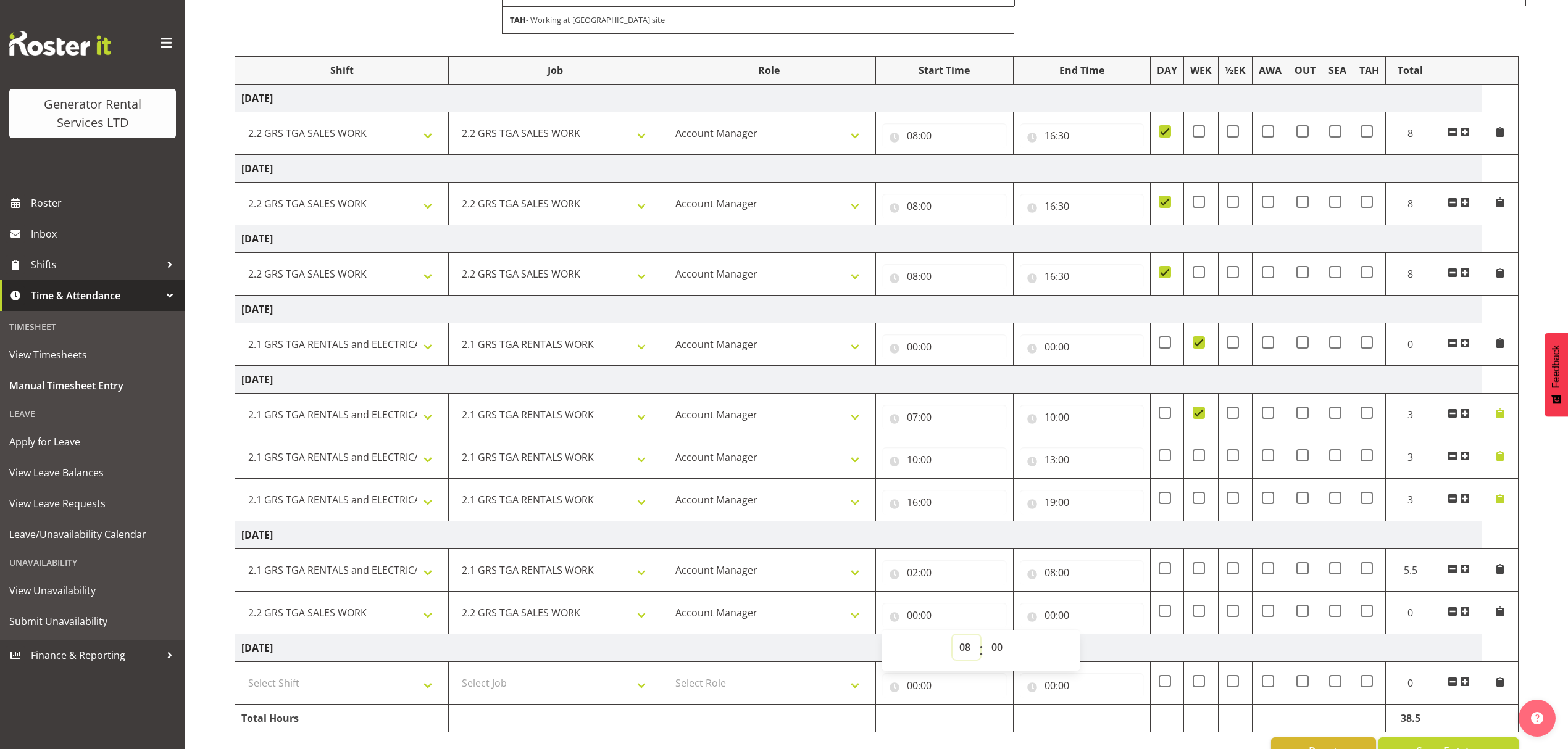
type input "08:00"
click at [1058, 614] on input "00:00" at bounding box center [1082, 615] width 125 height 25
click at [1093, 650] on select "00 01 02 03 04 05 06 07 08 09 10 11 12 13 14 15 16 17 18 19 20 21 22 23" at bounding box center [1104, 647] width 27 height 25
select select "16"
click at [1090, 640] on select "00 01 02 03 04 05 06 07 08 09 10 11 12 13 14 15 16 17 18 19 20 21 22 23" at bounding box center [1104, 647] width 27 height 25
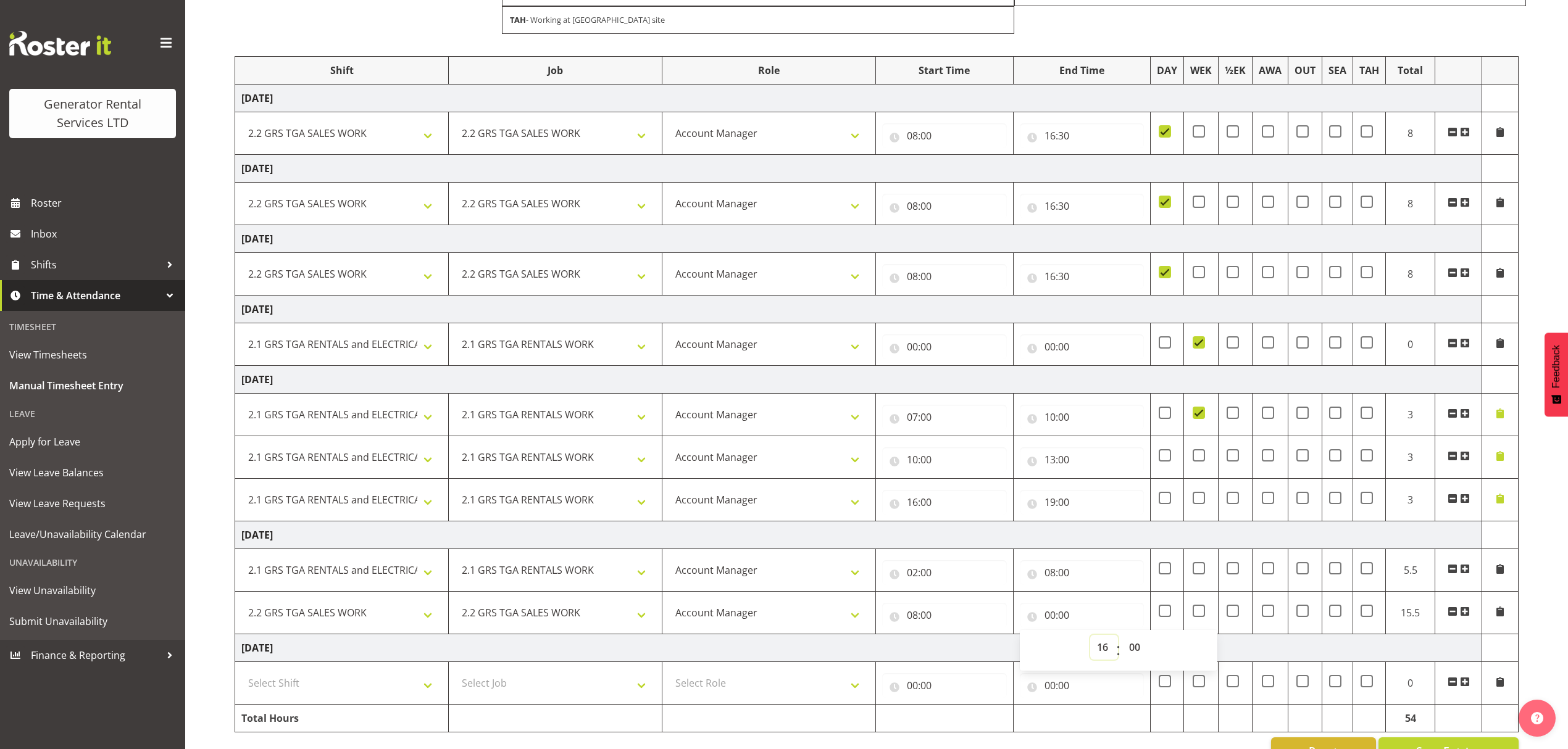
type input "16:00"
drag, startPoint x: 1127, startPoint y: 650, endPoint x: 1134, endPoint y: 648, distance: 7.3
click at [1127, 652] on select "00 01 02 03 04 05 06 07 08 09 10 11 12 13 14 15 16 17 18 19 20 21 22 23 24 25 2…" at bounding box center [1137, 647] width 27 height 25
select select "30"
click at [1123, 640] on select "00 01 02 03 04 05 06 07 08 09 10 11 12 13 14 15 16 17 18 19 20 21 22 23 24 25 2…" at bounding box center [1137, 647] width 27 height 25
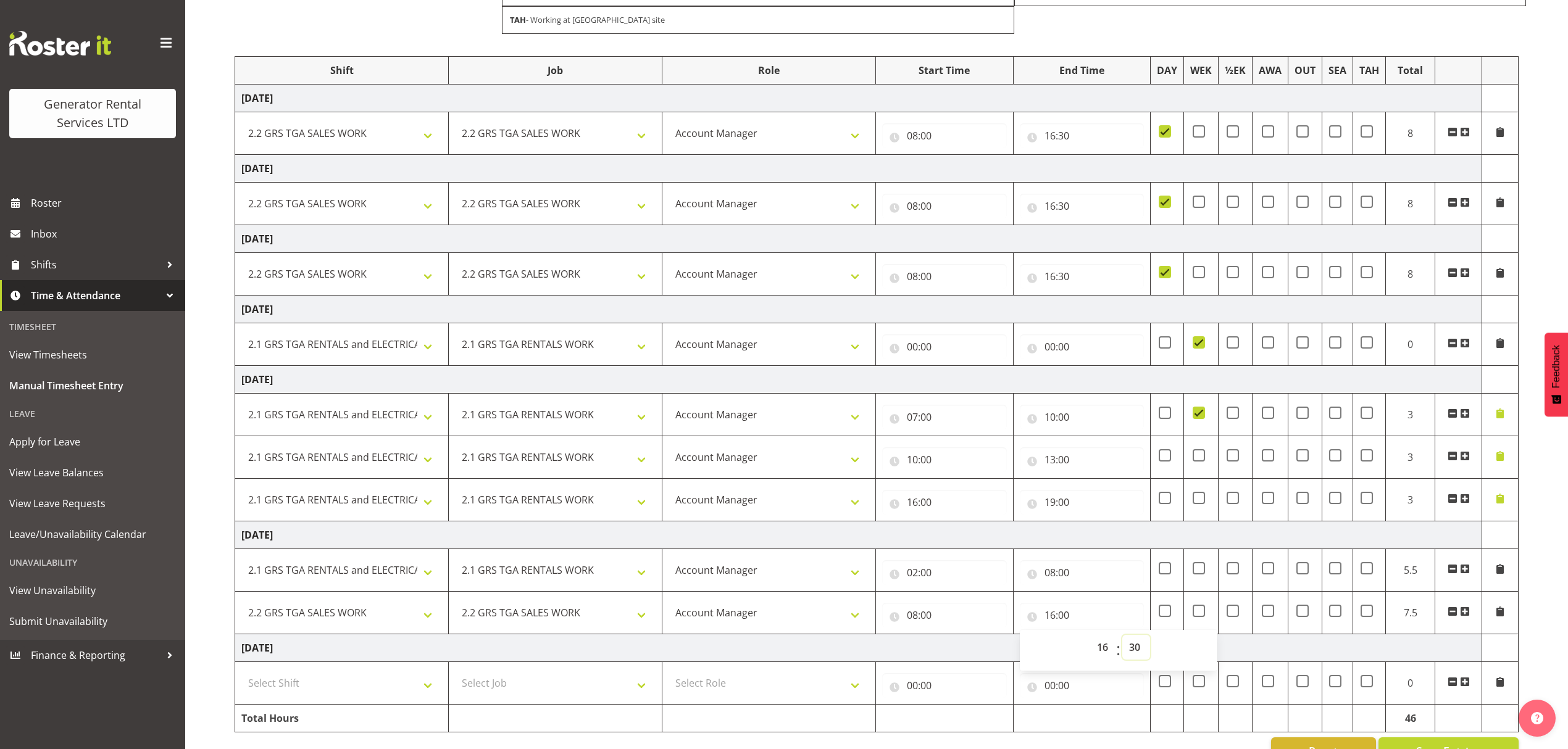
type input "16:30"
click at [1535, 608] on div "[DATE] - [DATE] DAY - On call on a week day (Mon to Fri) WEK - On call on a wee…" at bounding box center [902, 347] width 1334 height 854
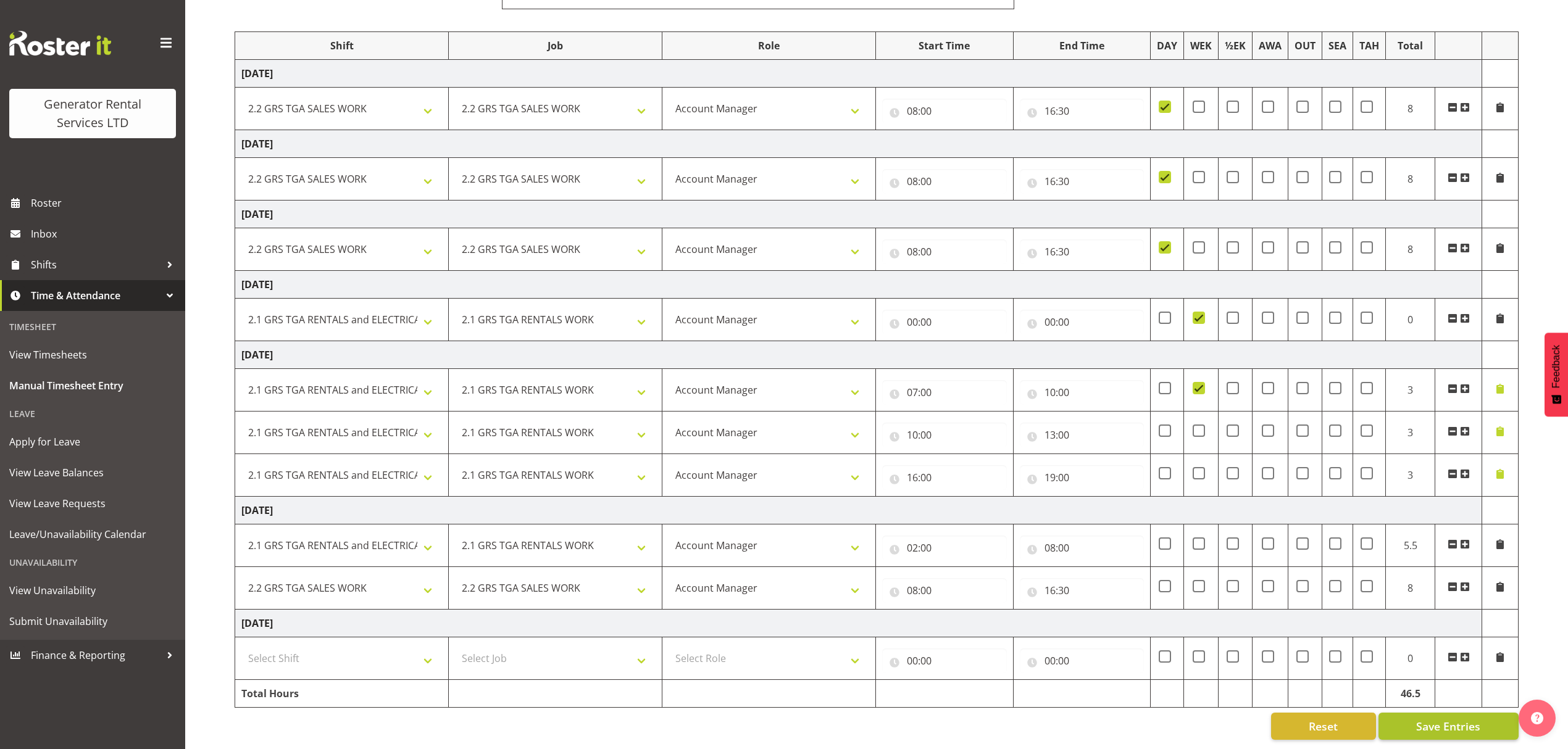
scroll to position [223, 0]
click at [304, 647] on select "Select Shift 2.1 GRS TGA RENTALS and ELECTRICAL 2.2 GRS TGA SALES WORK 2.3 GRS …" at bounding box center [342, 659] width 201 height 25
select select "23745"
click at [241, 647] on select "Select Shift 2.1 GRS TGA RENTALS and ELECTRICAL 2.2 GRS TGA SALES WORK 2.3 GRS …" at bounding box center [342, 659] width 201 height 25
drag, startPoint x: 463, startPoint y: 647, endPoint x: 470, endPoint y: 646, distance: 7.1
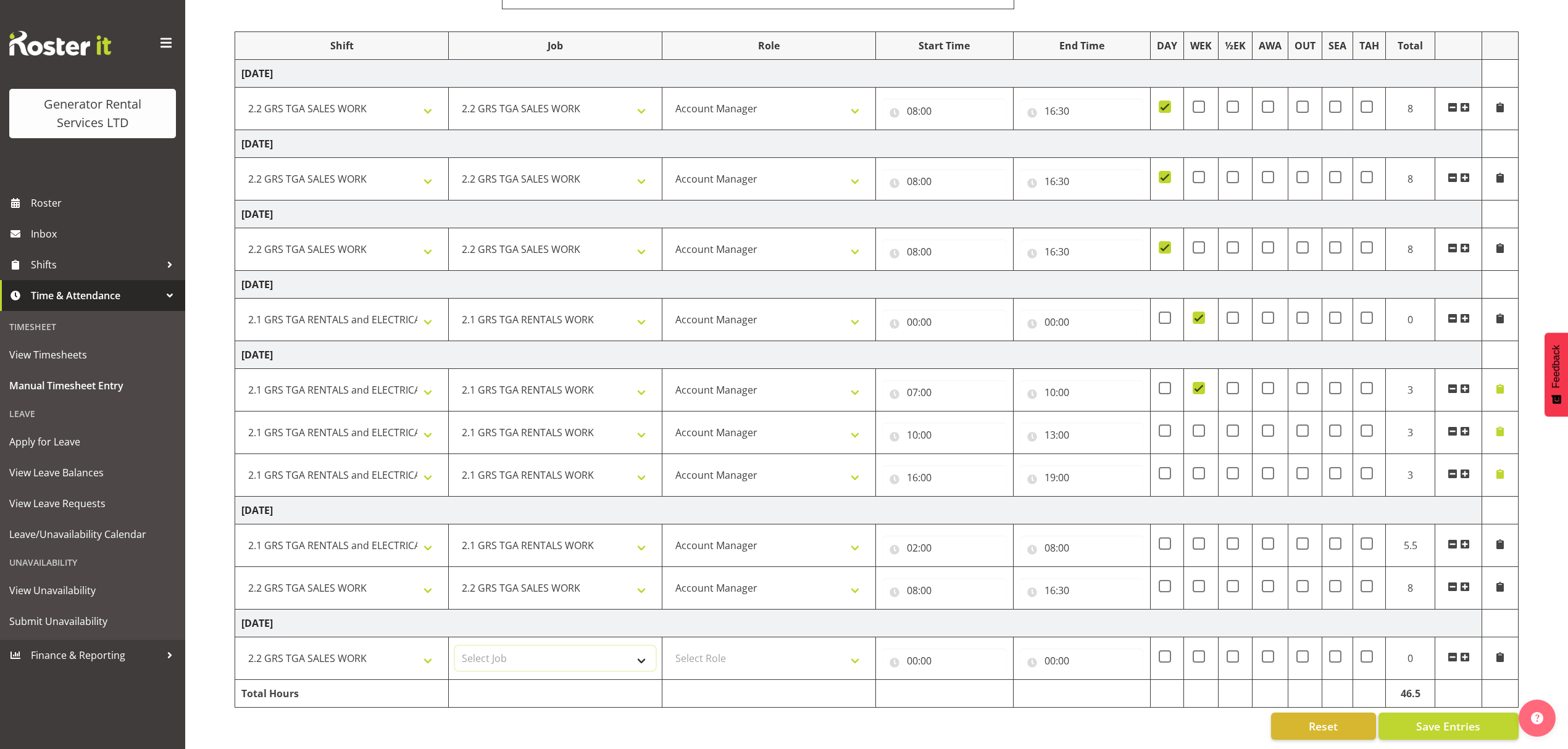
click at [465, 647] on select "Select Job 1.1 GRS AKL RENTALS 1.1 GRS AKL RENTALS AC 1.1 GRS AKL RENTALS CT 1.…" at bounding box center [556, 659] width 201 height 25
select select "878"
click at [455, 647] on select "Select Job 1.1 GRS AKL RENTALS 1.1 GRS AKL RENTALS AC 1.1 GRS AKL RENTALS CT 1.…" at bounding box center [556, 659] width 201 height 25
click at [710, 647] on select "Select Role Account Manager" at bounding box center [769, 659] width 201 height 25
select select "26"
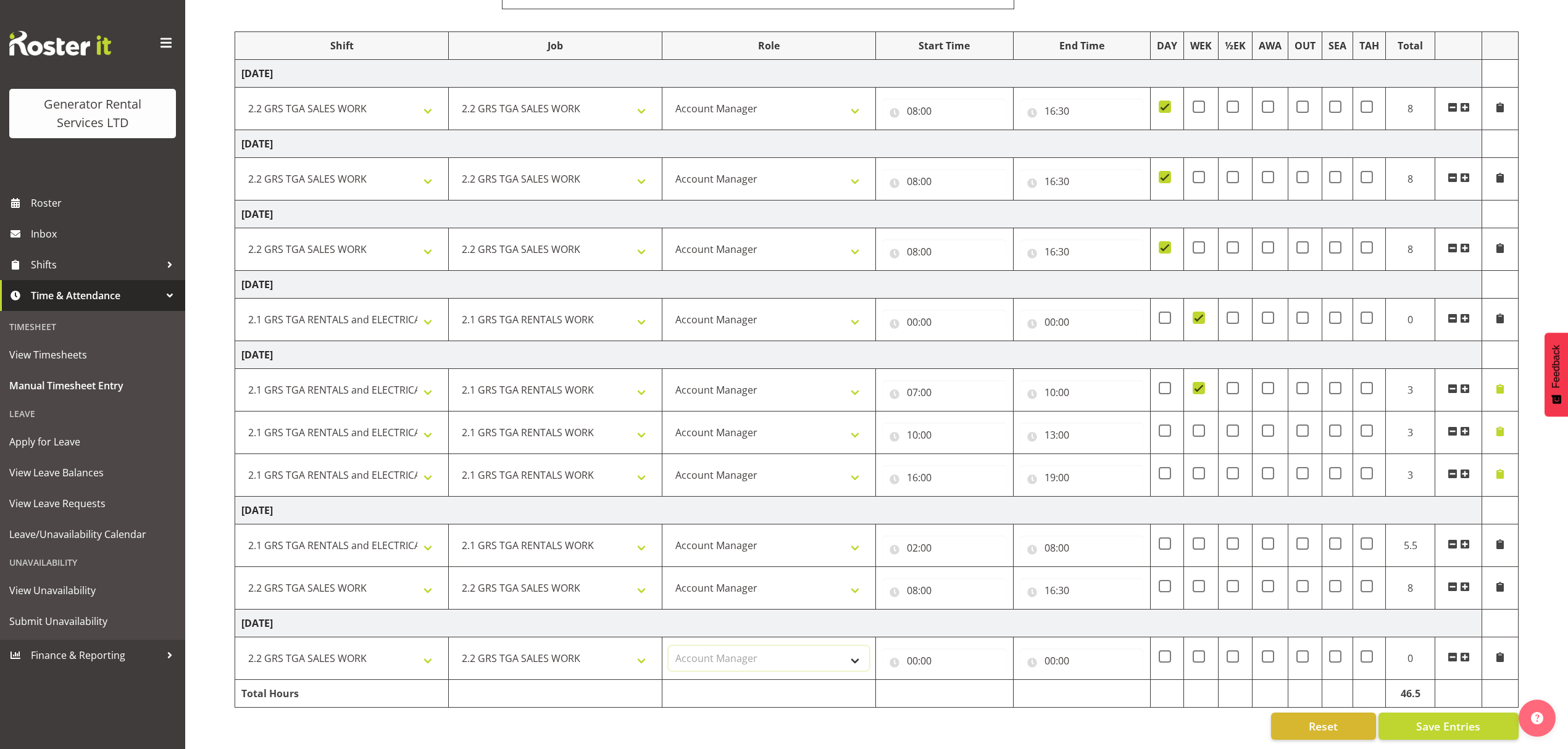
click at [669, 647] on select "Select Role Account Manager" at bounding box center [769, 659] width 201 height 25
click at [907, 649] on input "00:00" at bounding box center [945, 660] width 125 height 25
drag, startPoint x: 977, startPoint y: 670, endPoint x: 971, endPoint y: 674, distance: 7.2
click at [974, 680] on div "00 01 02 03 04 05 06 07 08 09 10 11 12 13 14 15 16 17 18 19 20 21 22 23 : 00 01…" at bounding box center [981, 696] width 197 height 31
click at [969, 680] on select "00 01 02 03 04 05 06 07 08 09 10 11 12 13 14 15 16 17 18 19 20 21 22 23" at bounding box center [967, 692] width 27 height 25
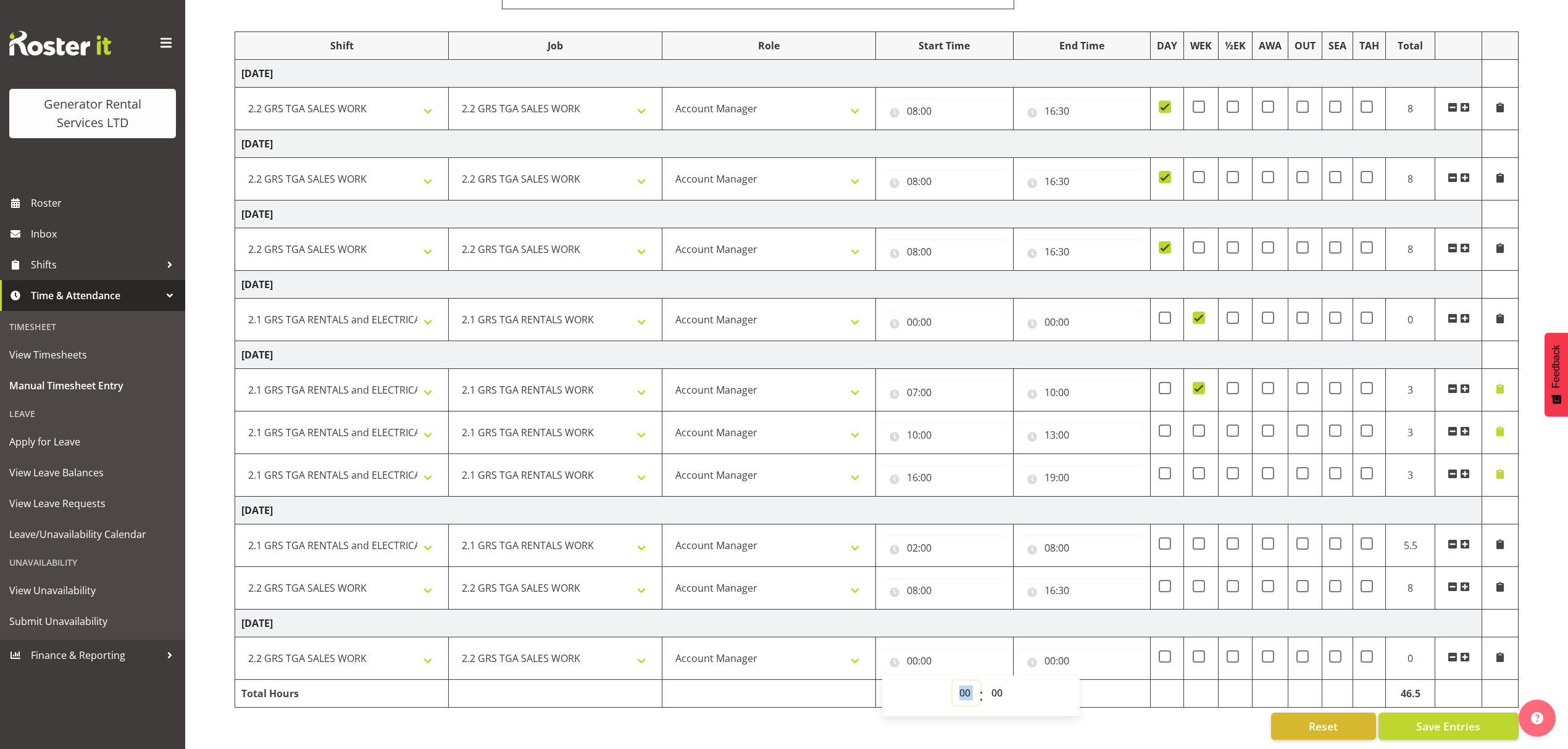
select select "8"
click at [953, 680] on select "00 01 02 03 04 05 06 07 08 09 10 11 12 13 14 15 16 17 18 19 20 21 22 23" at bounding box center [967, 692] width 27 height 25
type input "08:00"
click at [1065, 649] on input "00:00" at bounding box center [1082, 660] width 125 height 25
click at [1102, 680] on select "00 01 02 03 04 05 06 07 08 09 10 11 12 13 14 15 16 17 18 19 20 21 22 23" at bounding box center [1104, 692] width 27 height 25
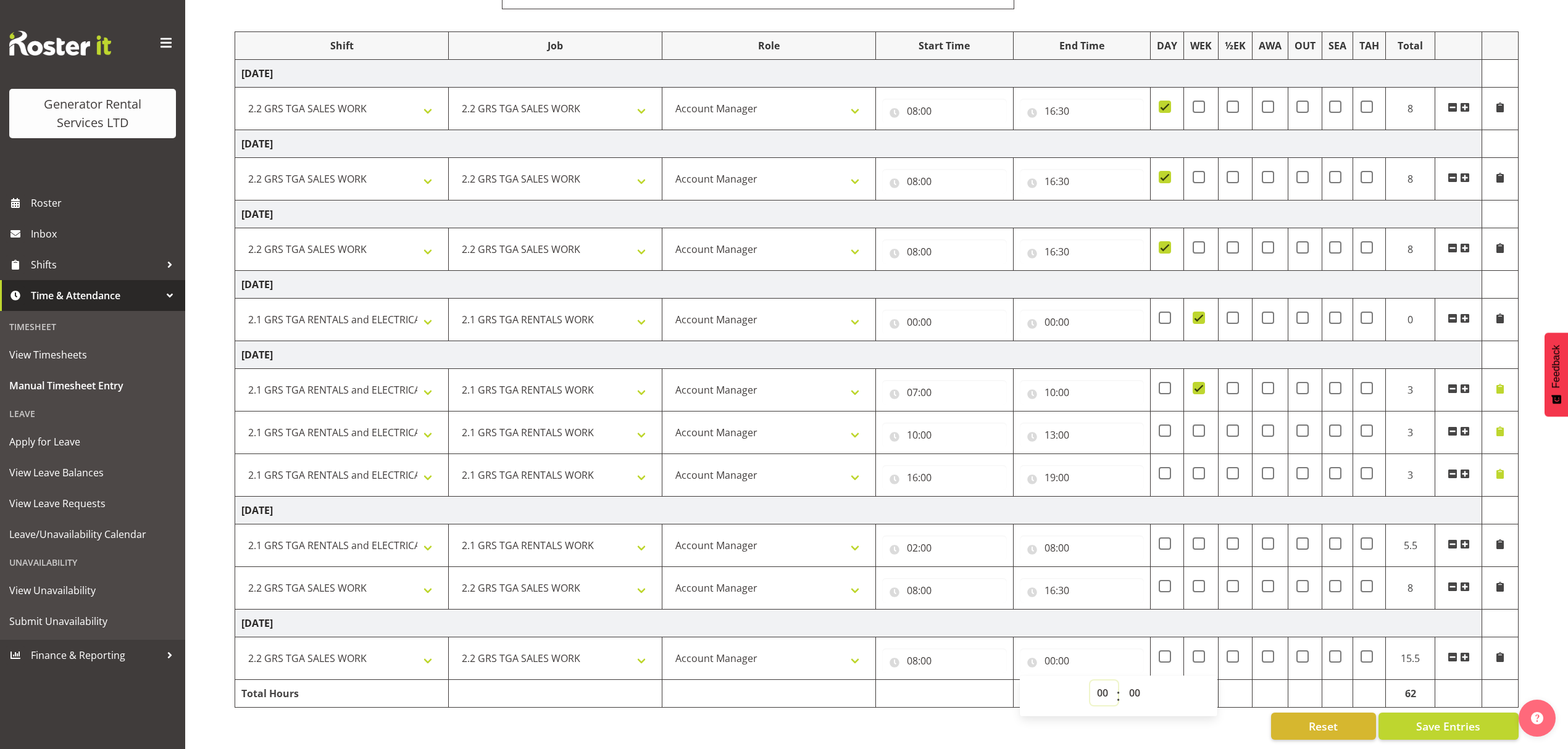
select select "16"
click at [1090, 680] on select "00 01 02 03 04 05 06 07 08 09 10 11 12 13 14 15 16 17 18 19 20 21 22 23" at bounding box center [1104, 692] width 27 height 25
type input "16:00"
click at [1128, 680] on select "00 01 02 03 04 05 06 07 08 09 10 11 12 13 14 15 16 17 18 19 20 21 22 23 24 25 2…" at bounding box center [1137, 692] width 27 height 25
select select "30"
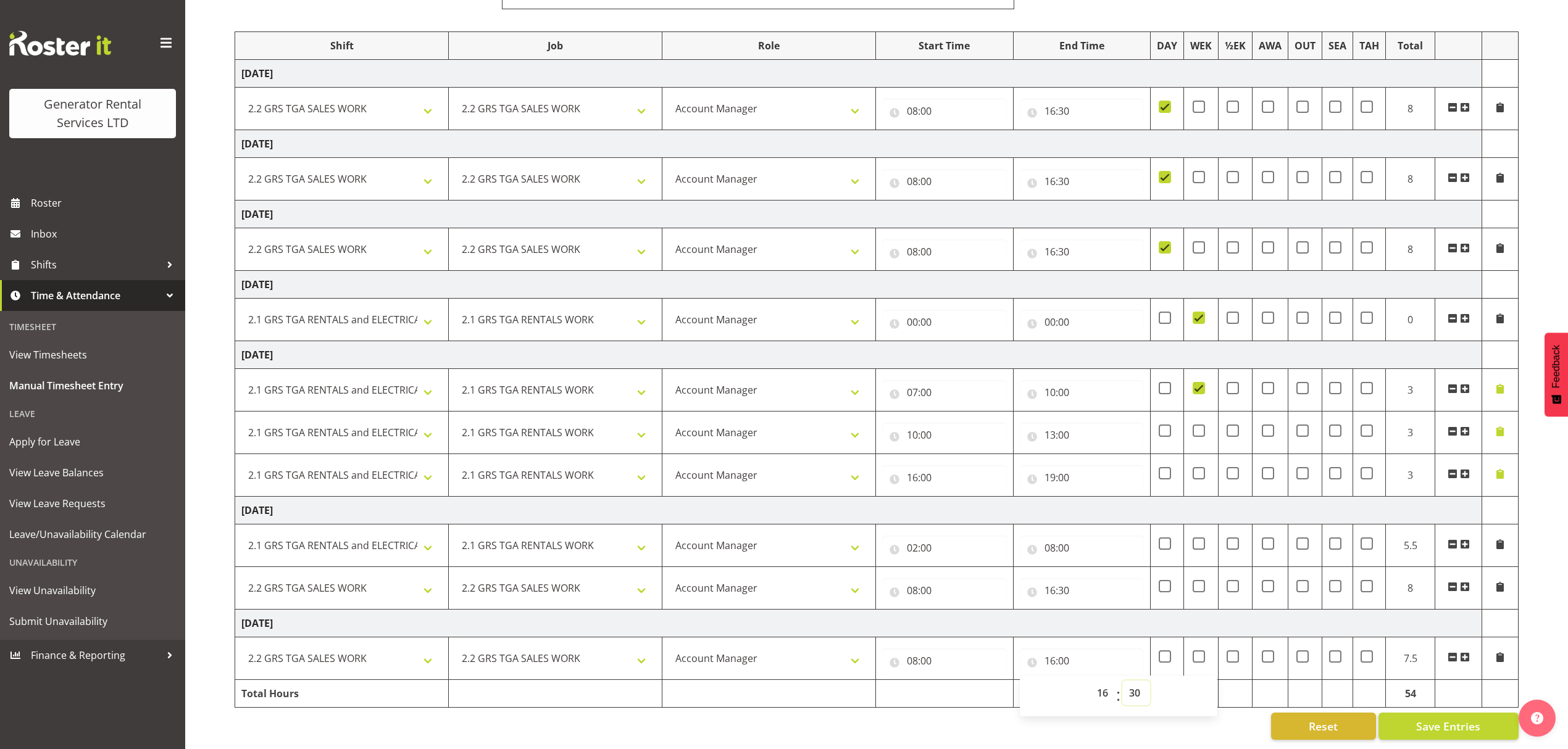
click at [1123, 680] on select "00 01 02 03 04 05 06 07 08 09 10 11 12 13 14 15 16 17 18 19 20 21 22 23 24 25 2…" at bounding box center [1137, 692] width 27 height 25
type input "16:30"
click at [1528, 633] on div "[DATE] - [DATE] DAY - On call on a week day (Mon to Fri) WEK - On call on a wee…" at bounding box center [902, 322] width 1334 height 854
click at [1502, 540] on span at bounding box center [1500, 544] width 10 height 10
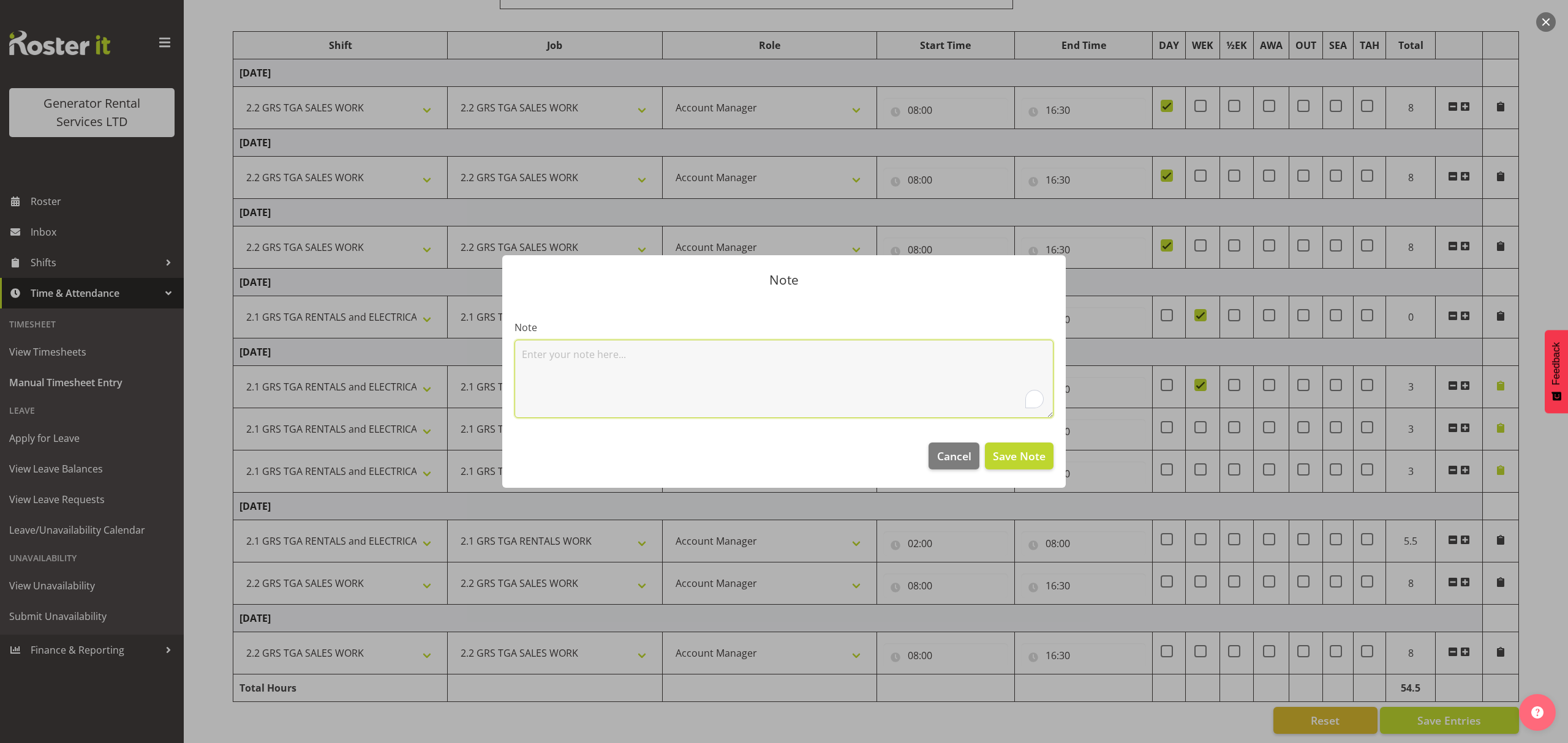
click at [589, 370] on textarea "To enrich screen reader interactions, please activate Accessibility in Grammarl…" at bounding box center [784, 379] width 539 height 78
type textarea "London St Callout"
click at [1038, 464] on span "Save Note" at bounding box center [1019, 457] width 53 height 16
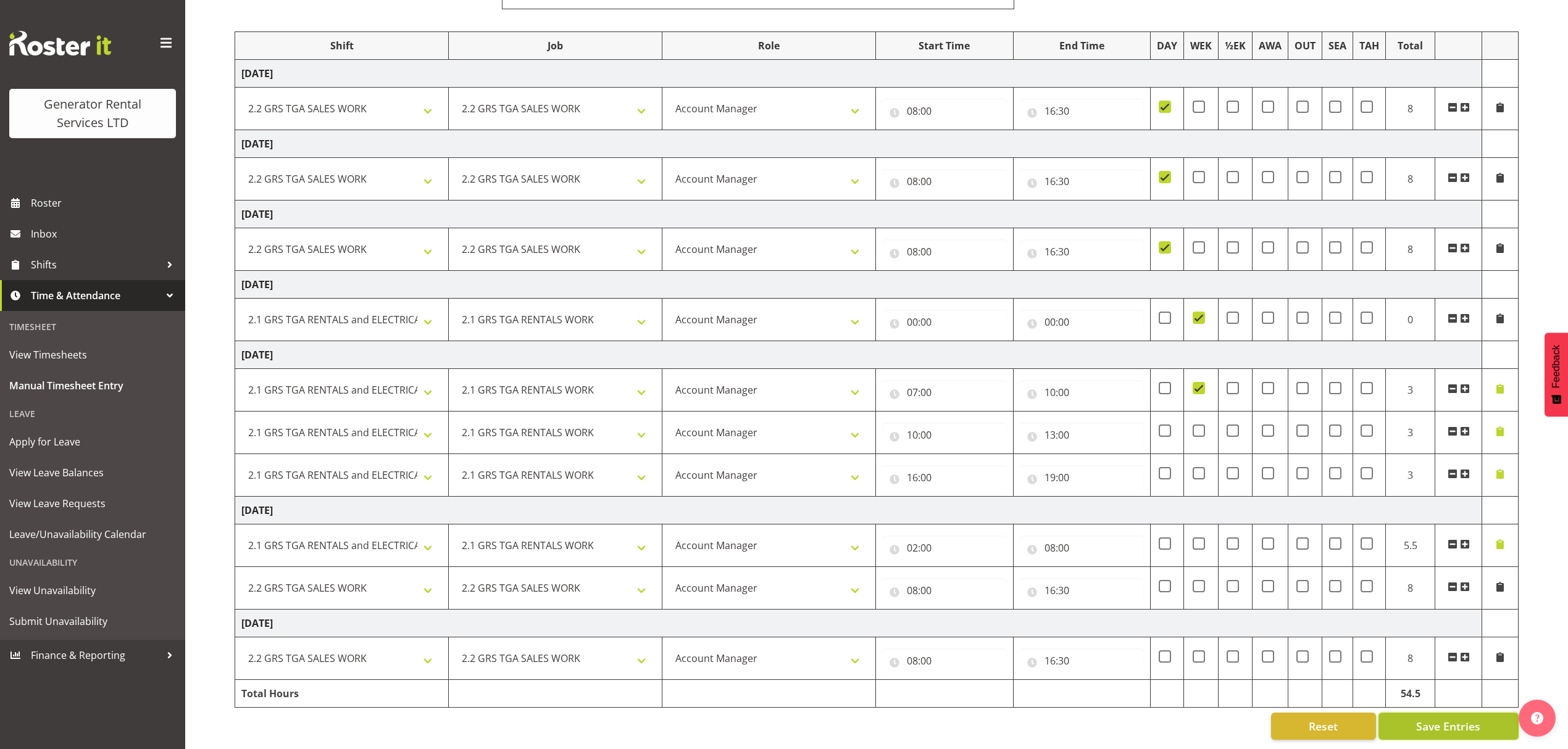
click at [1461, 719] on span "Save Entries" at bounding box center [1448, 727] width 64 height 16
